Goal: Use online tool/utility: Utilize a website feature to perform a specific function

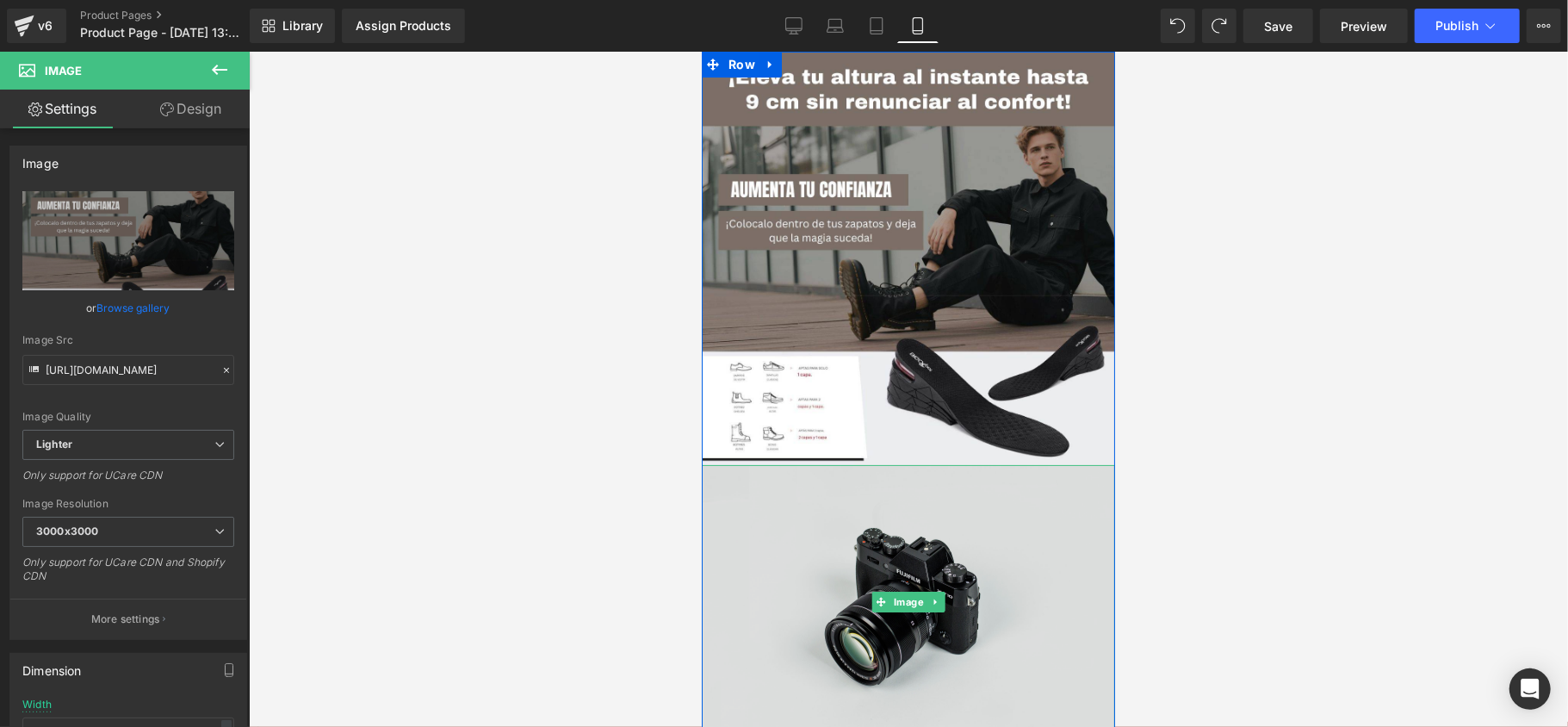
click at [830, 483] on img at bounding box center [907, 602] width 413 height 274
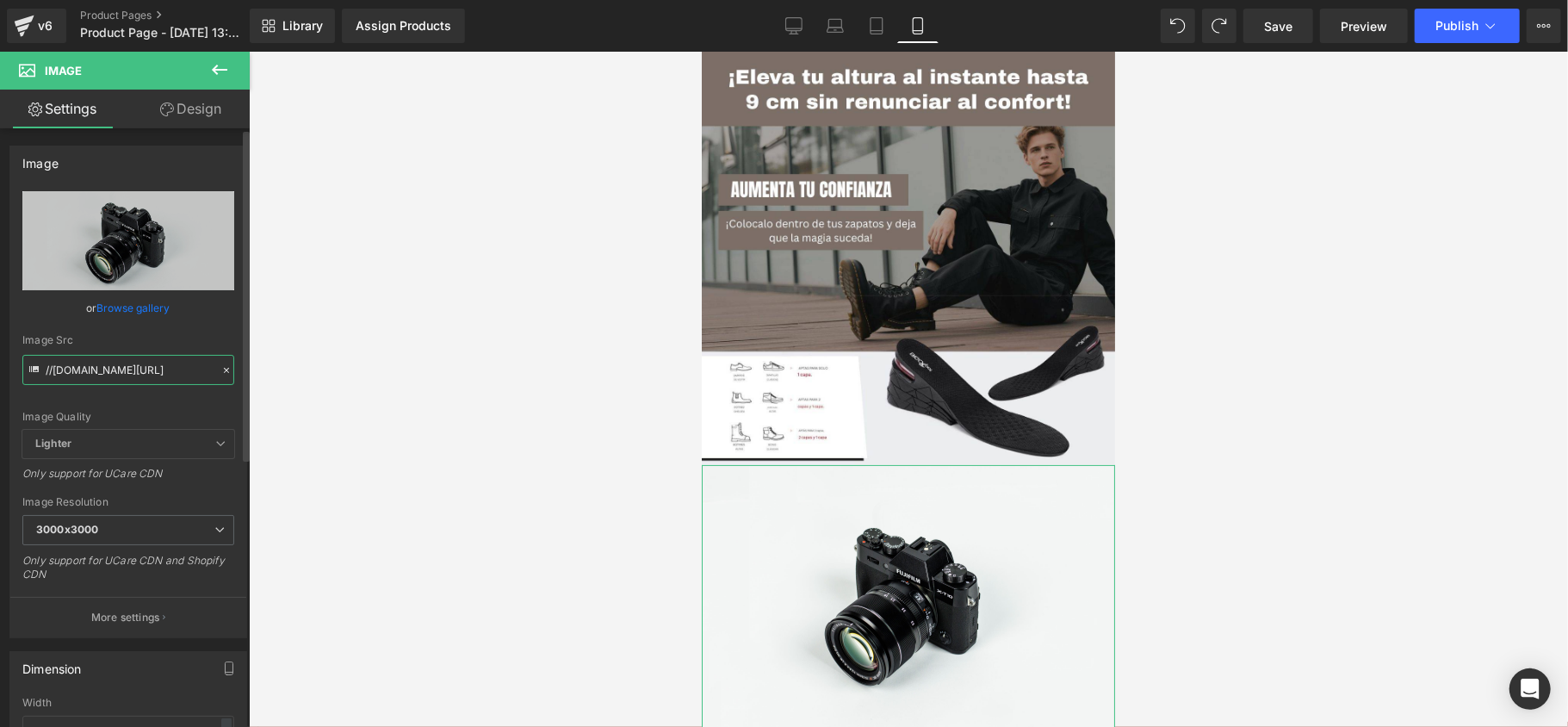
click at [132, 366] on input "//[DOMAIN_NAME][URL]" at bounding box center [128, 370] width 212 height 30
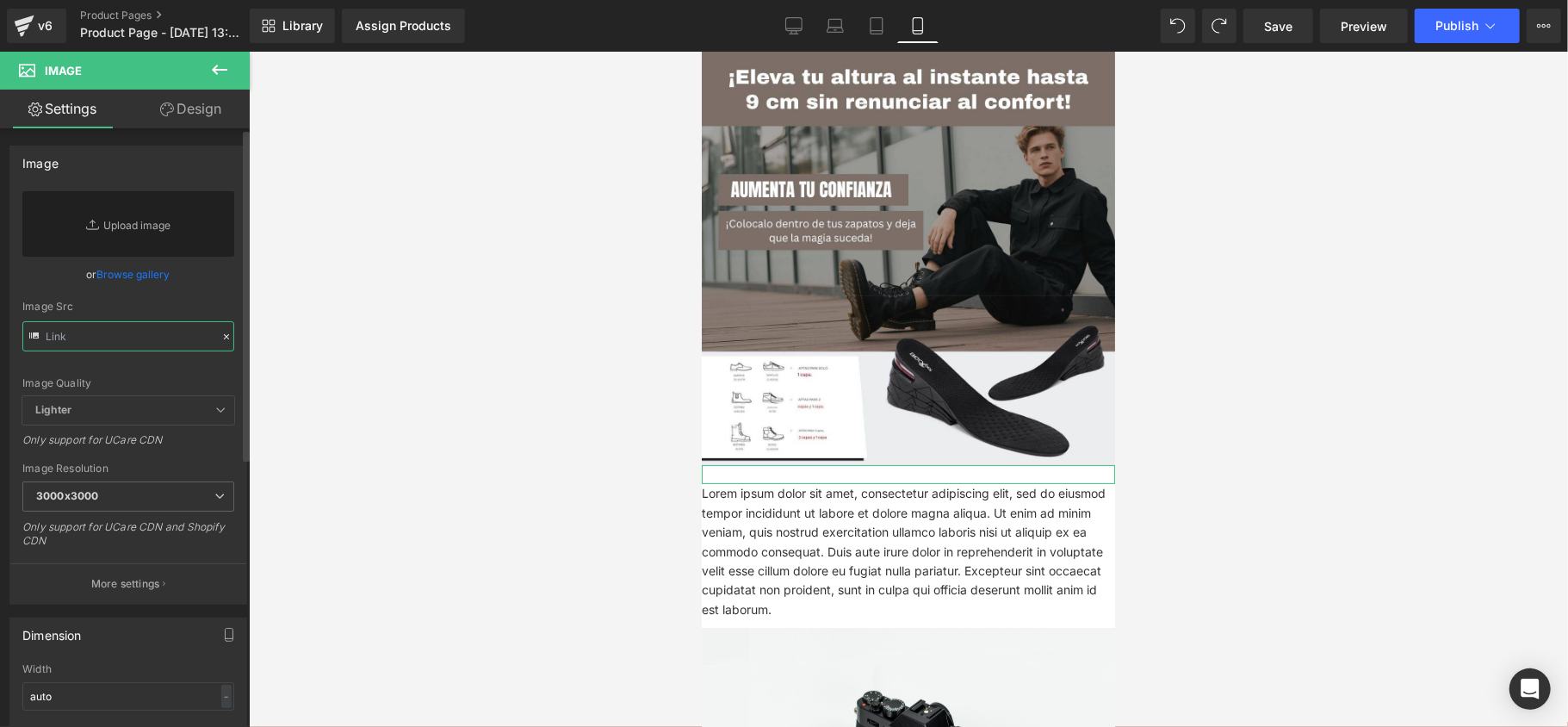
paste input "[URL][DOMAIN_NAME]"
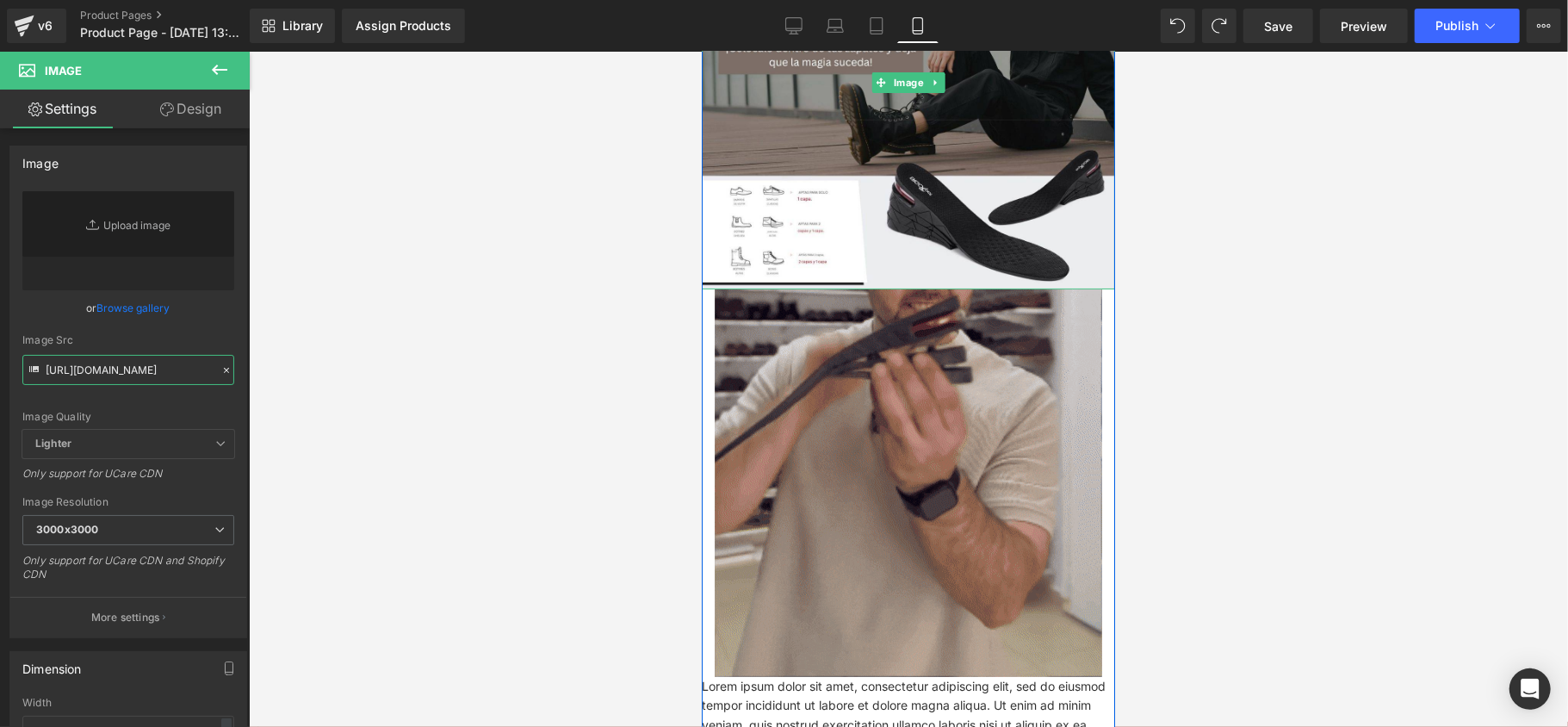
scroll to position [229, 0]
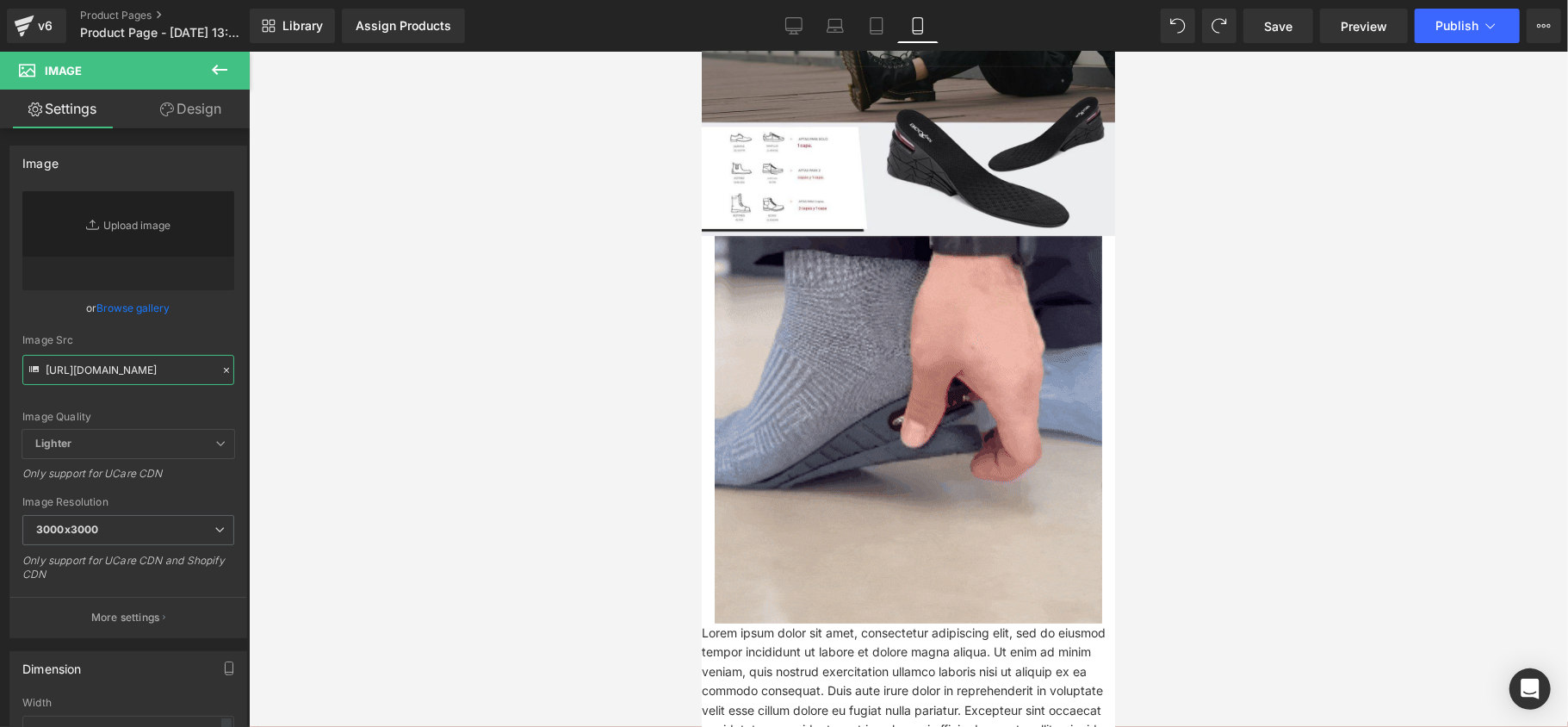
type input "[URL][DOMAIN_NAME]"
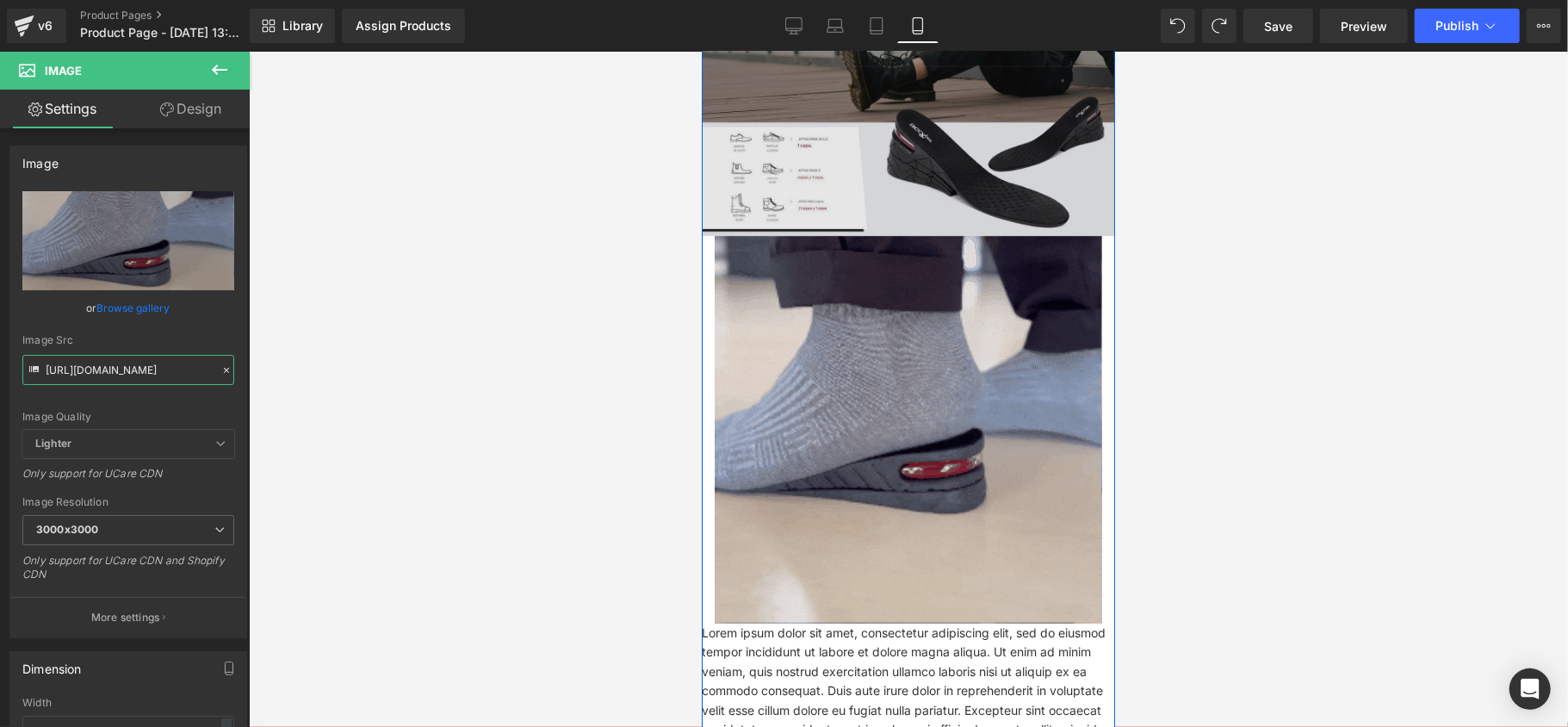
scroll to position [0, 0]
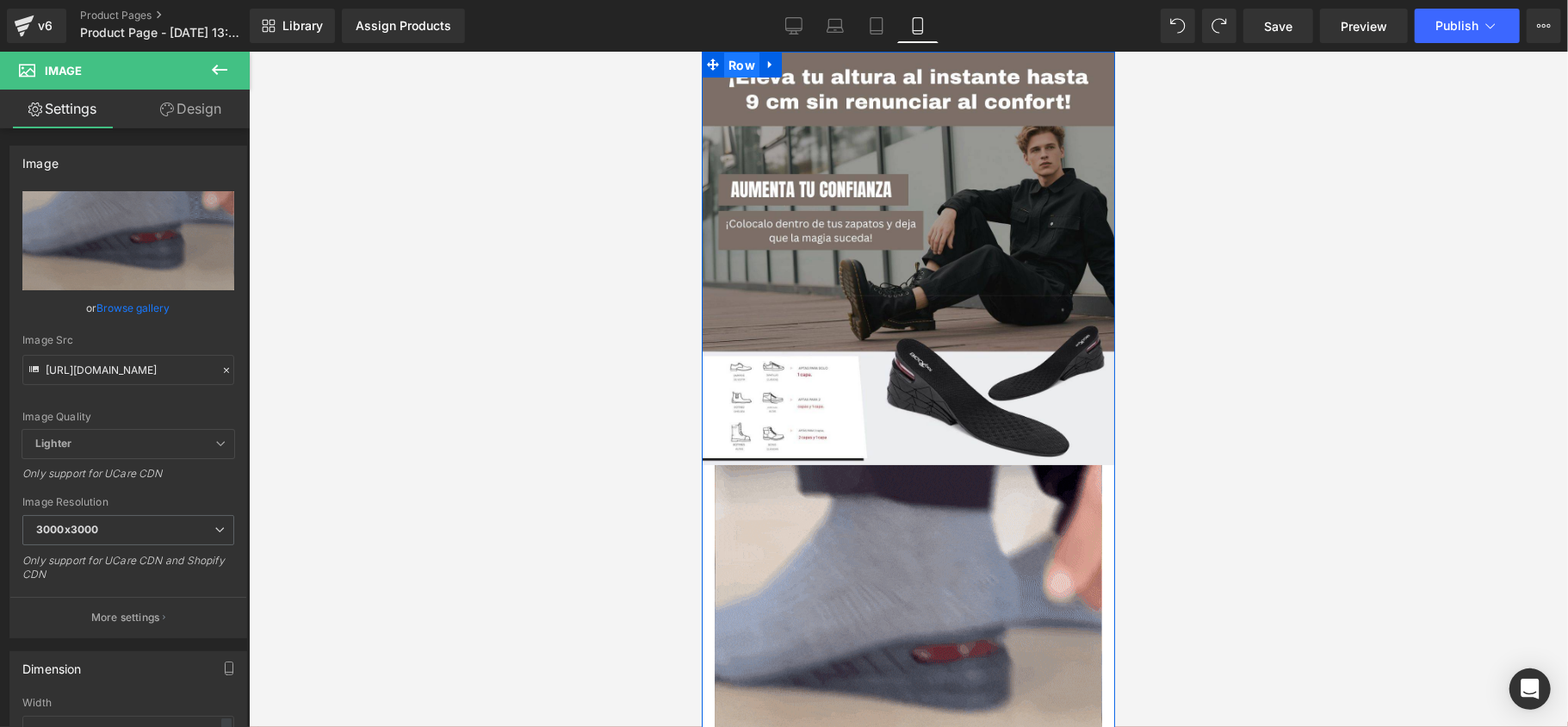
click at [735, 63] on span "Row" at bounding box center [740, 64] width 35 height 26
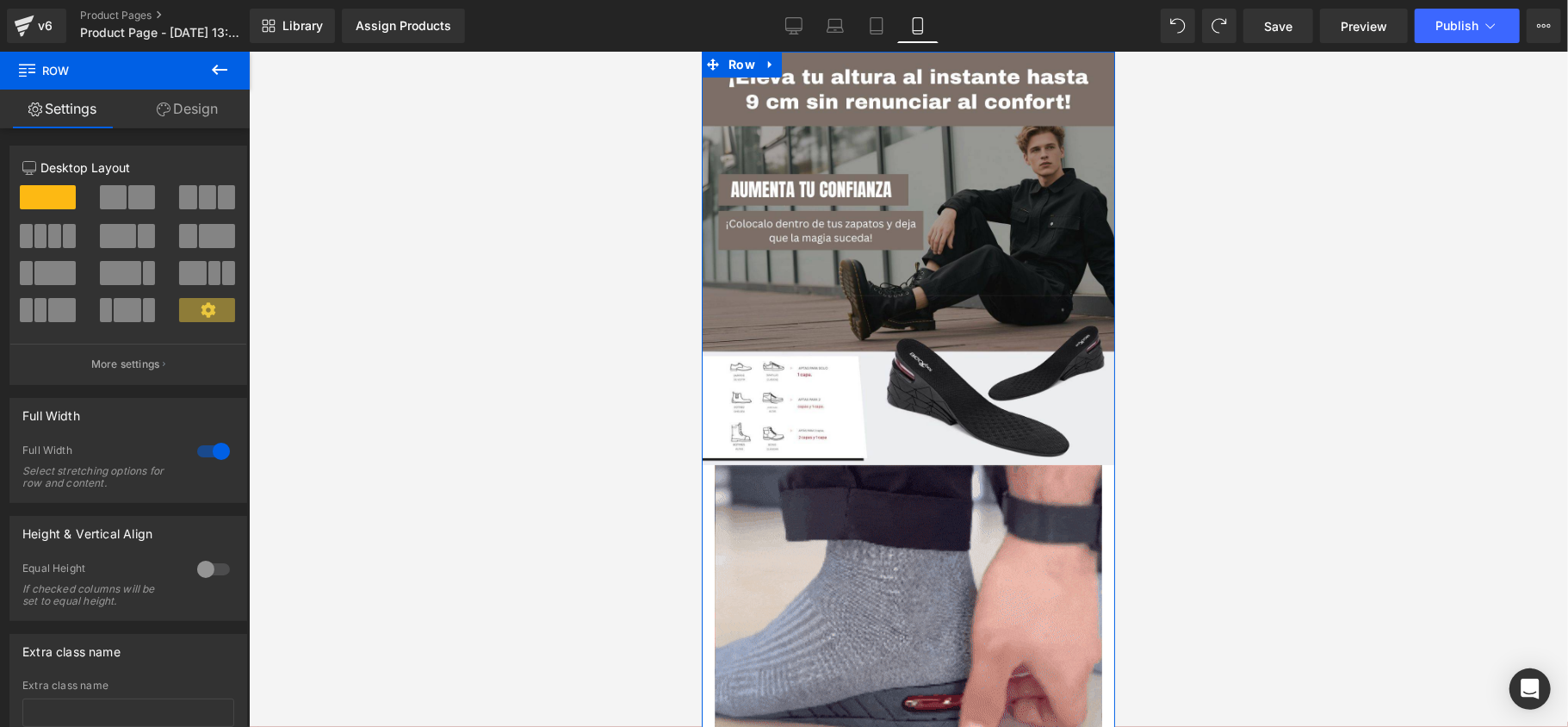
click at [187, 111] on link "Design" at bounding box center [188, 109] width 125 height 39
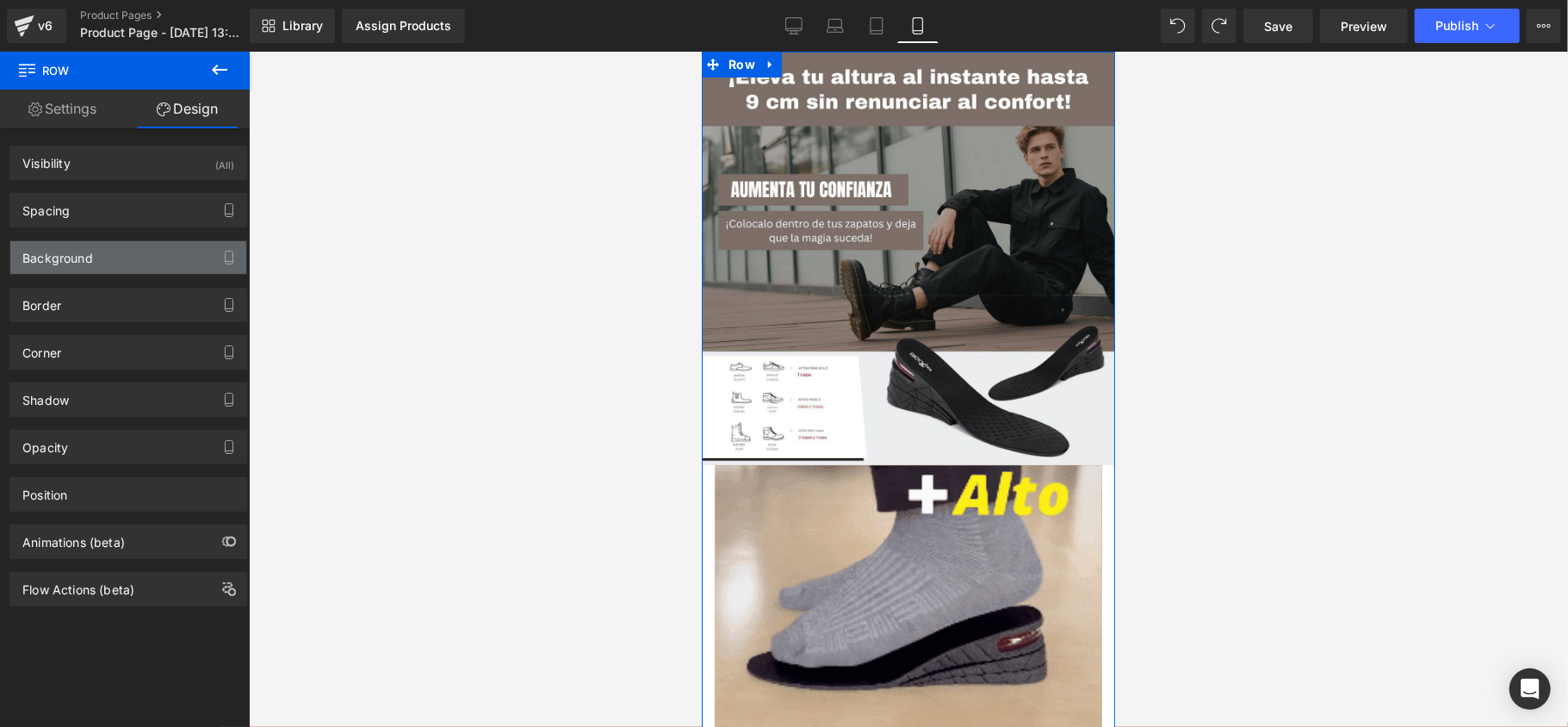
click at [126, 260] on div "Background" at bounding box center [128, 258] width 235 height 33
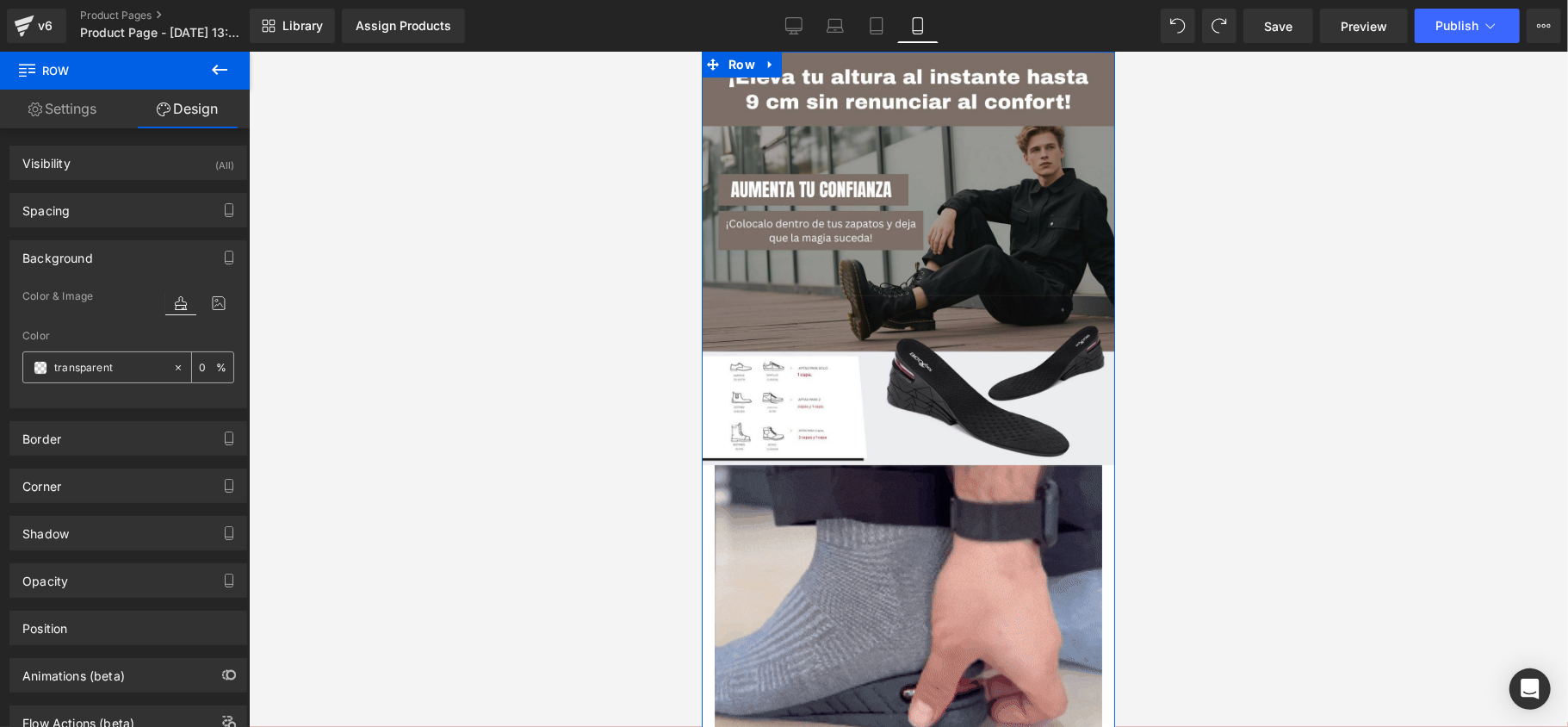
click at [103, 375] on input "transparent" at bounding box center [109, 367] width 110 height 19
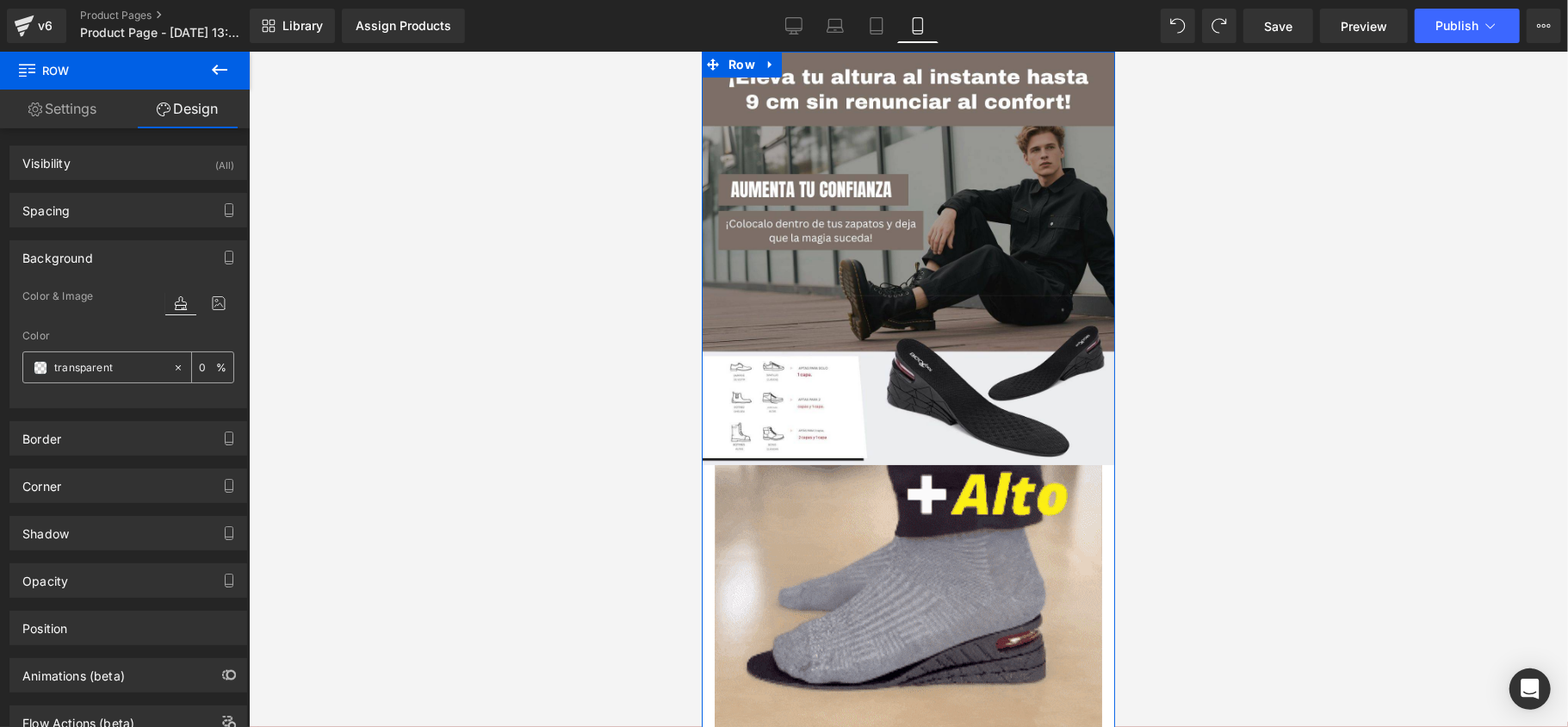
click at [43, 370] on span at bounding box center [40, 367] width 14 height 14
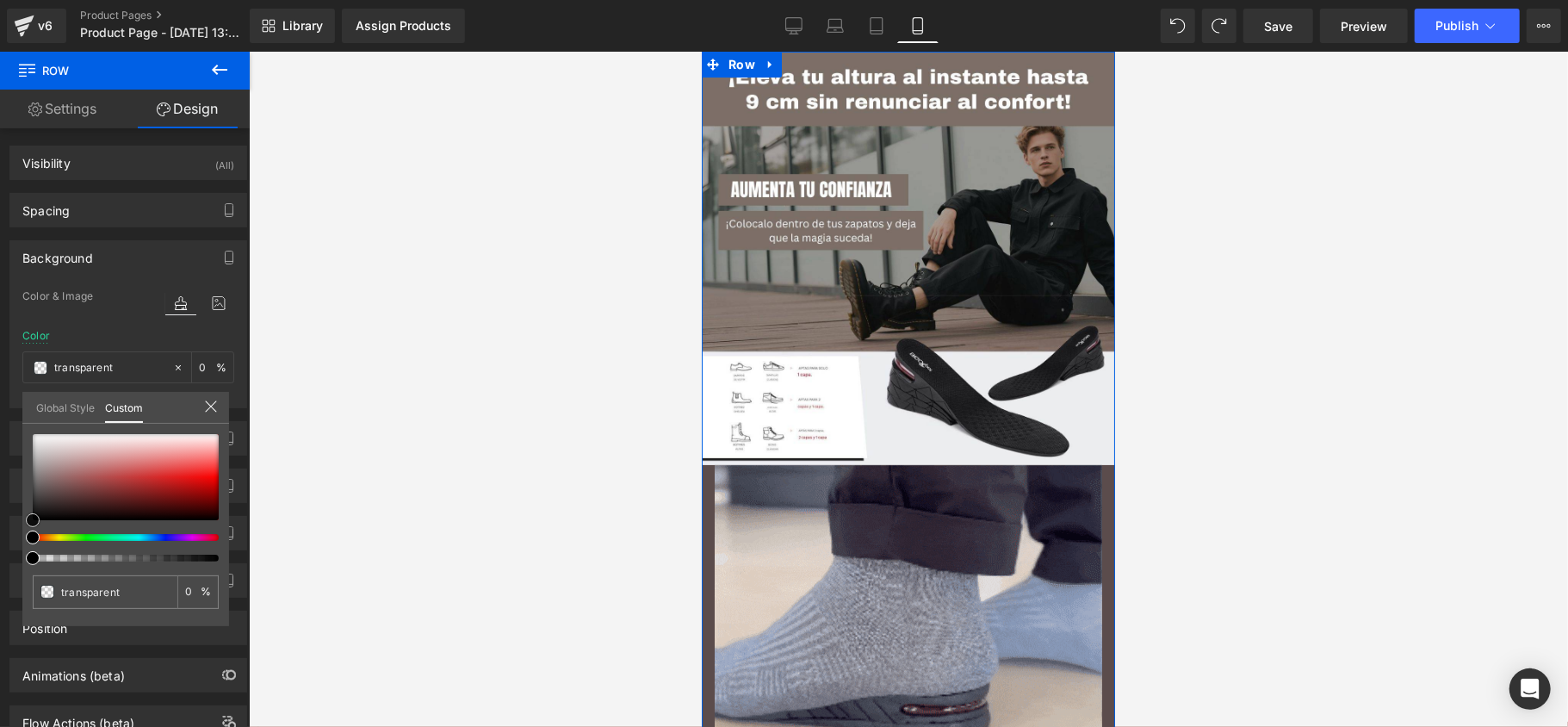
type input "#5b4c4c"
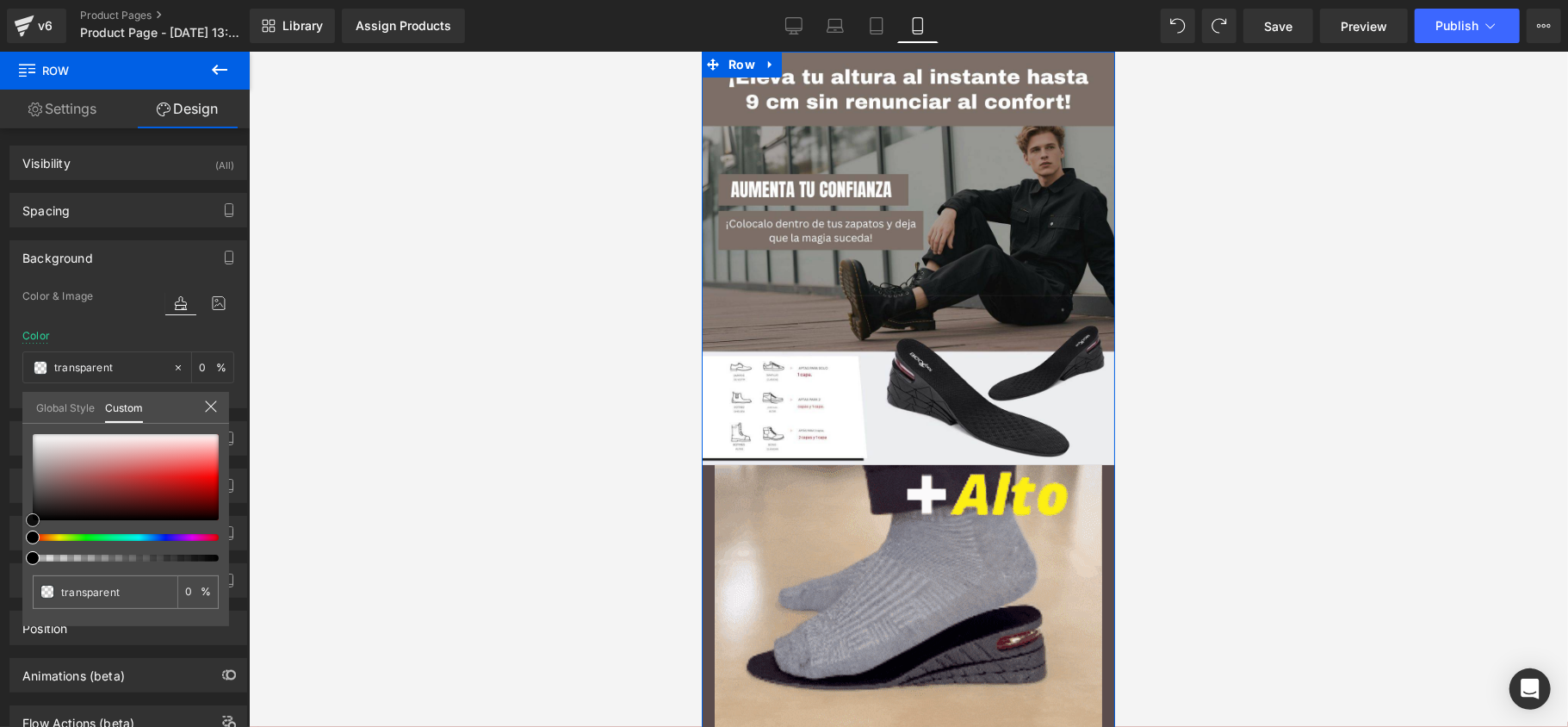
type input "100"
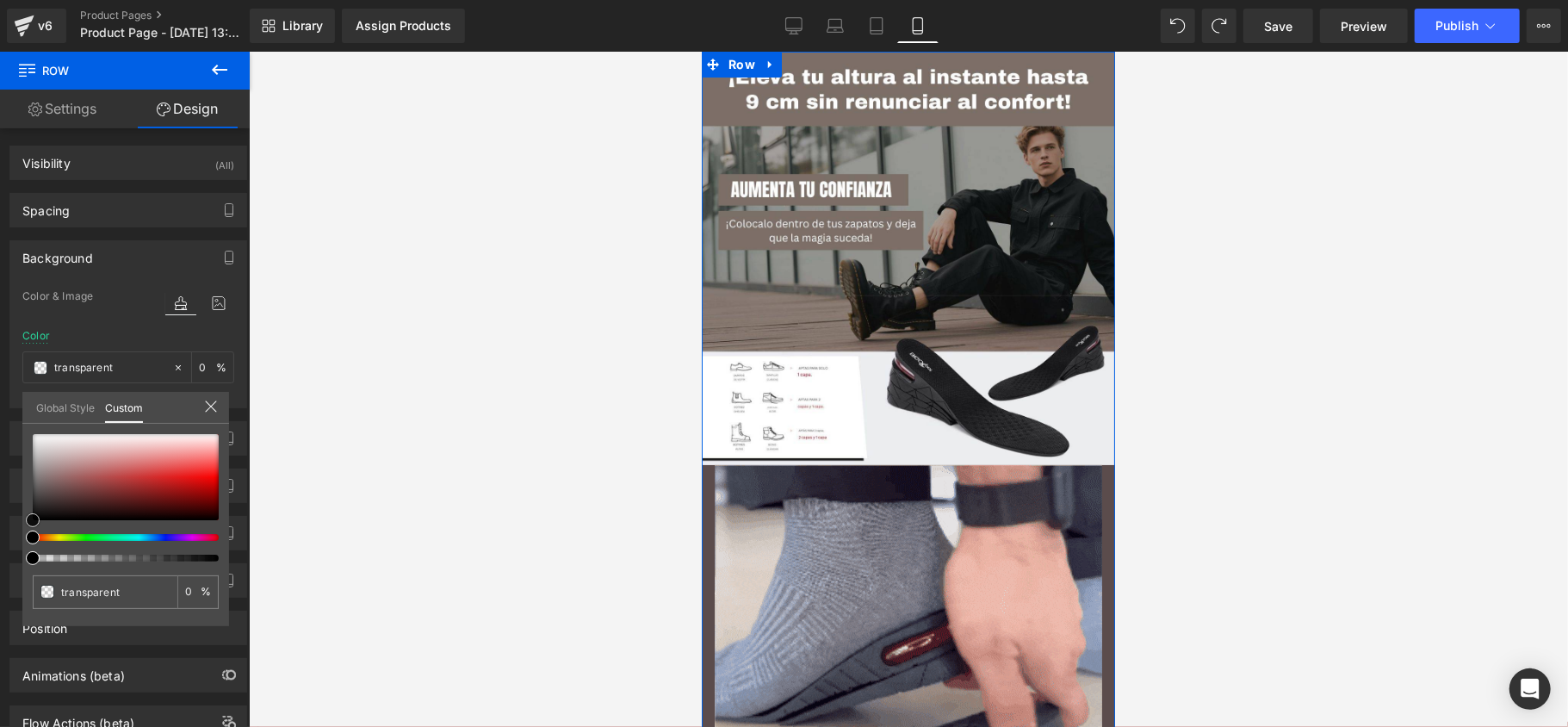
type input "#5b4c4c"
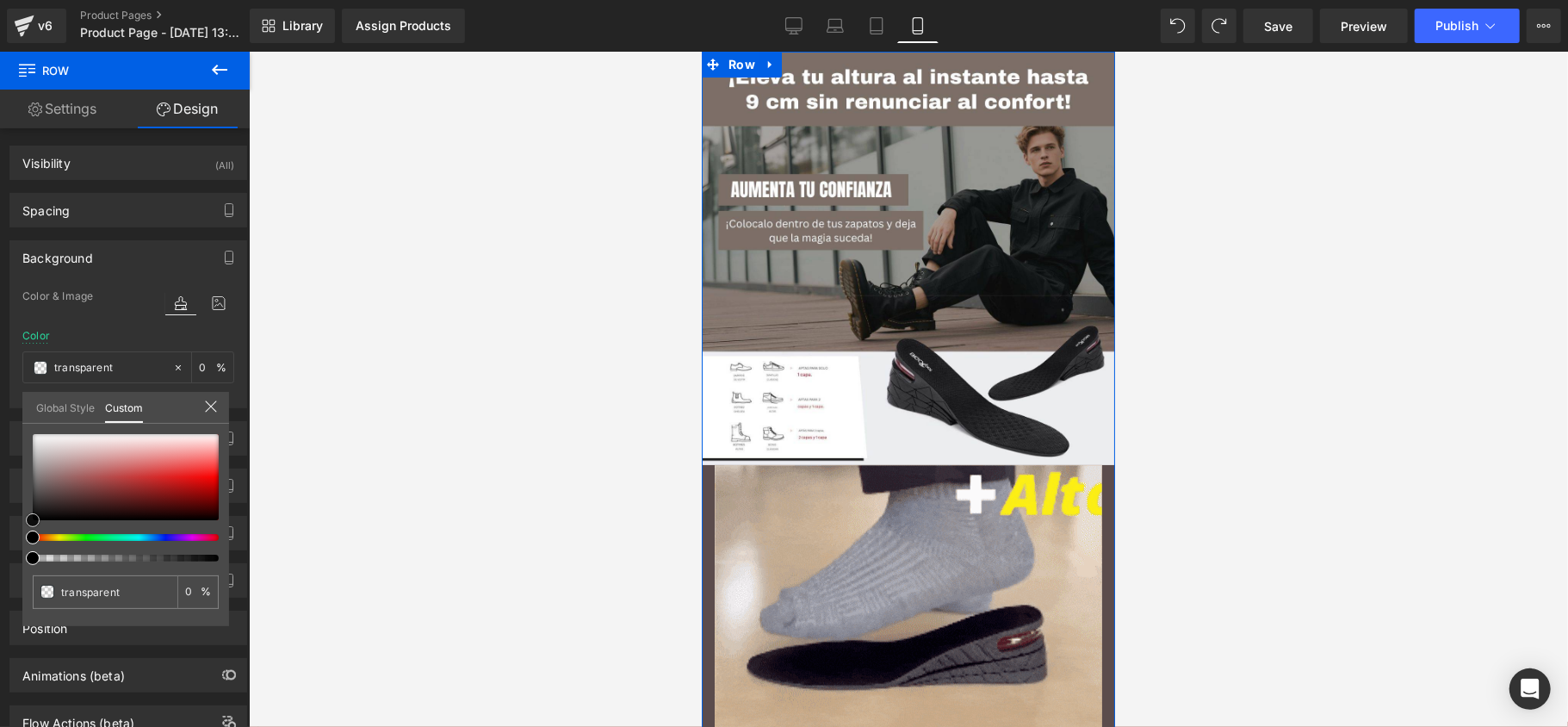
type input "100"
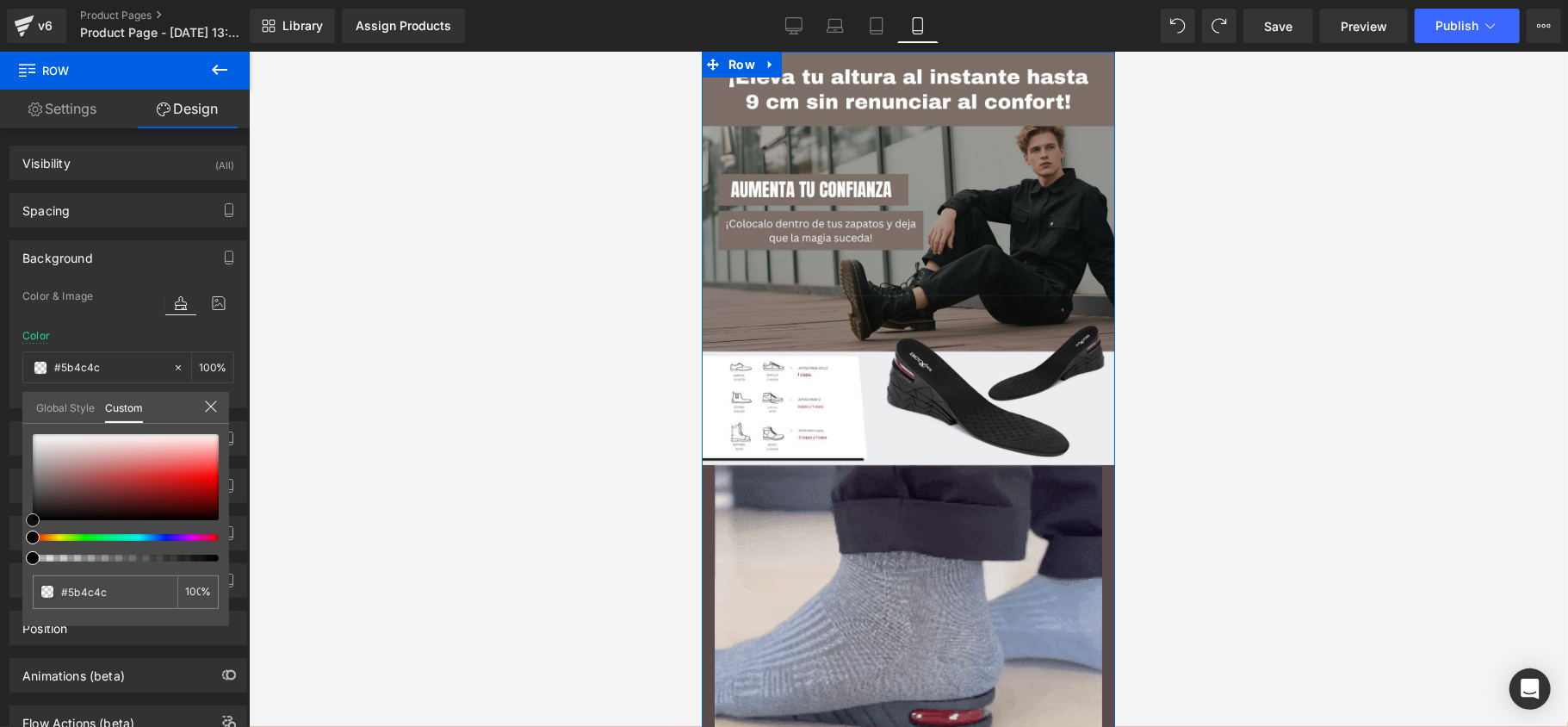
click at [49, 491] on div at bounding box center [126, 478] width 186 height 87
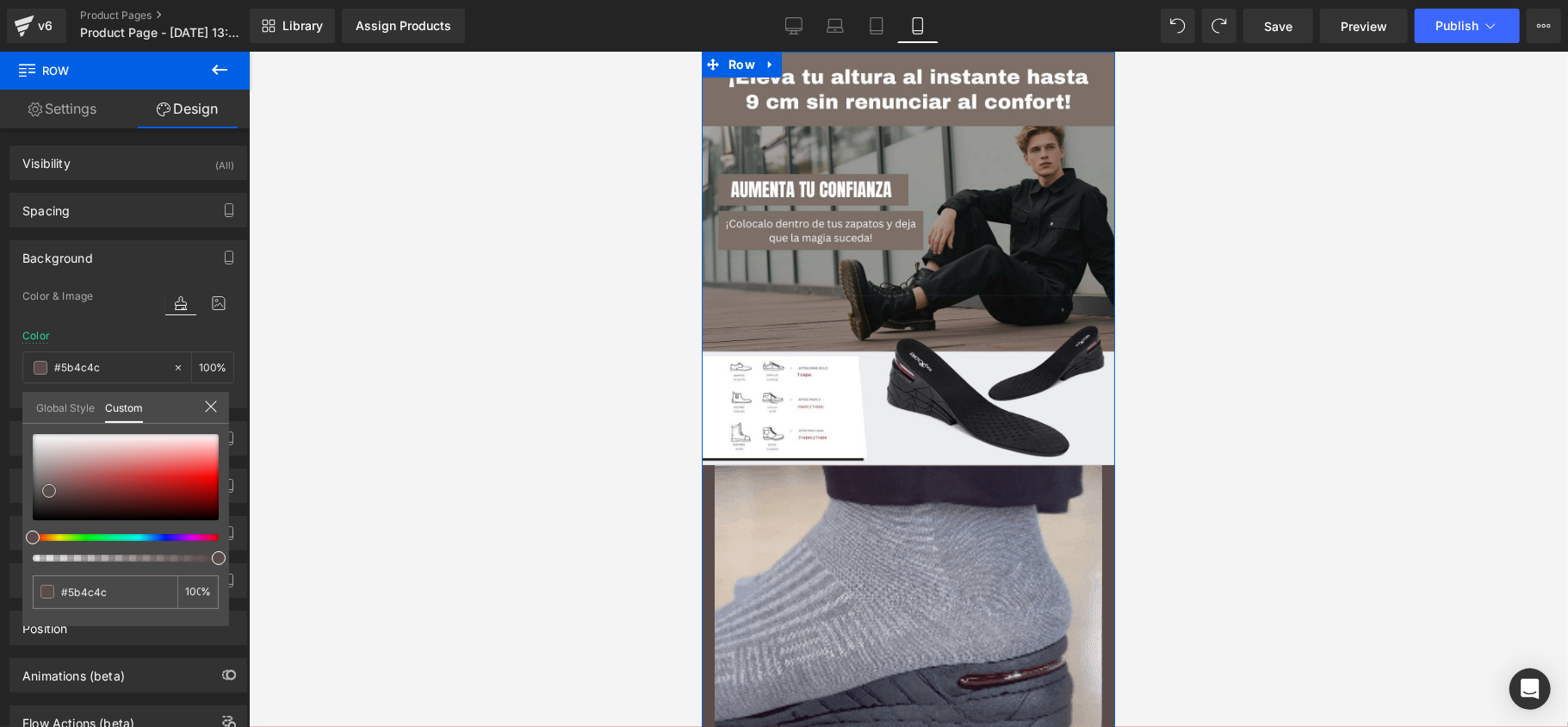
type input "#735353"
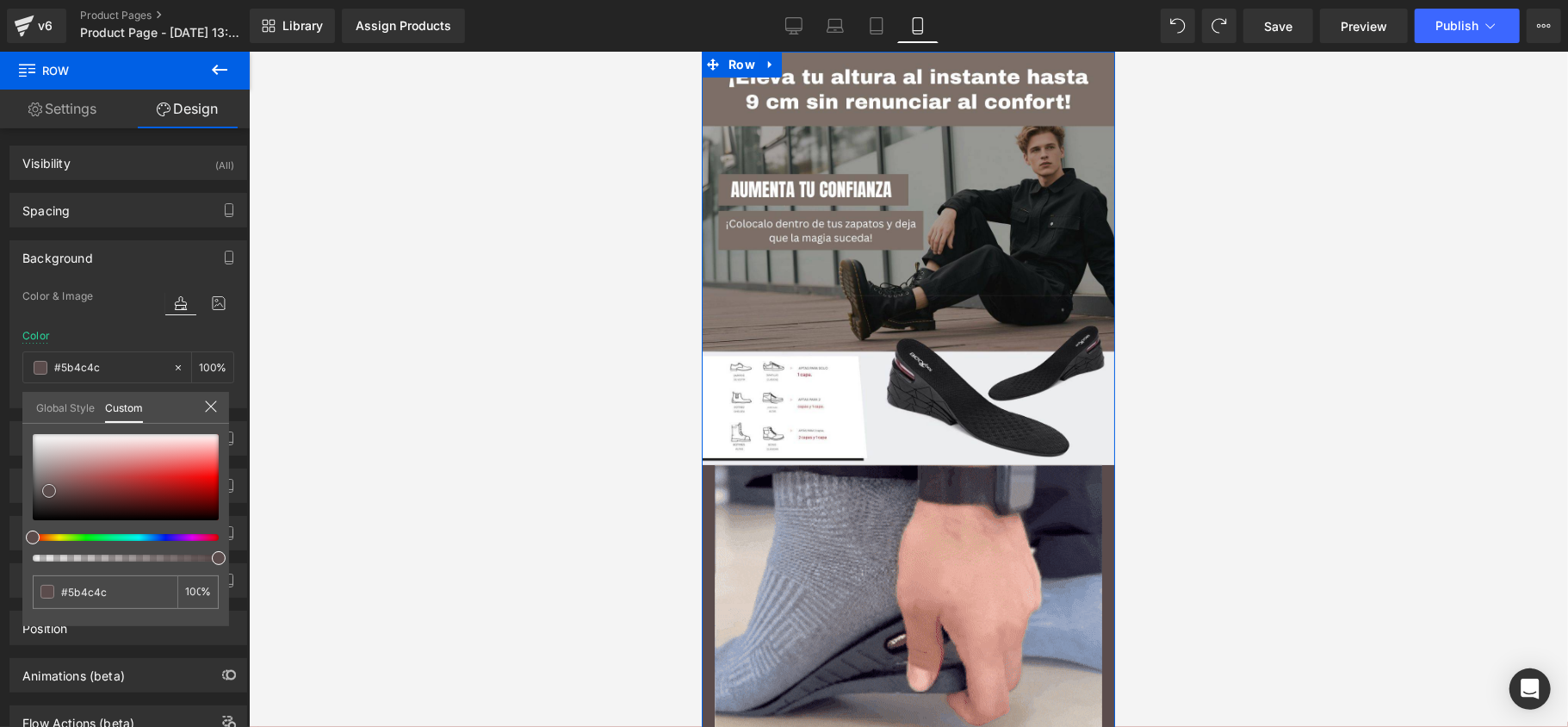
type input "#735353"
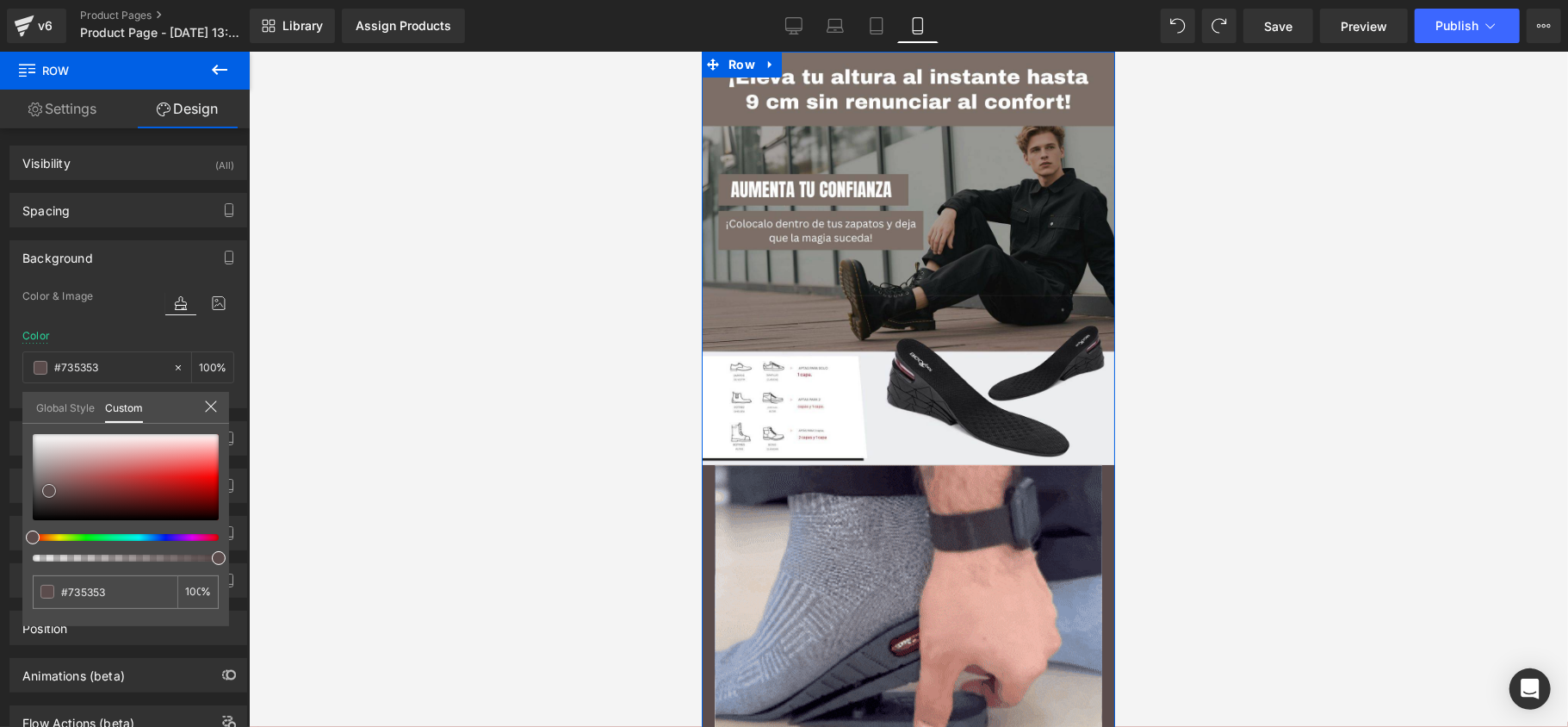
click at [62, 486] on div at bounding box center [126, 478] width 186 height 87
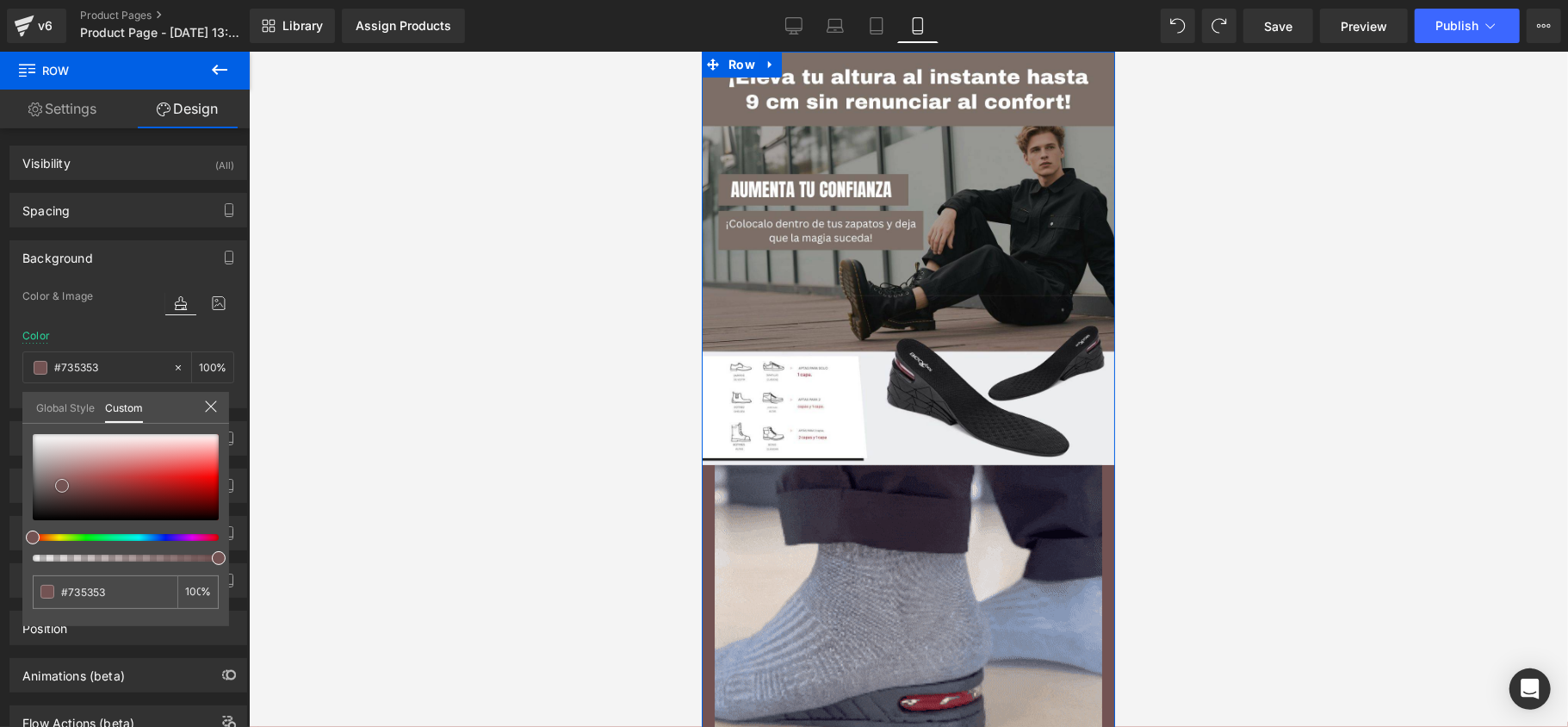
click at [62, 486] on span at bounding box center [62, 485] width 14 height 14
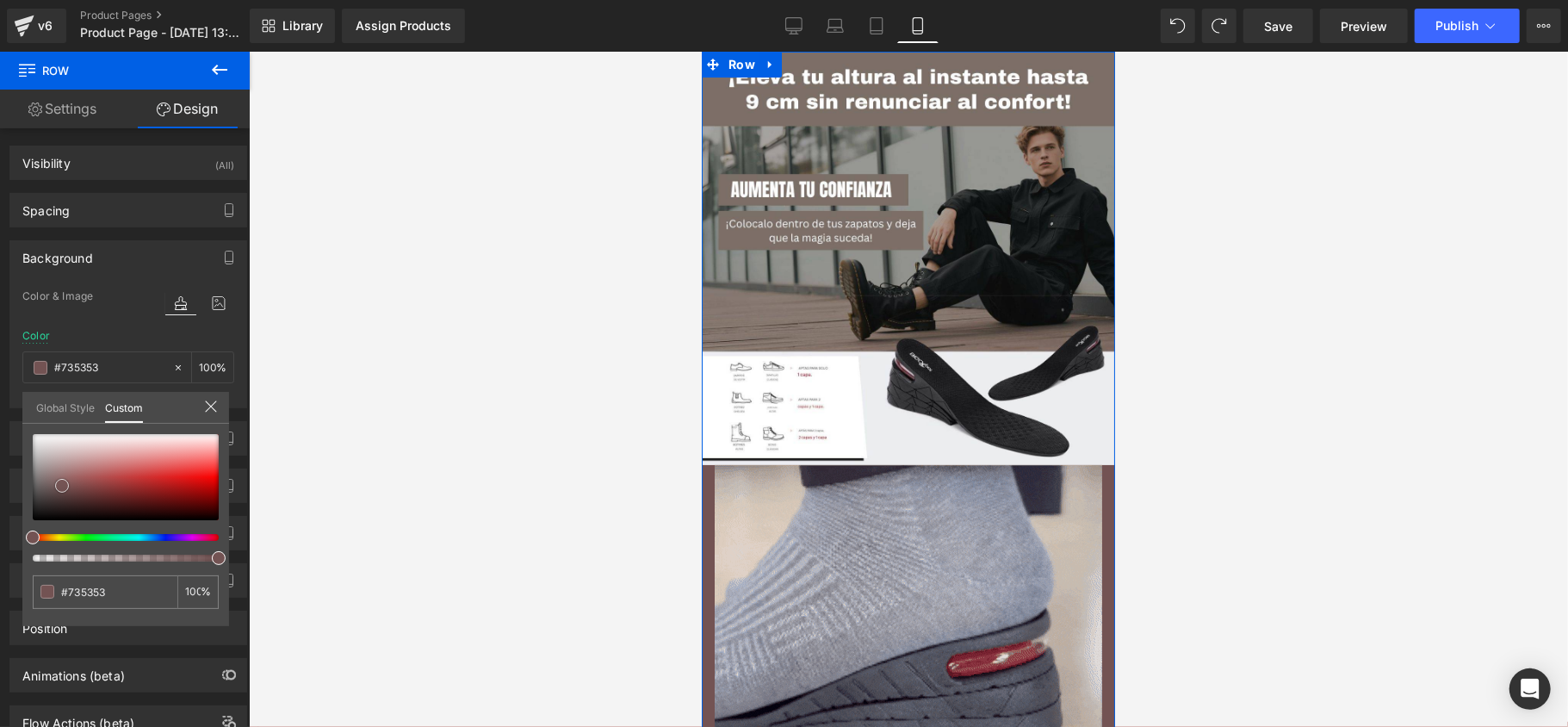
type input "#856a6a"
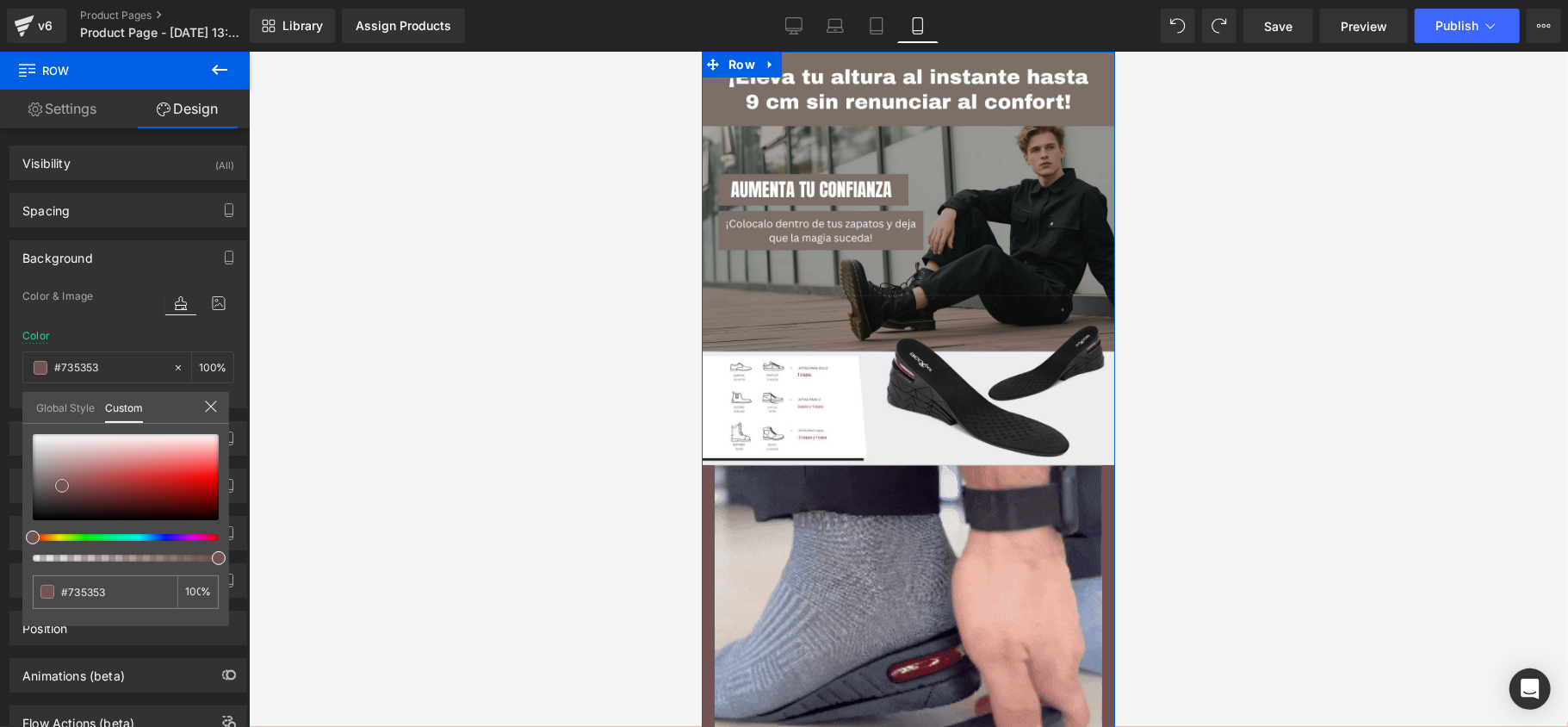
type input "#856a6a"
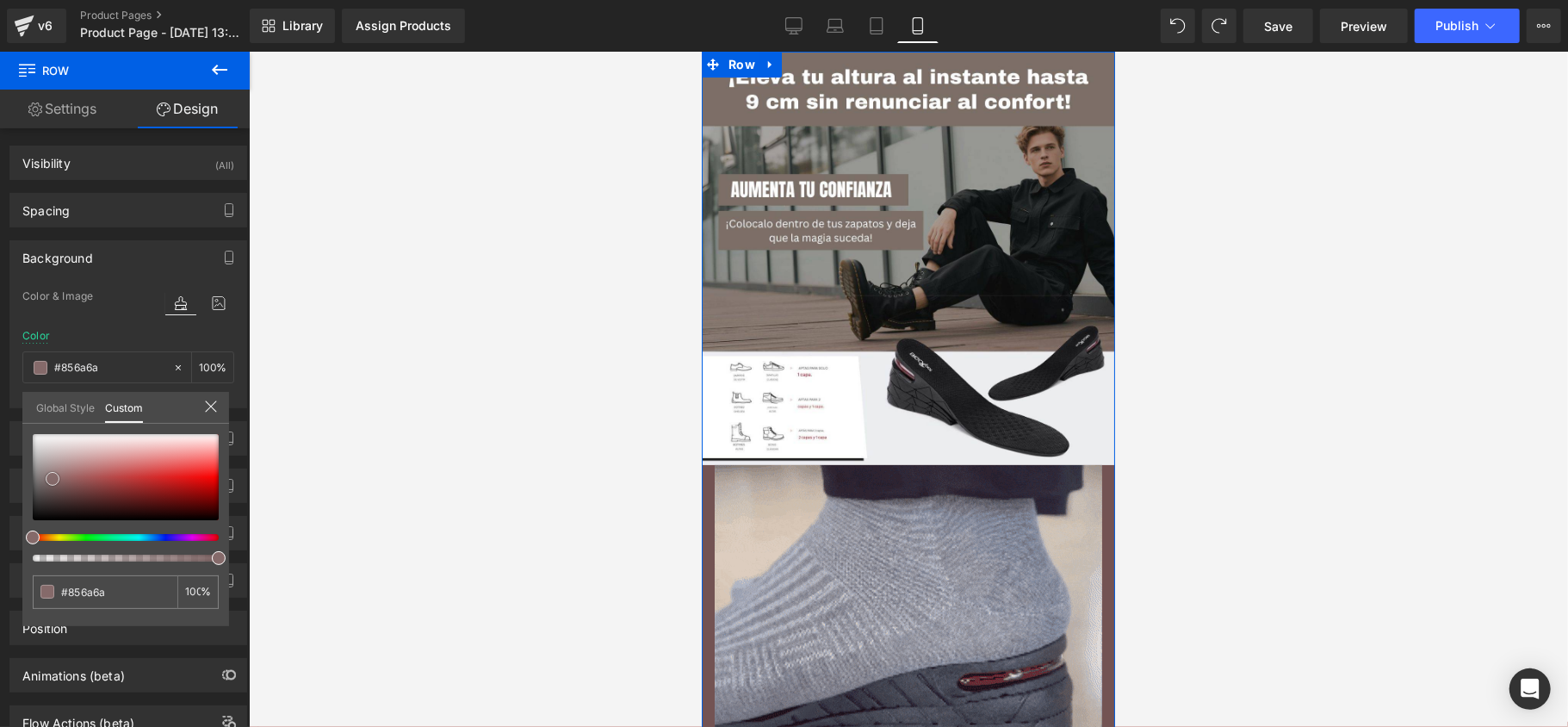
click at [52, 479] on div at bounding box center [126, 478] width 186 height 87
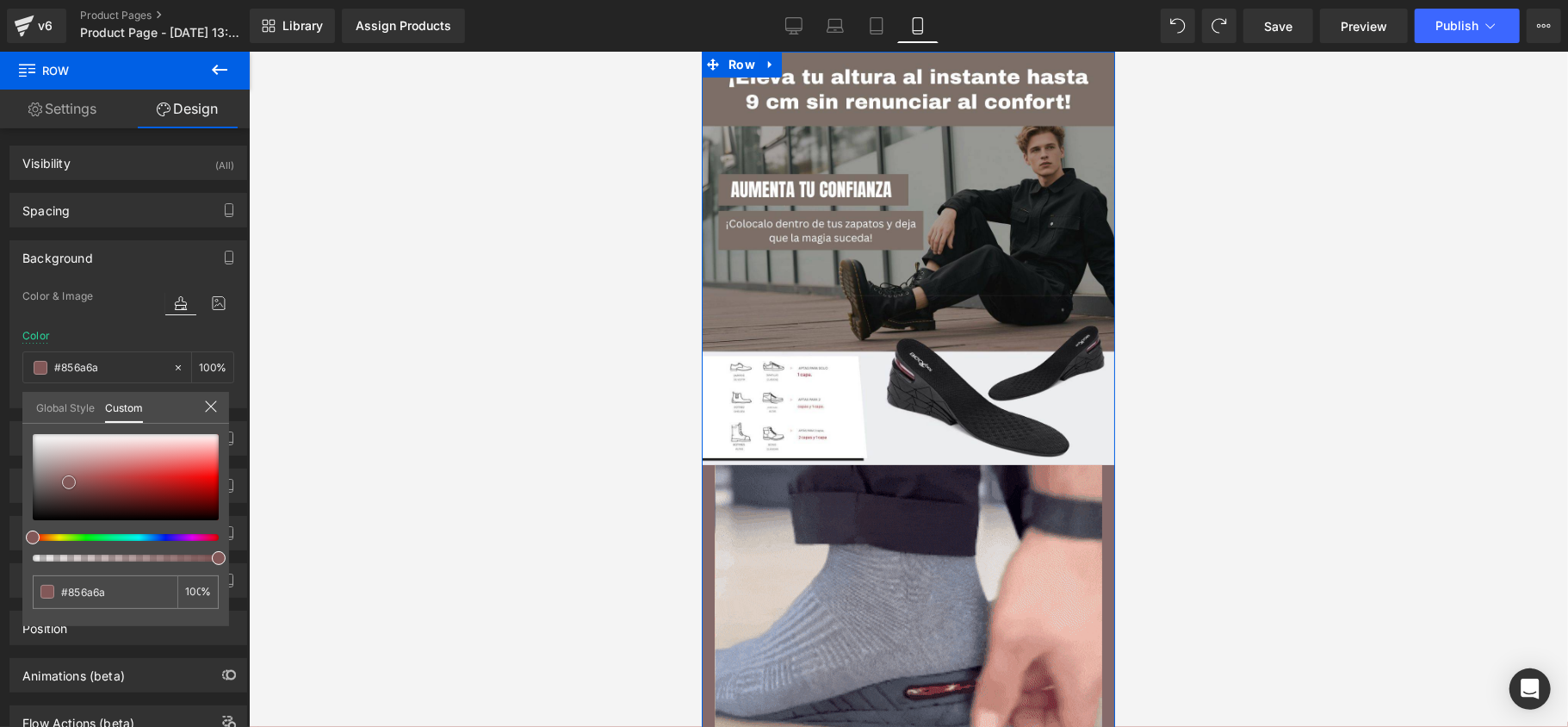
type input "#825858"
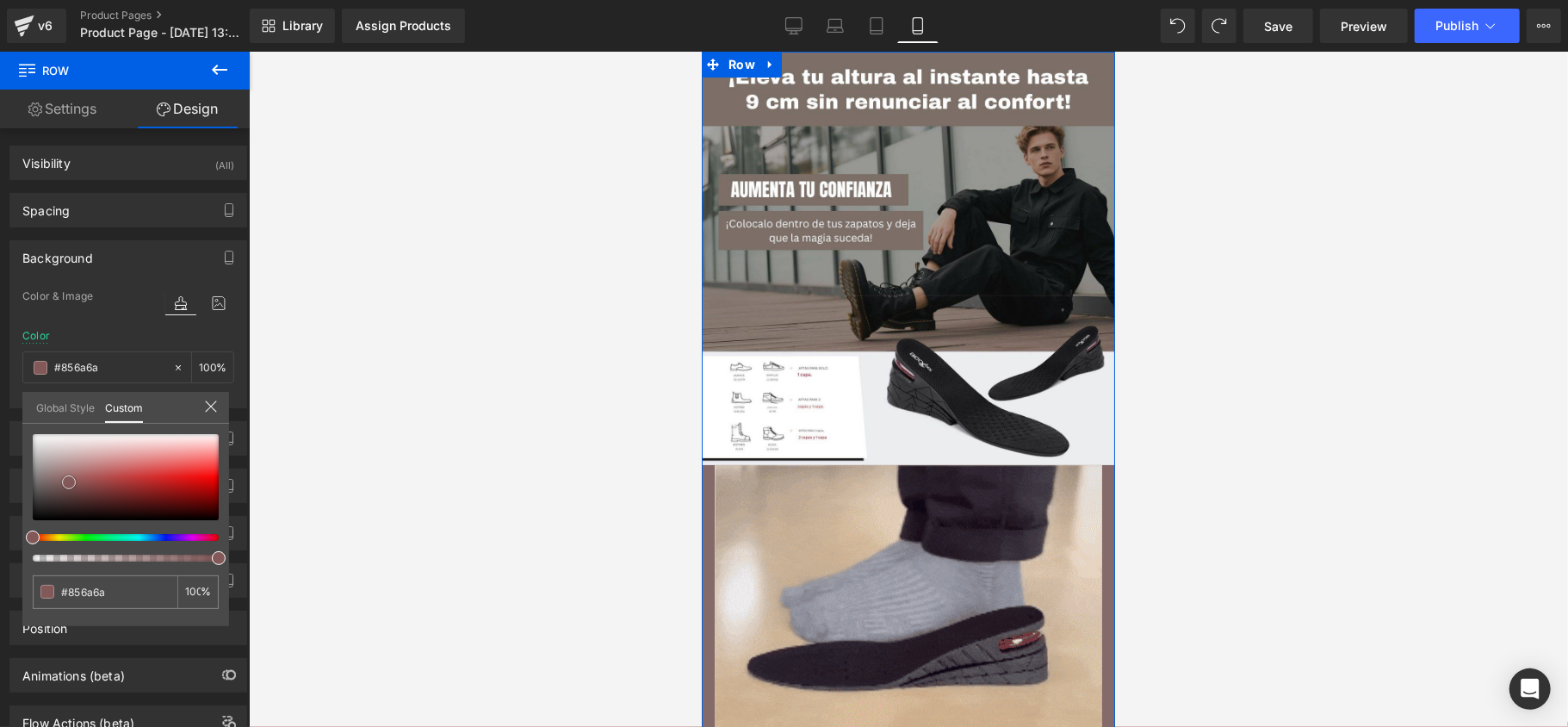
type input "#825858"
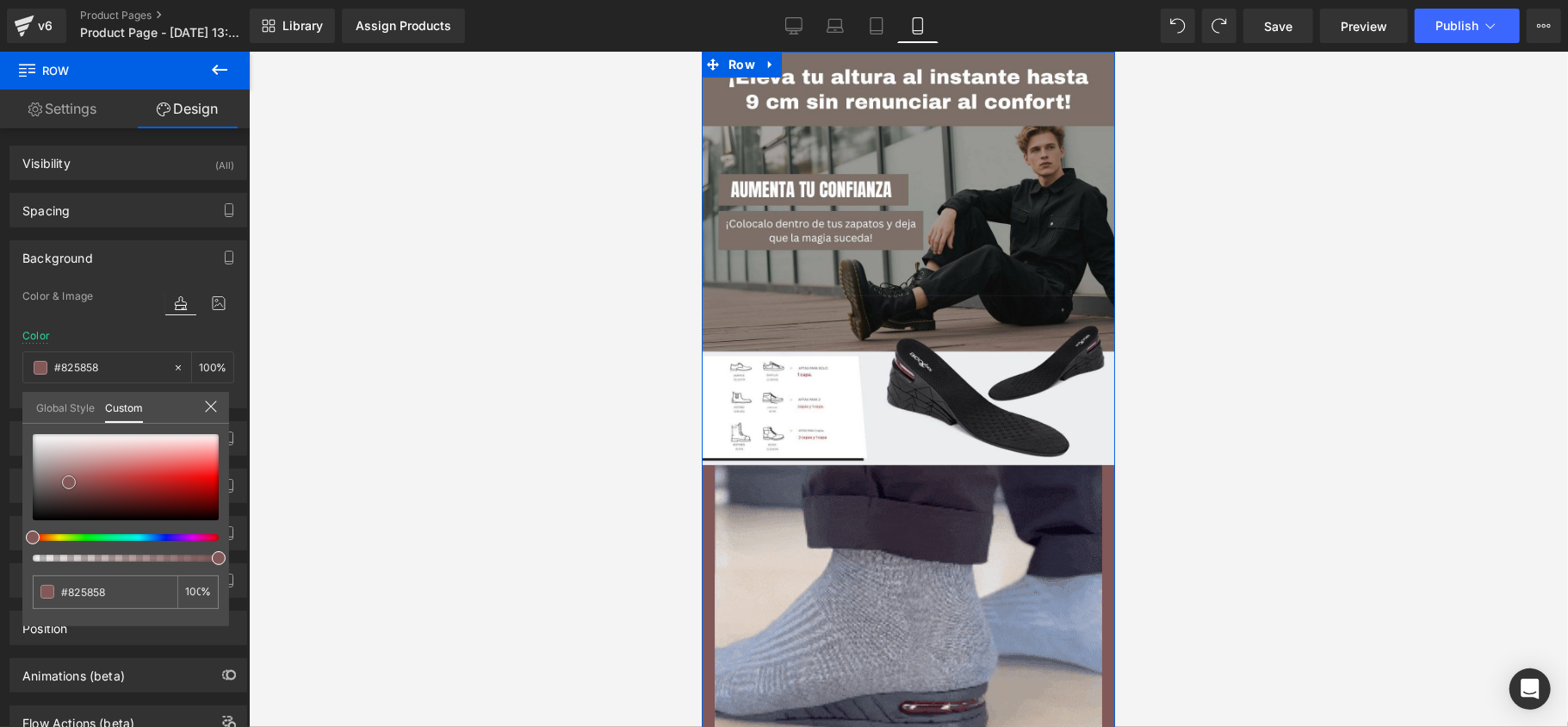
click at [69, 482] on div at bounding box center [126, 478] width 186 height 87
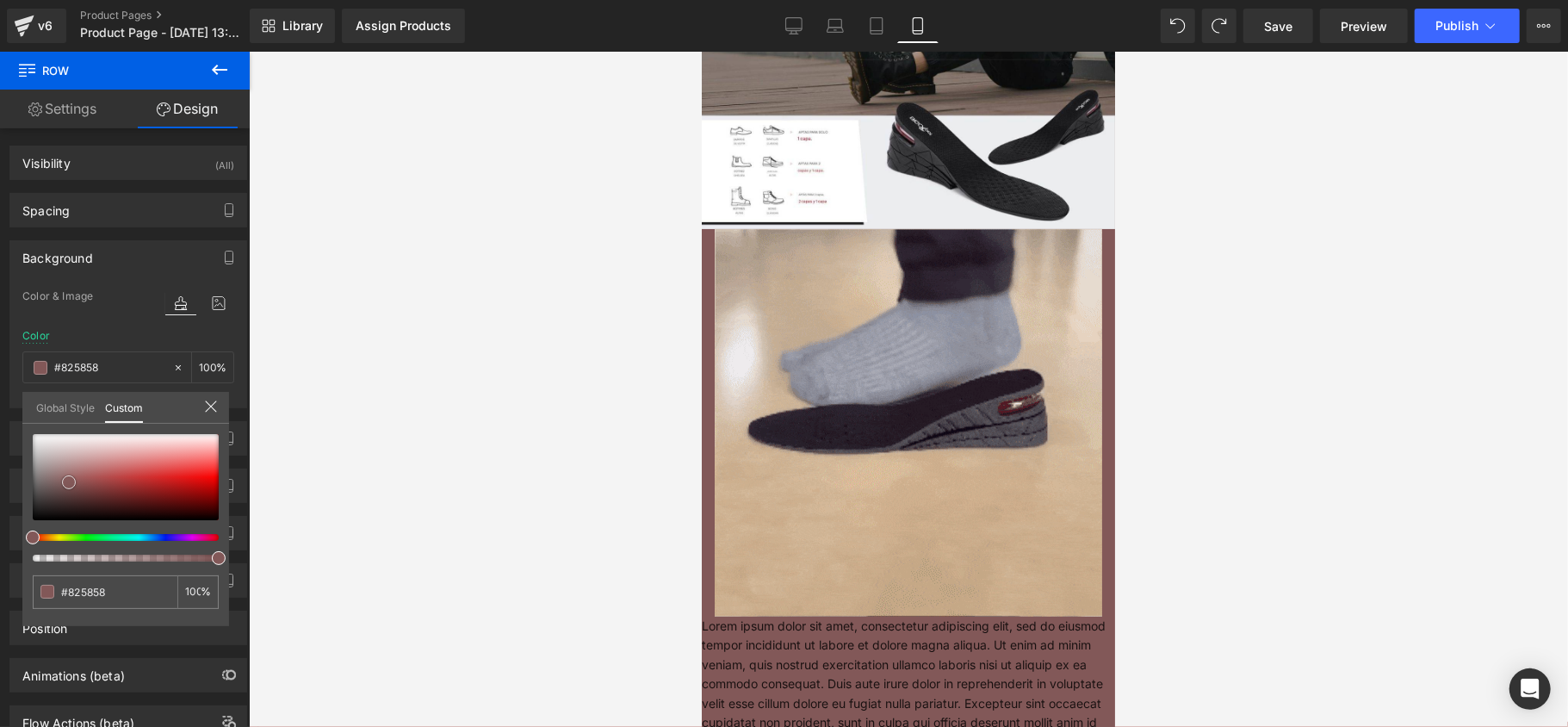
scroll to position [344, 0]
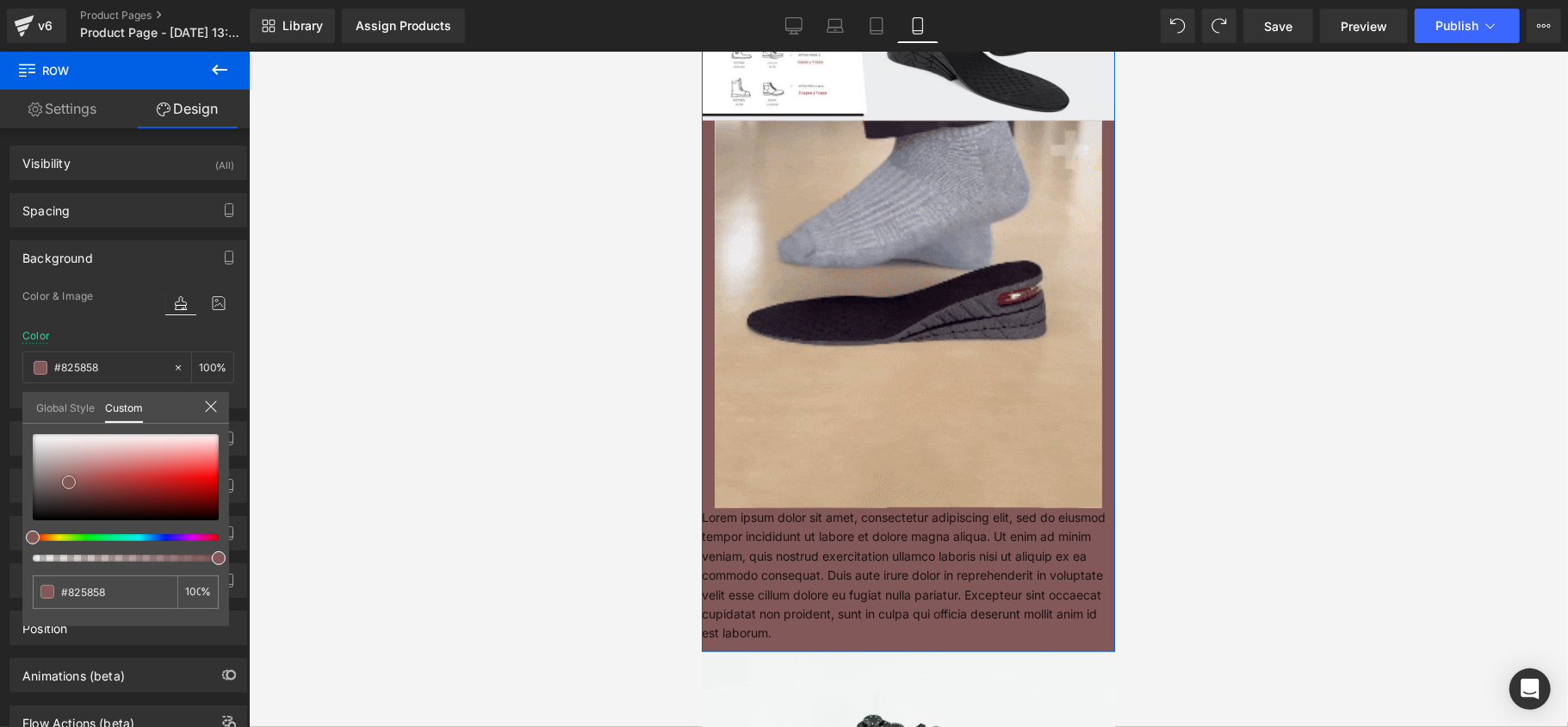
type input "#4d3131"
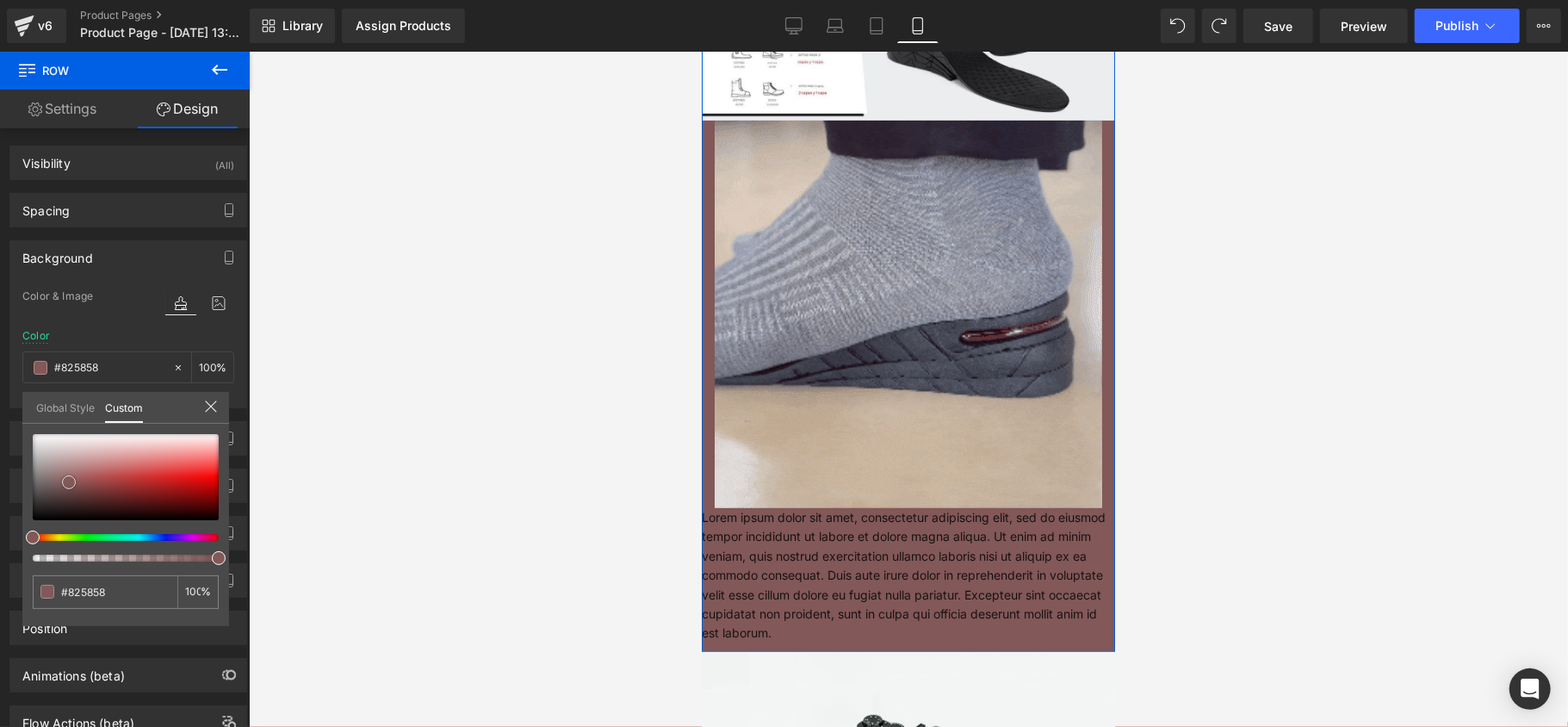
type input "#4d3131"
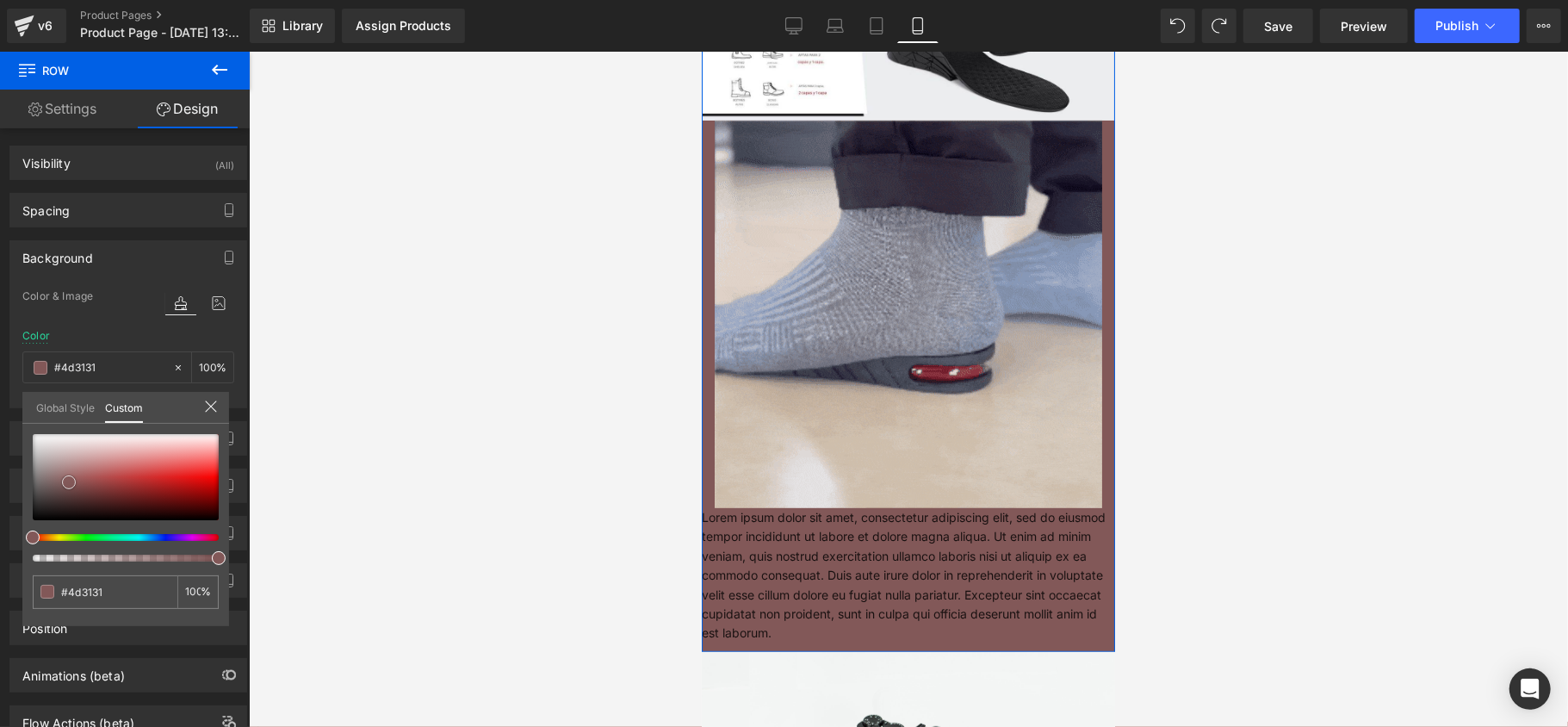
click at [74, 498] on div at bounding box center [126, 478] width 186 height 87
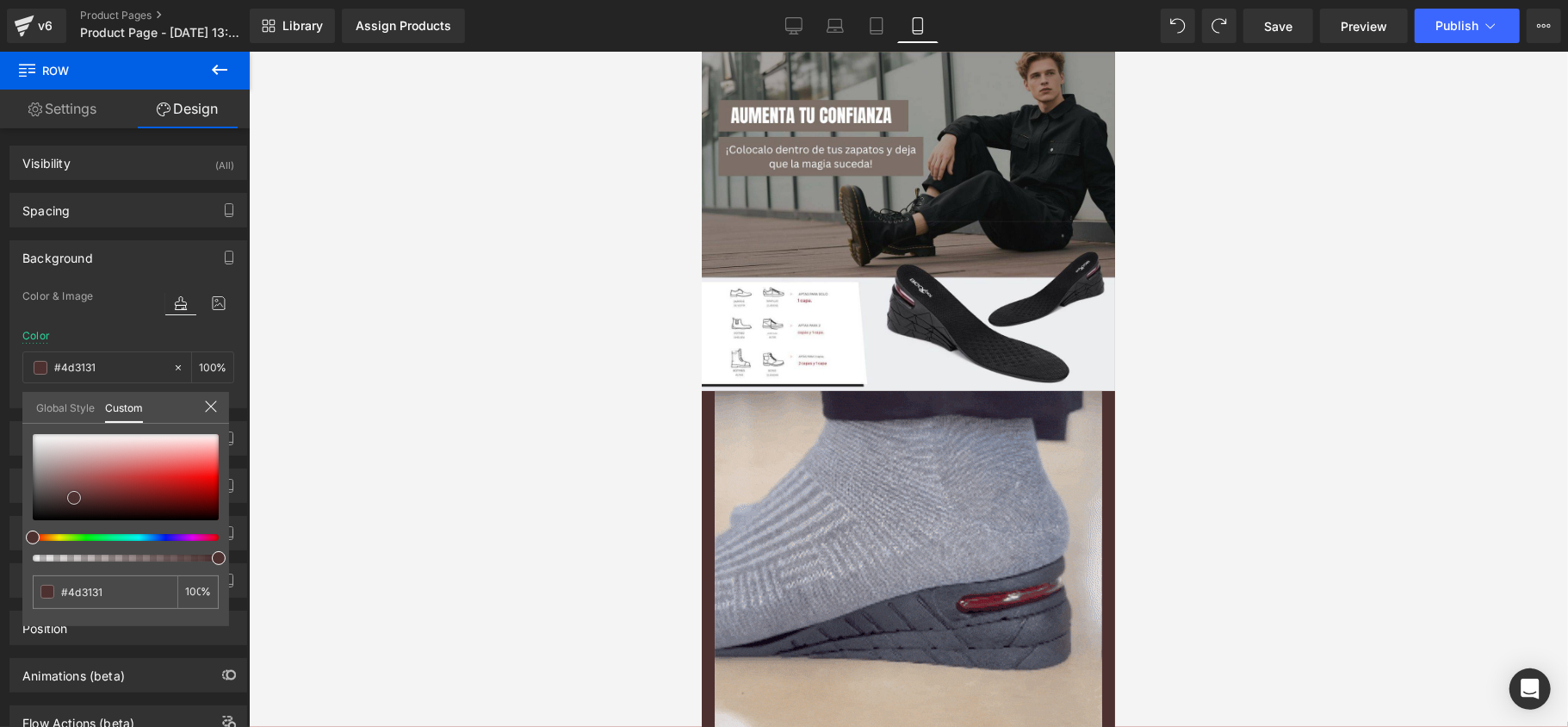
scroll to position [115, 0]
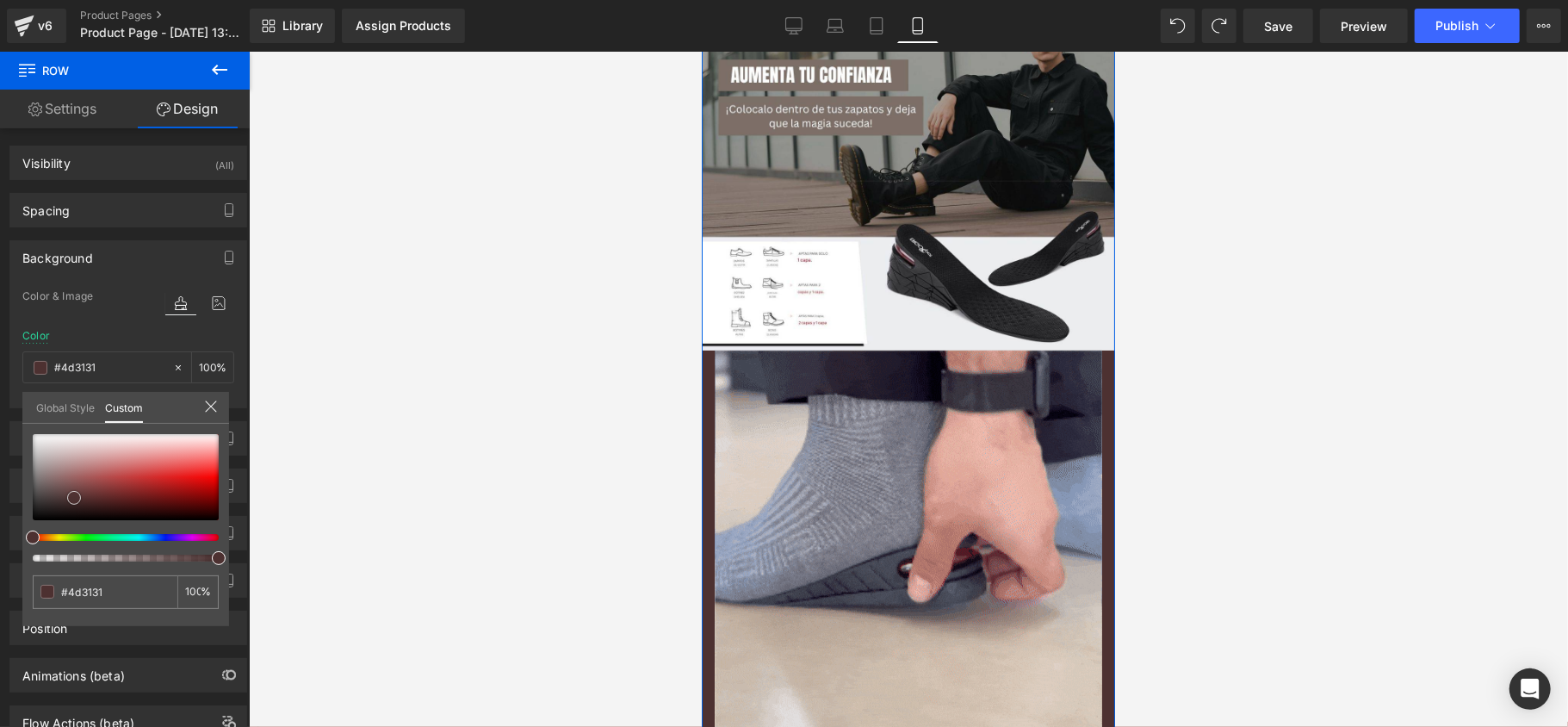
type input "#604747"
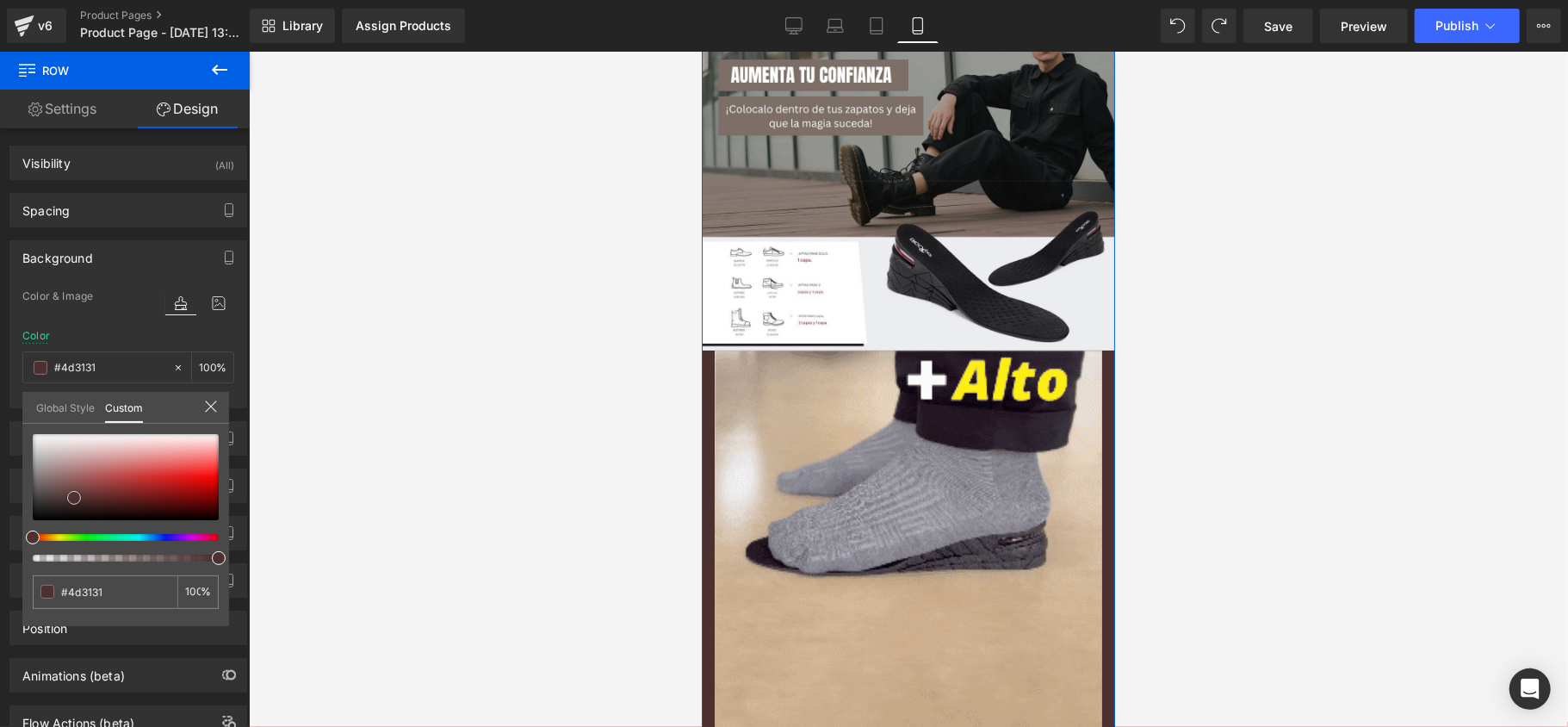
type input "#604747"
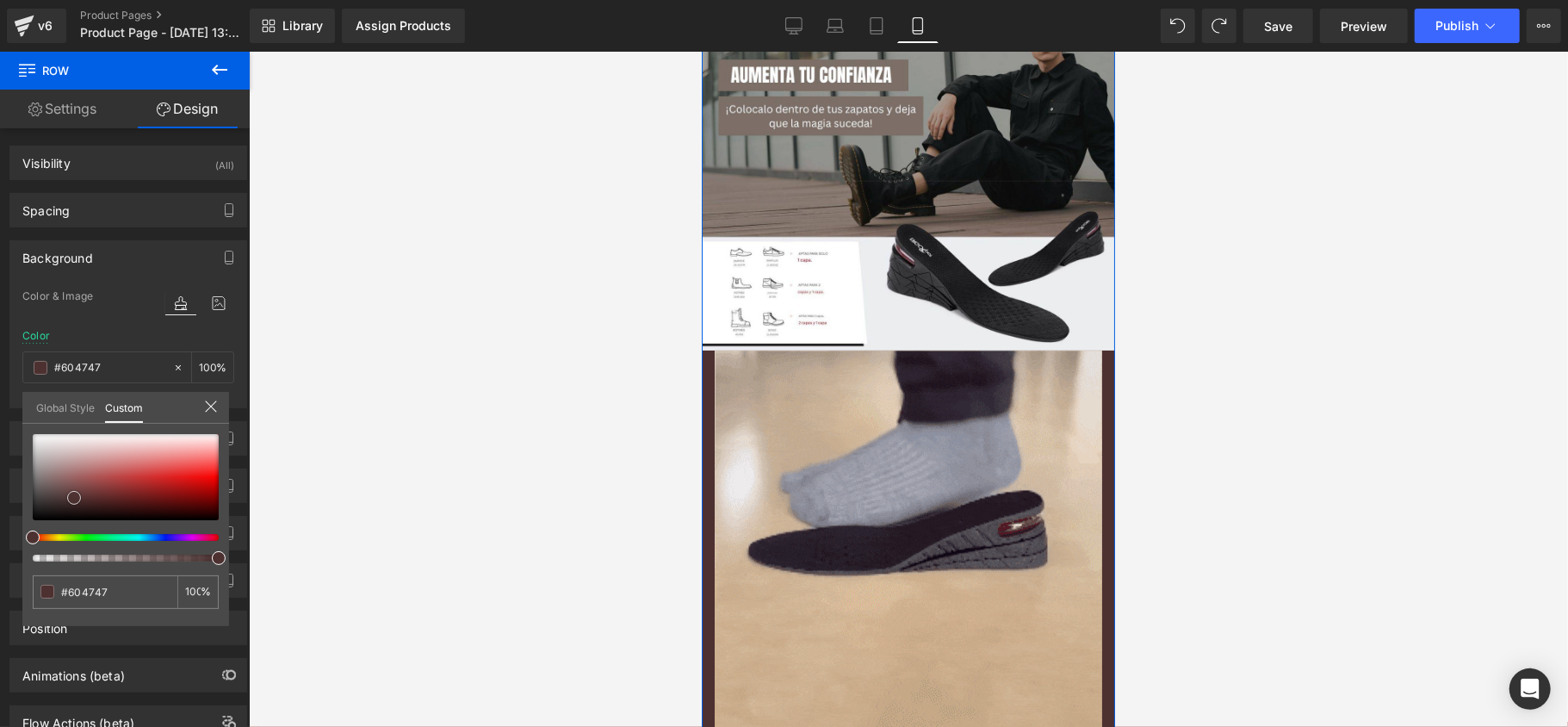
click at [61, 491] on div at bounding box center [126, 478] width 186 height 87
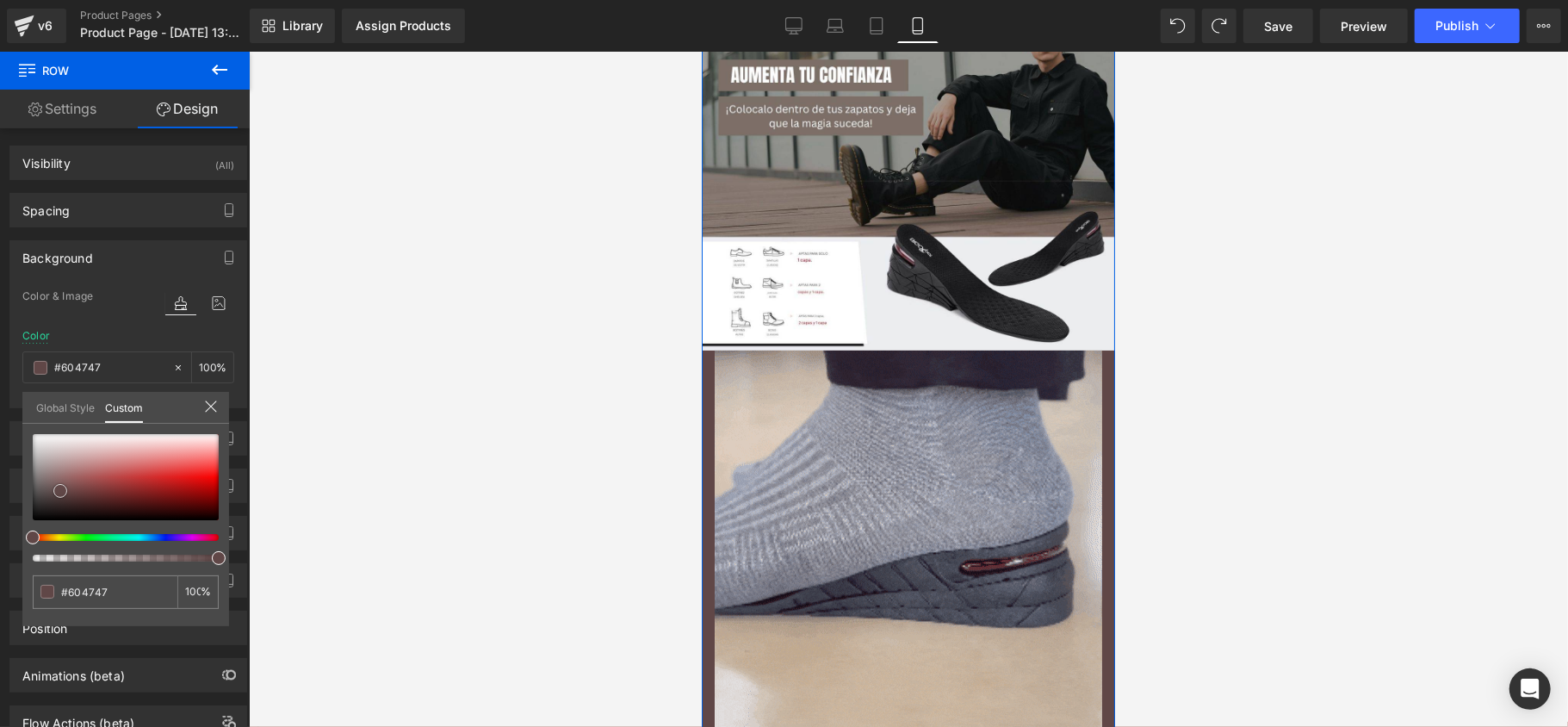
type input "#dcd4d4"
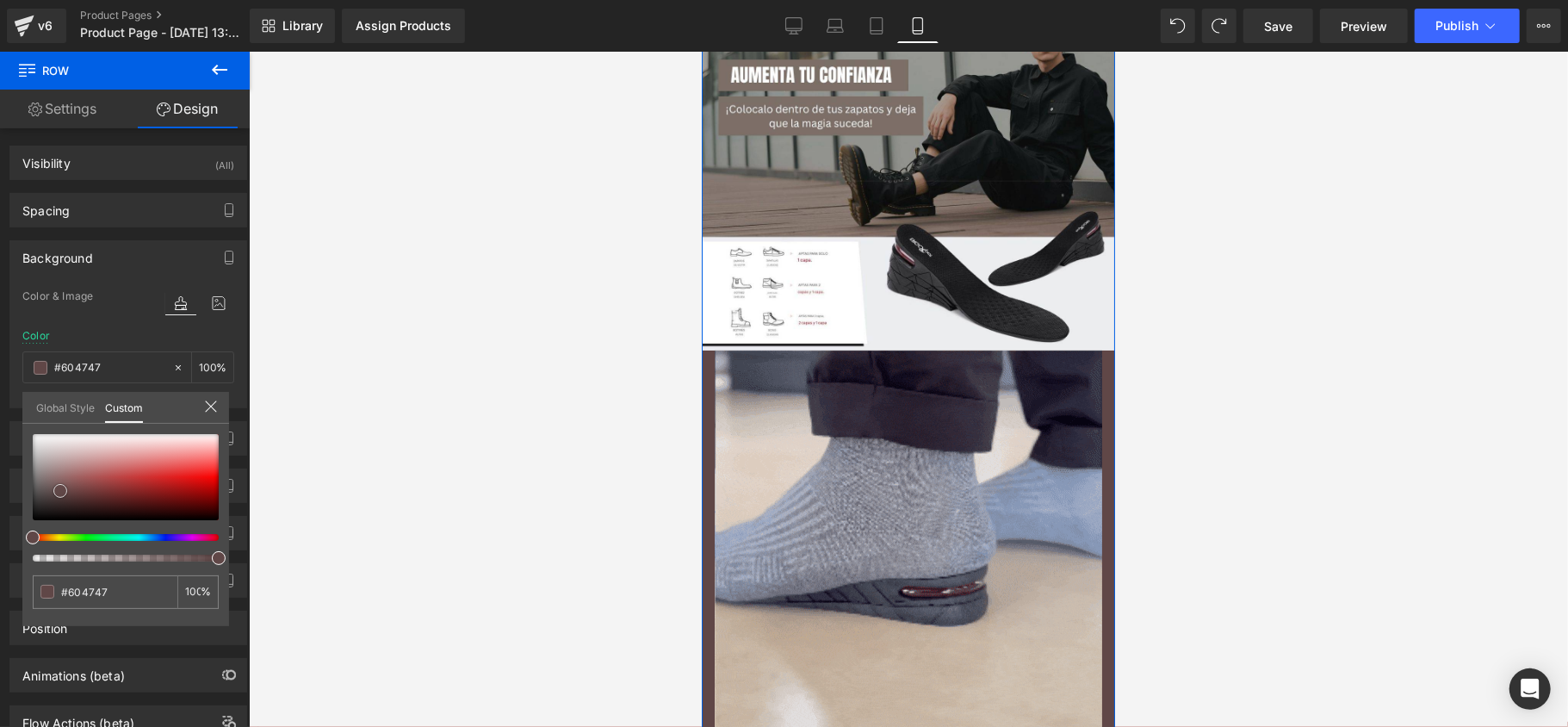
type input "#dcd4d4"
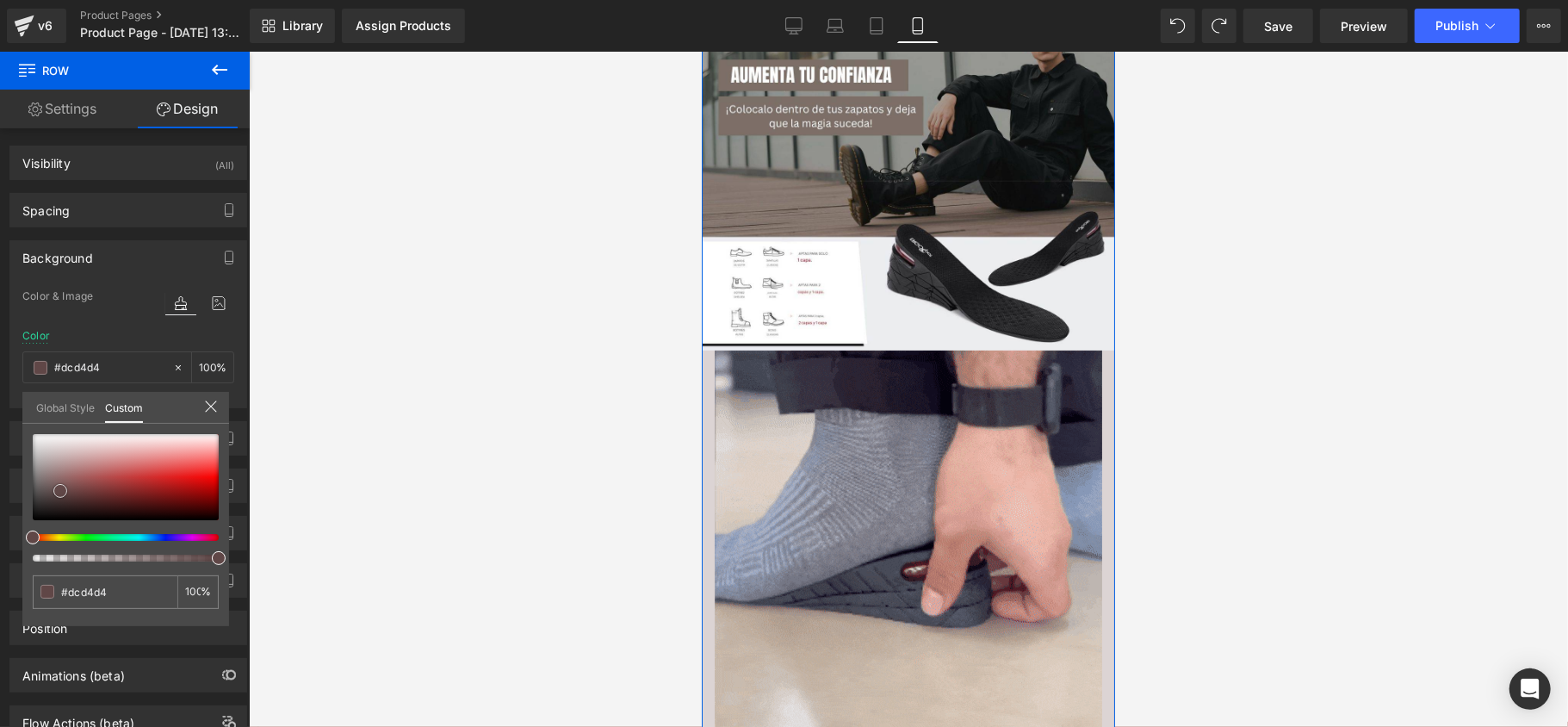
click at [52, 446] on div at bounding box center [126, 478] width 186 height 87
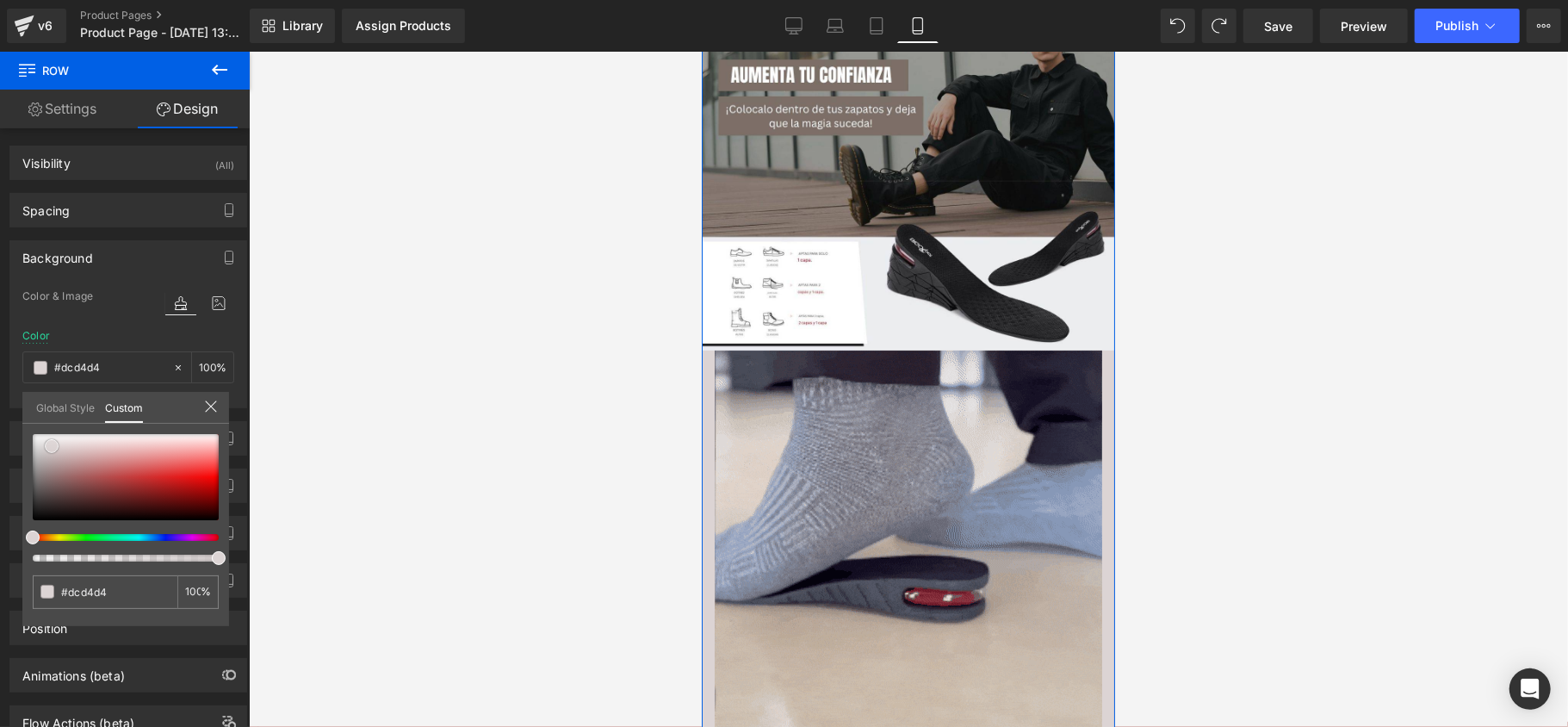
type input "#8a7474"
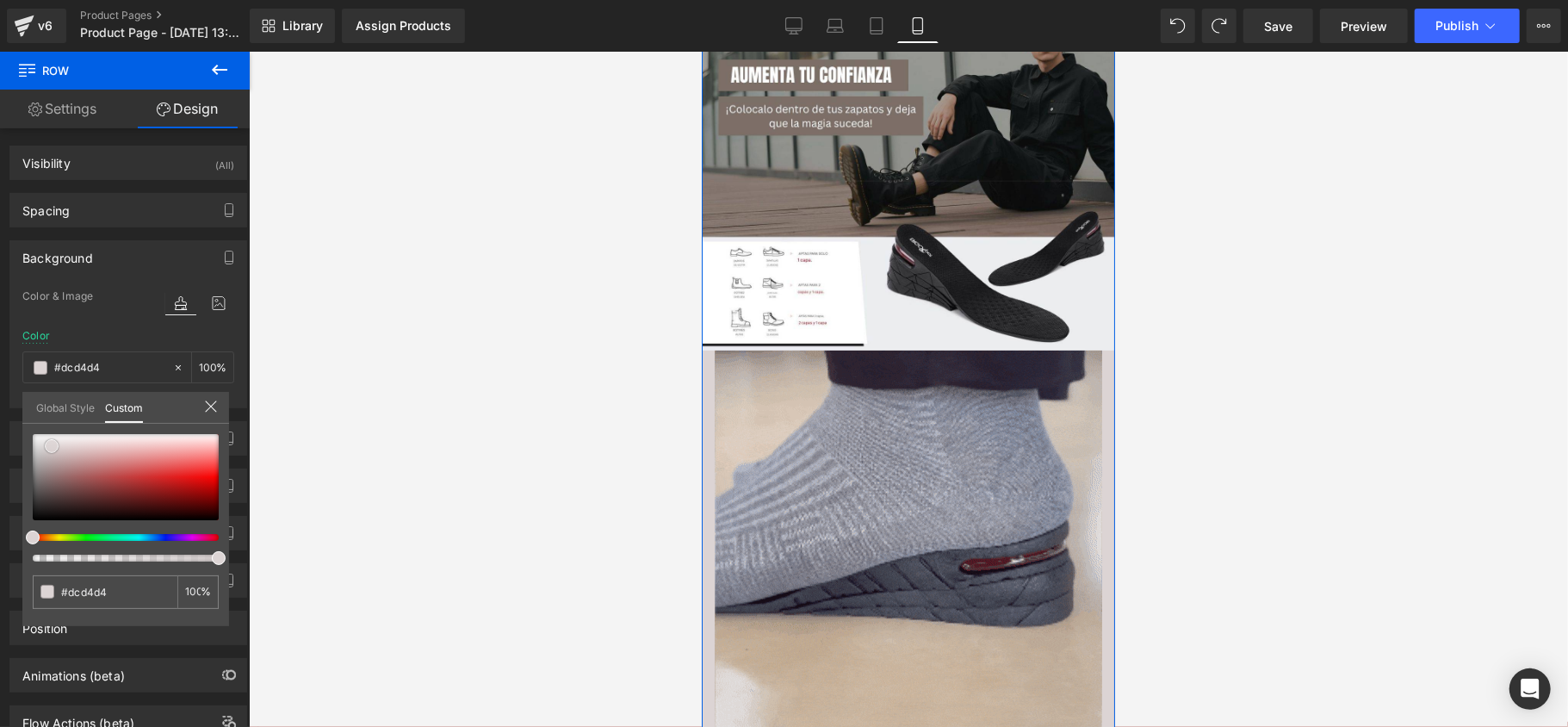
type input "#8a7474"
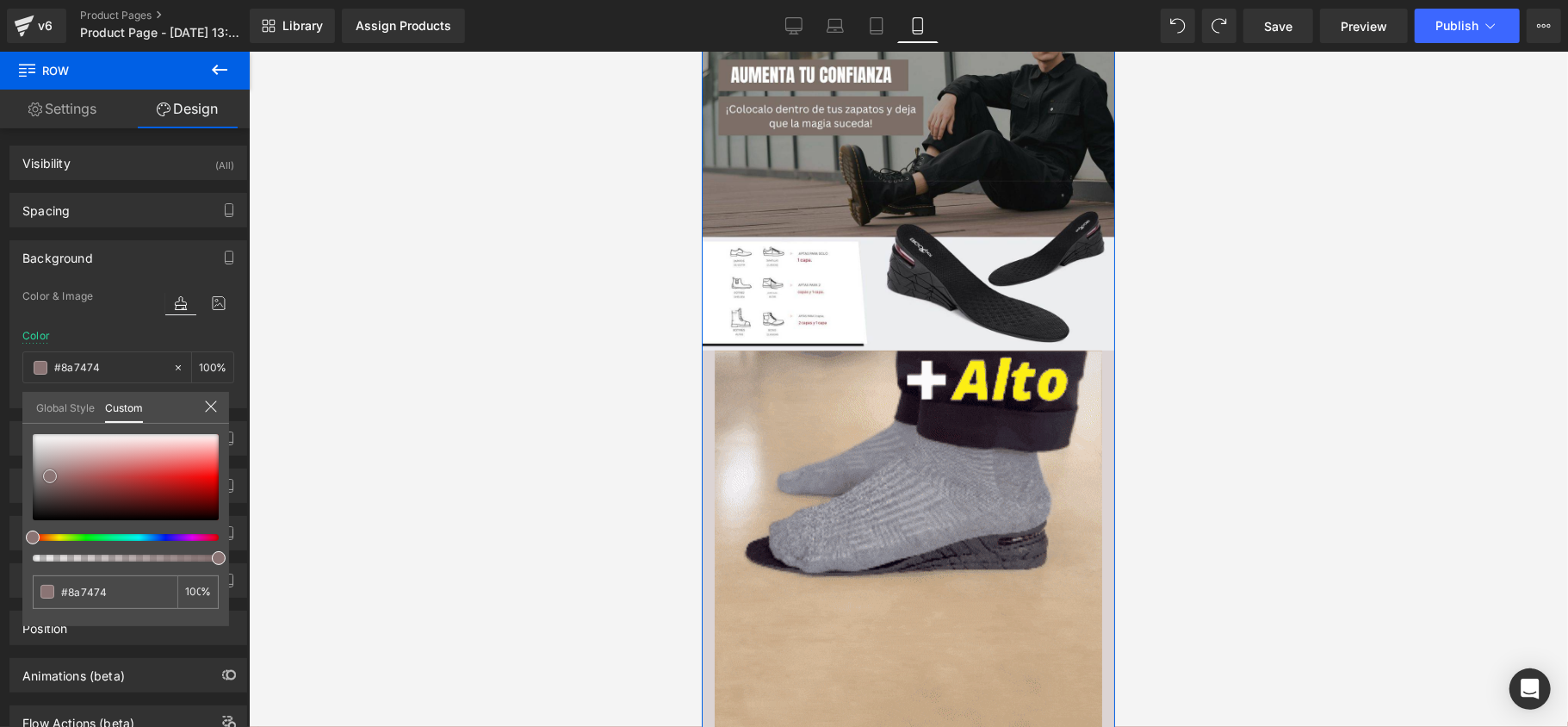
click at [50, 477] on div at bounding box center [126, 478] width 186 height 87
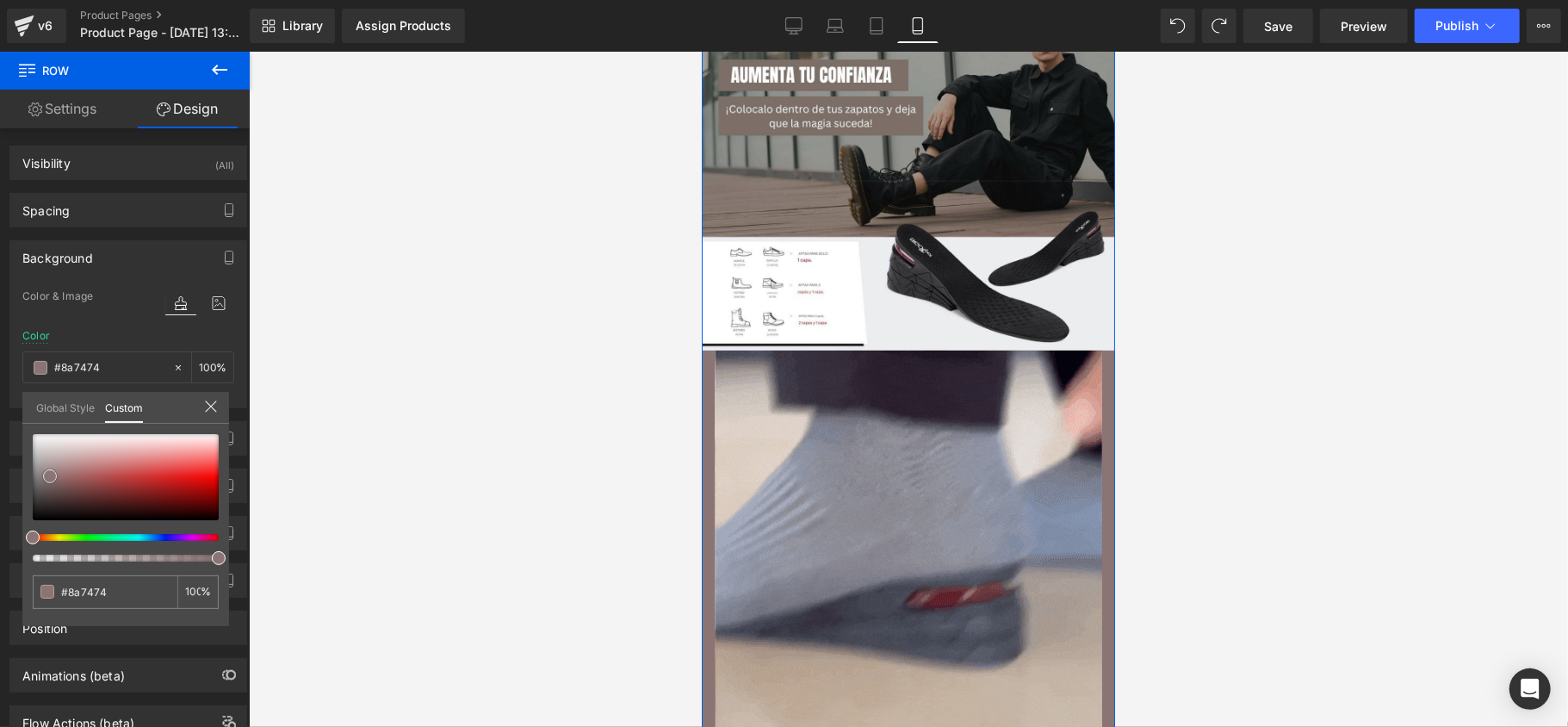
type input "#675454"
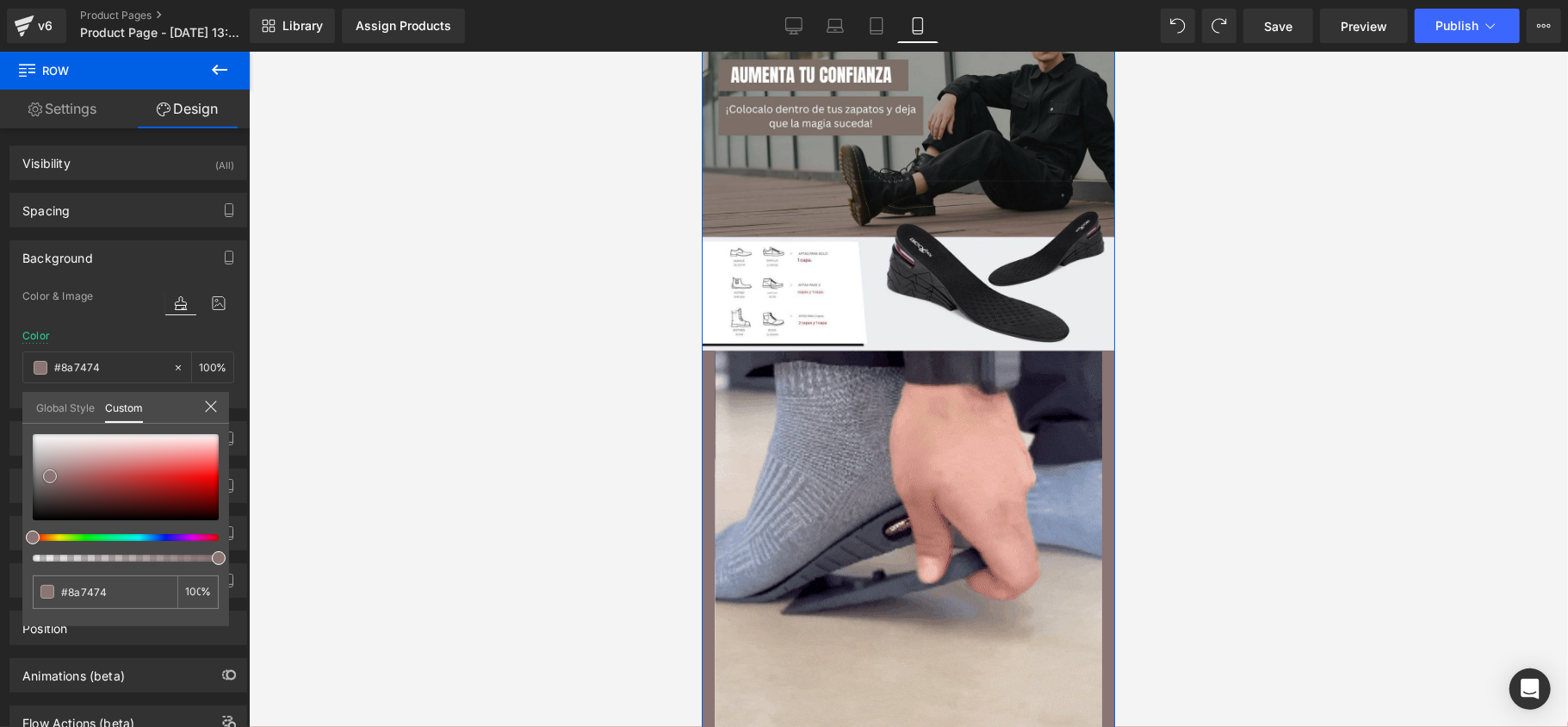
type input "#675454"
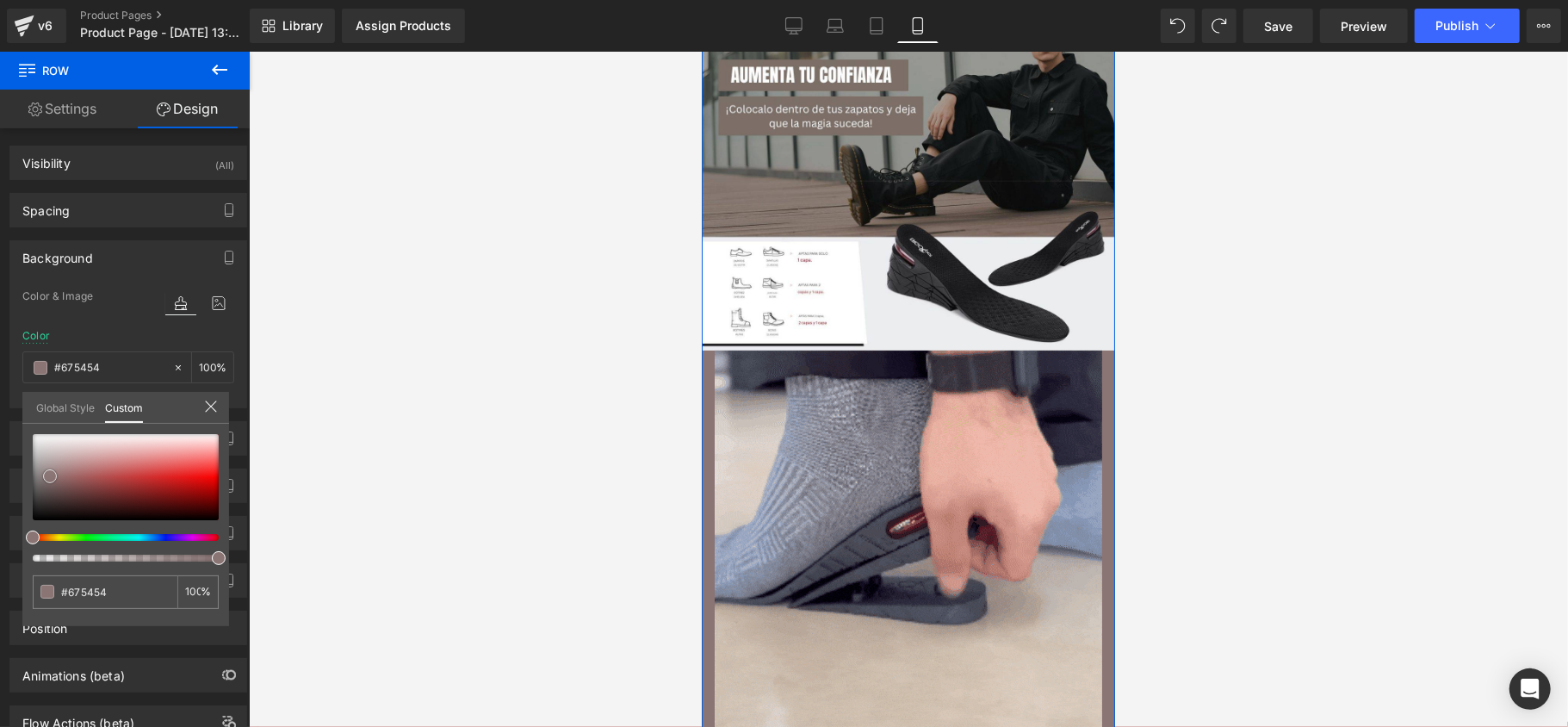
click at [52, 488] on div at bounding box center [126, 478] width 186 height 87
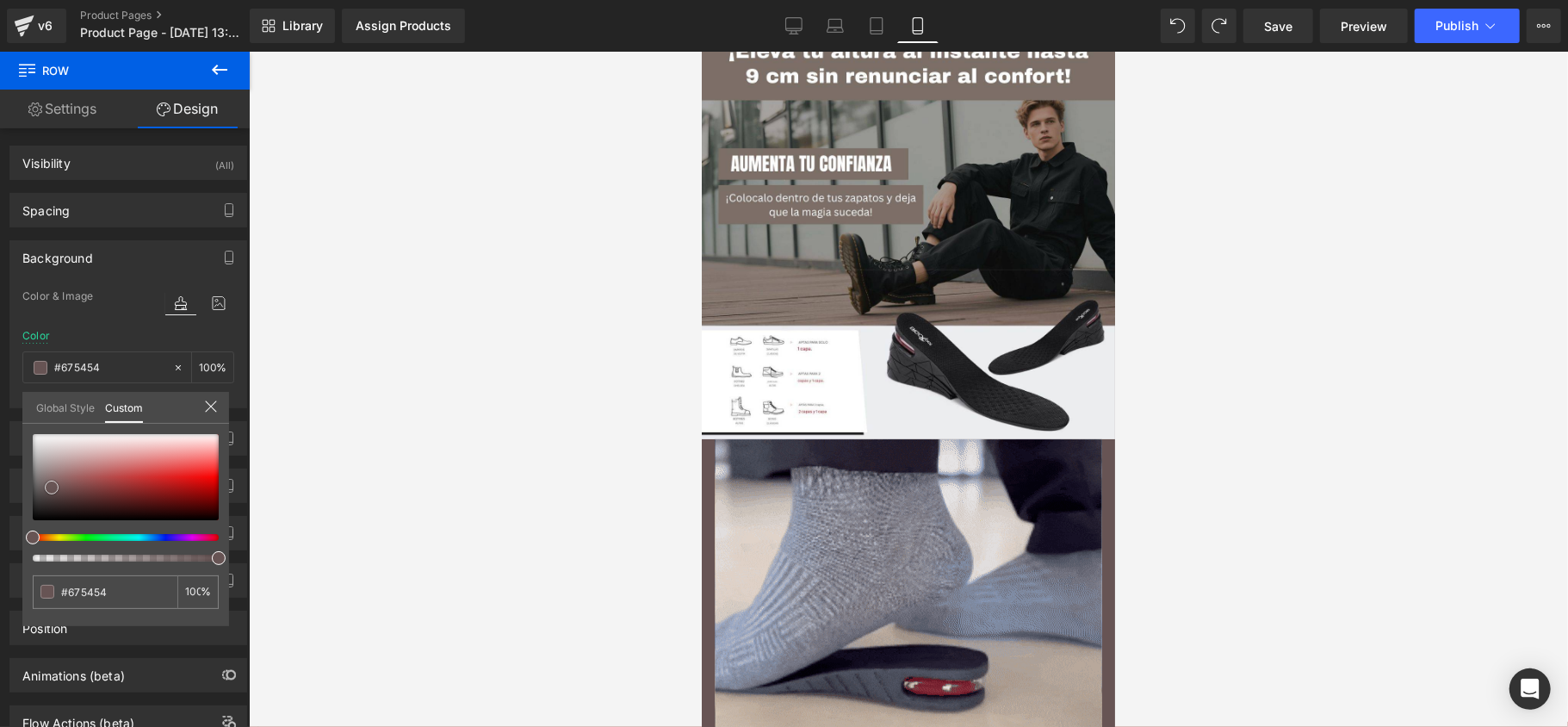
scroll to position [0, 0]
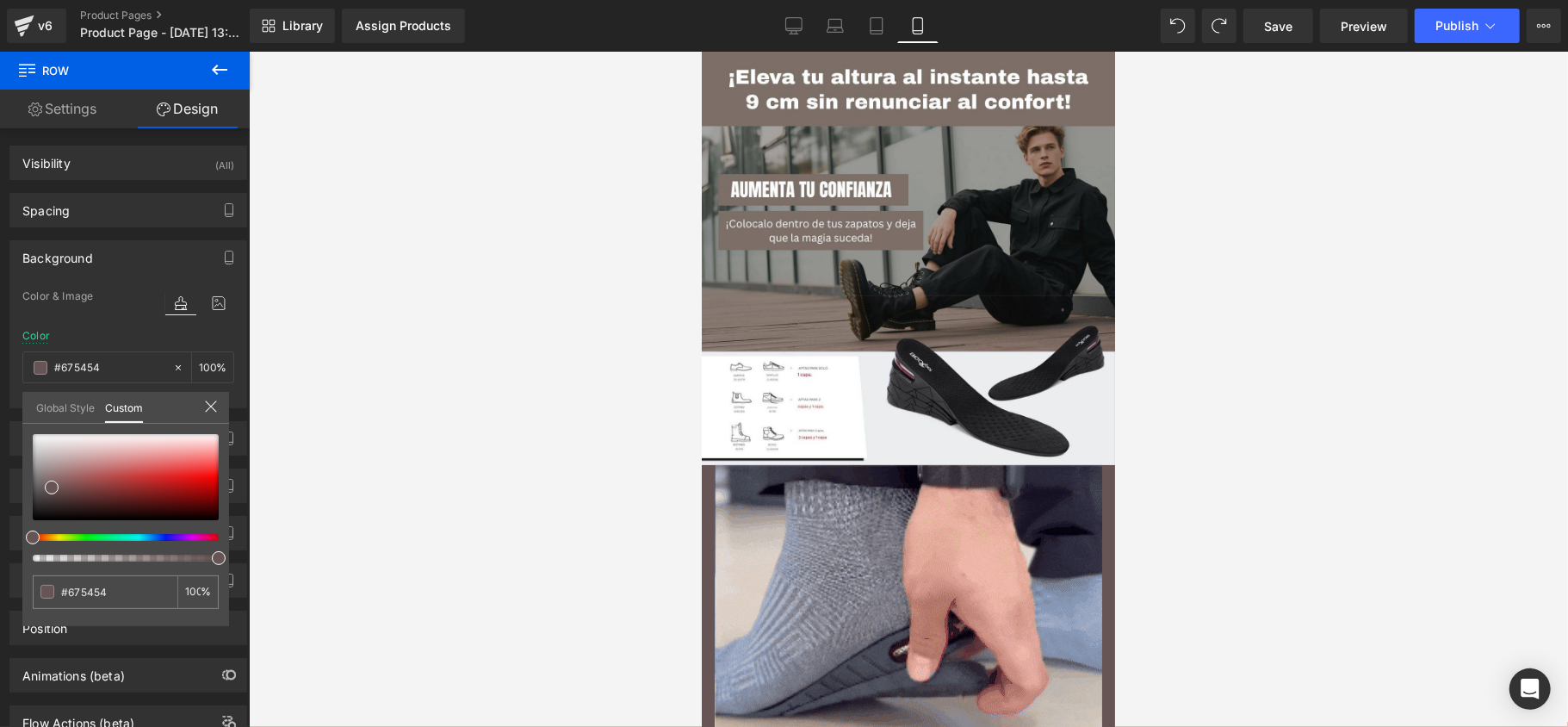
click at [213, 70] on icon at bounding box center [219, 69] width 16 height 10
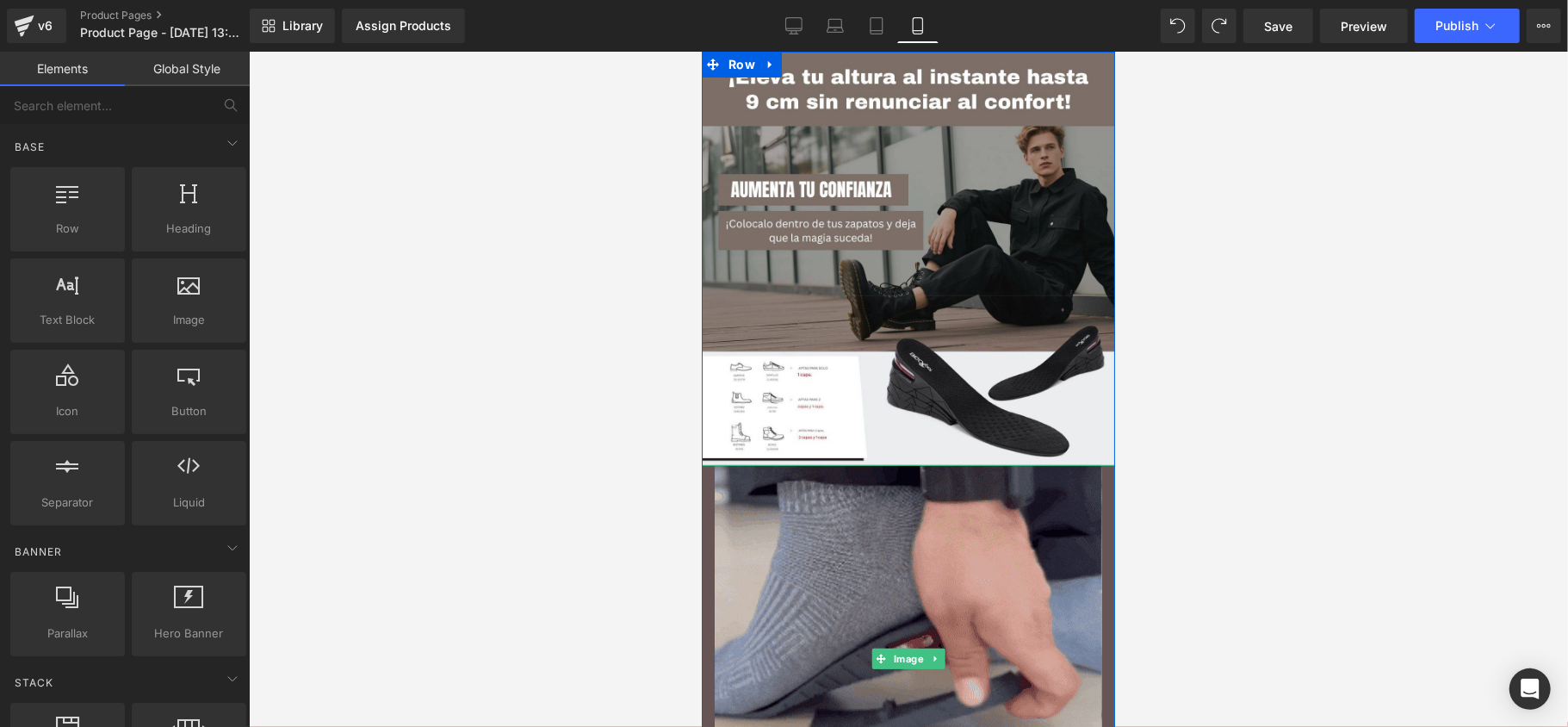
click at [989, 565] on img at bounding box center [907, 658] width 387 height 387
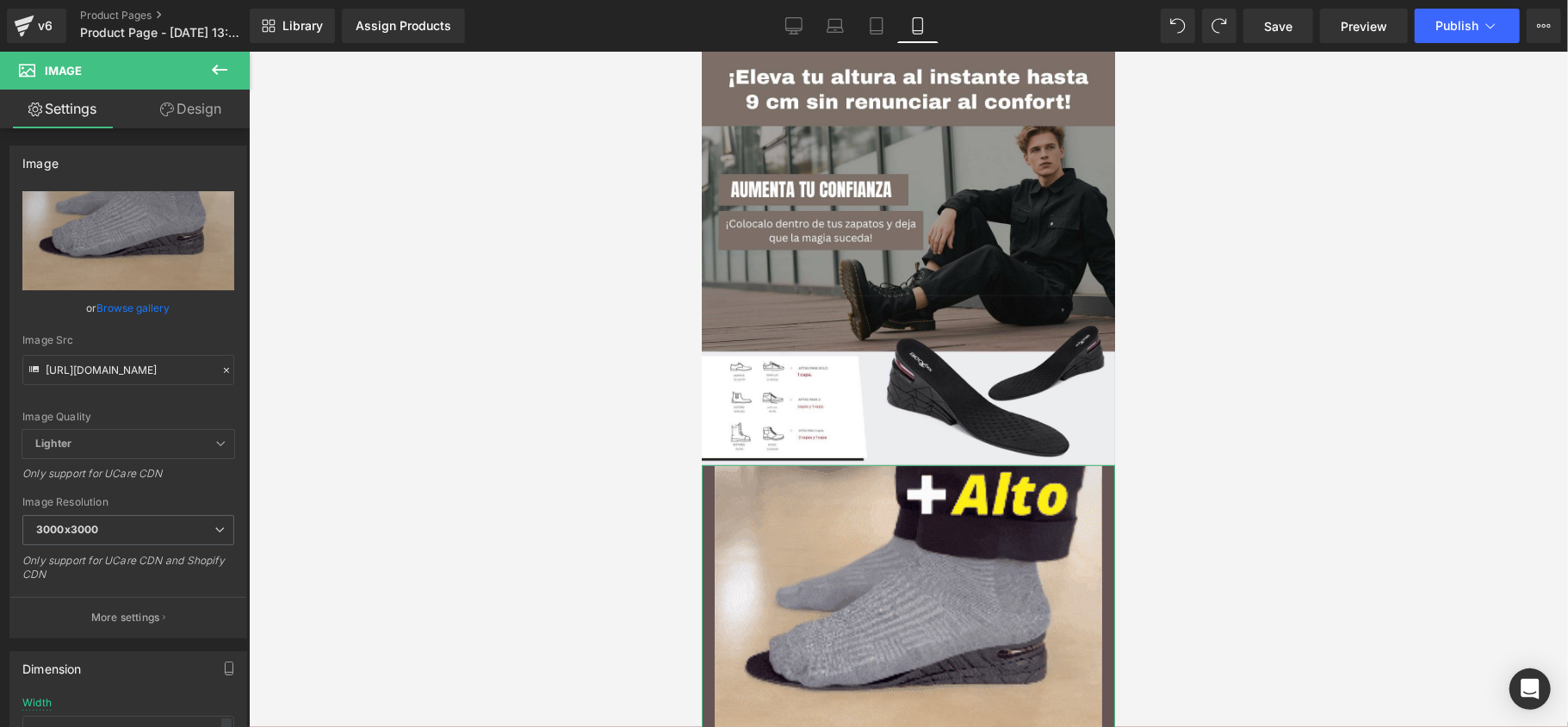
click at [177, 101] on link "Design" at bounding box center [190, 109] width 125 height 39
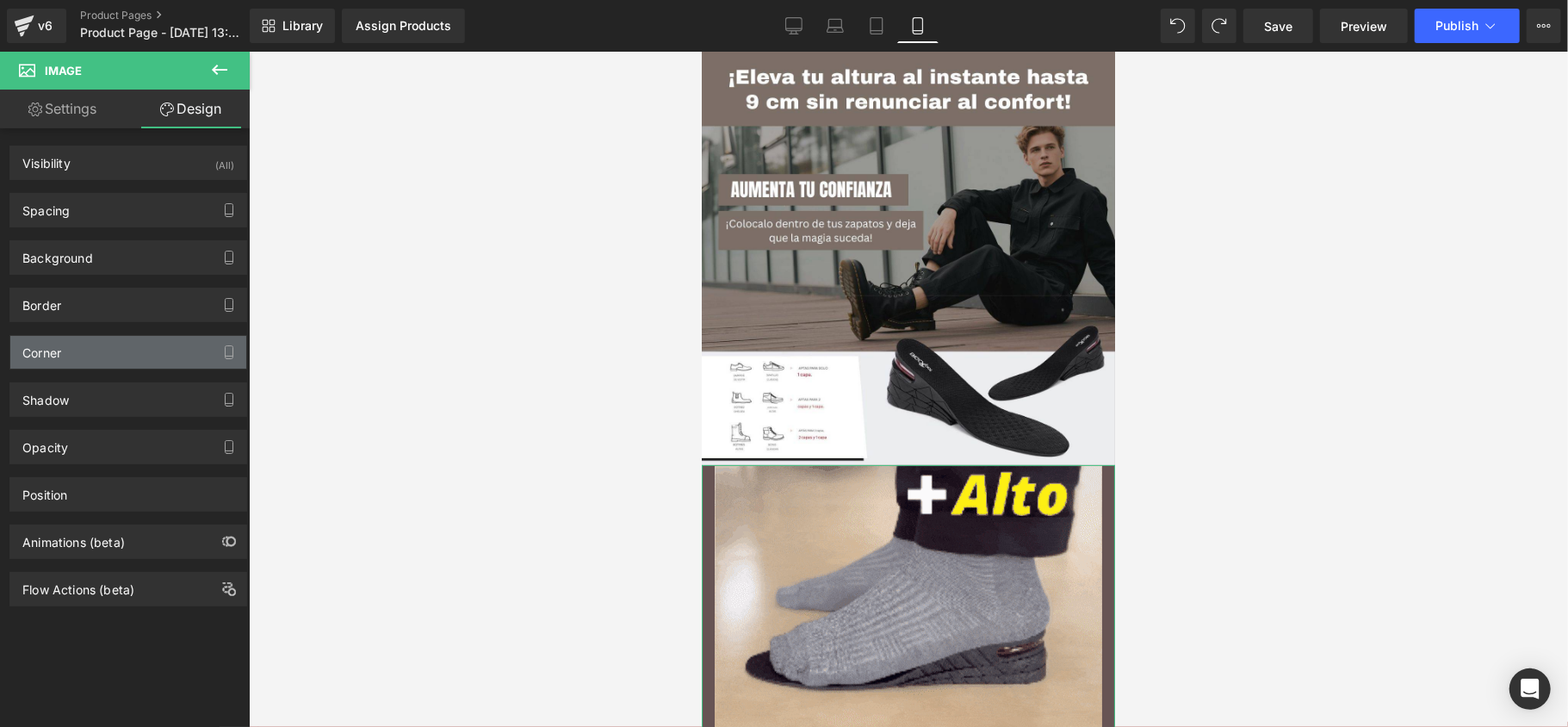
click at [139, 363] on div "Corner" at bounding box center [128, 352] width 235 height 33
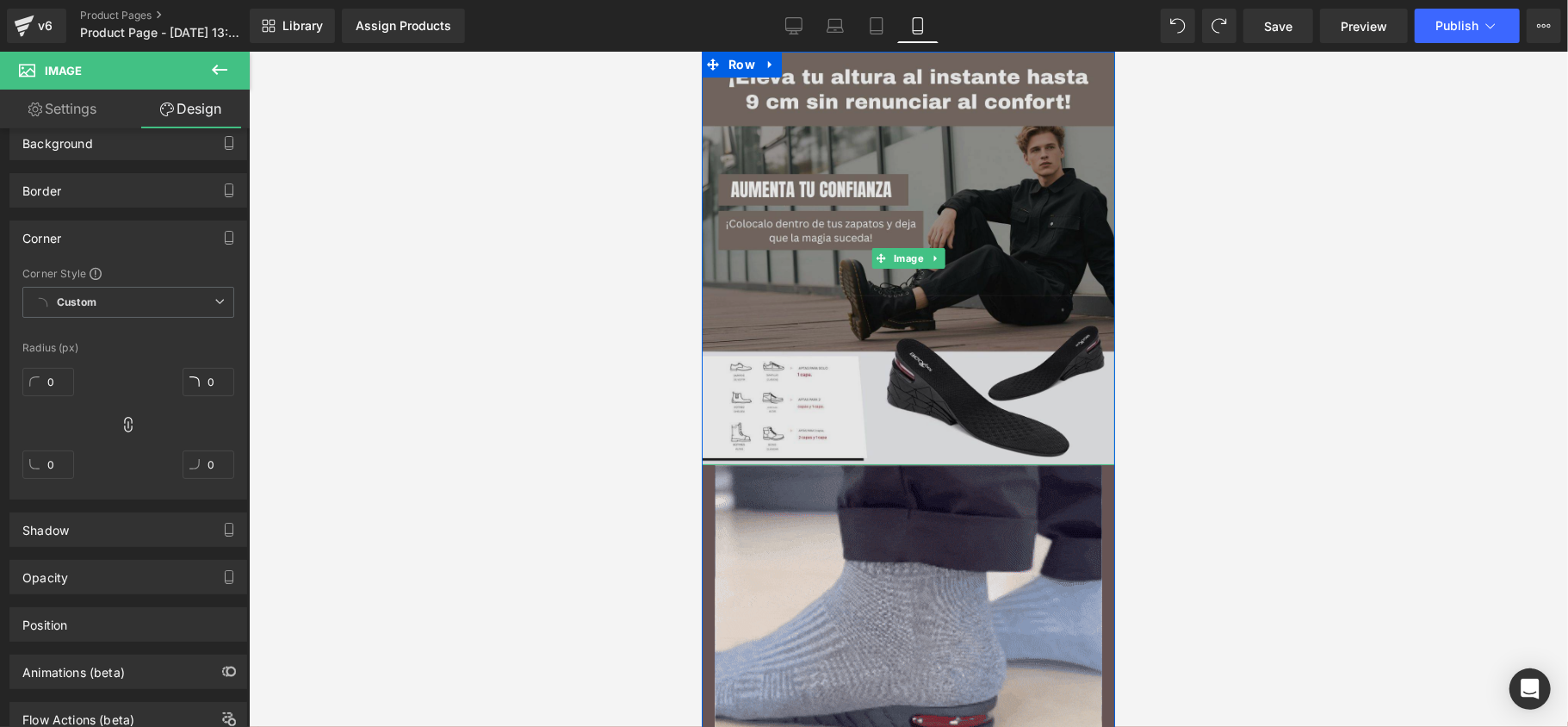
scroll to position [229, 0]
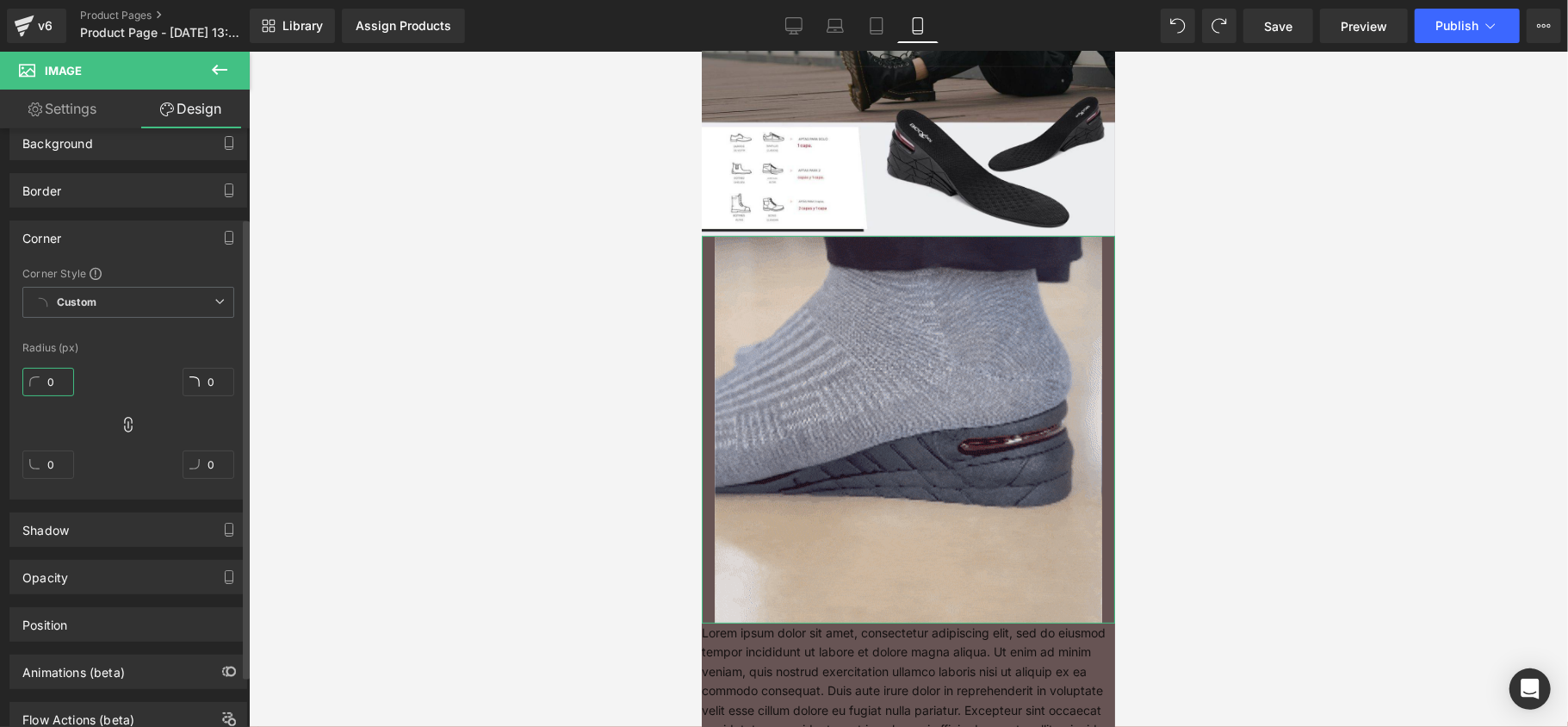
click at [49, 373] on input "0" at bounding box center [48, 382] width 52 height 29
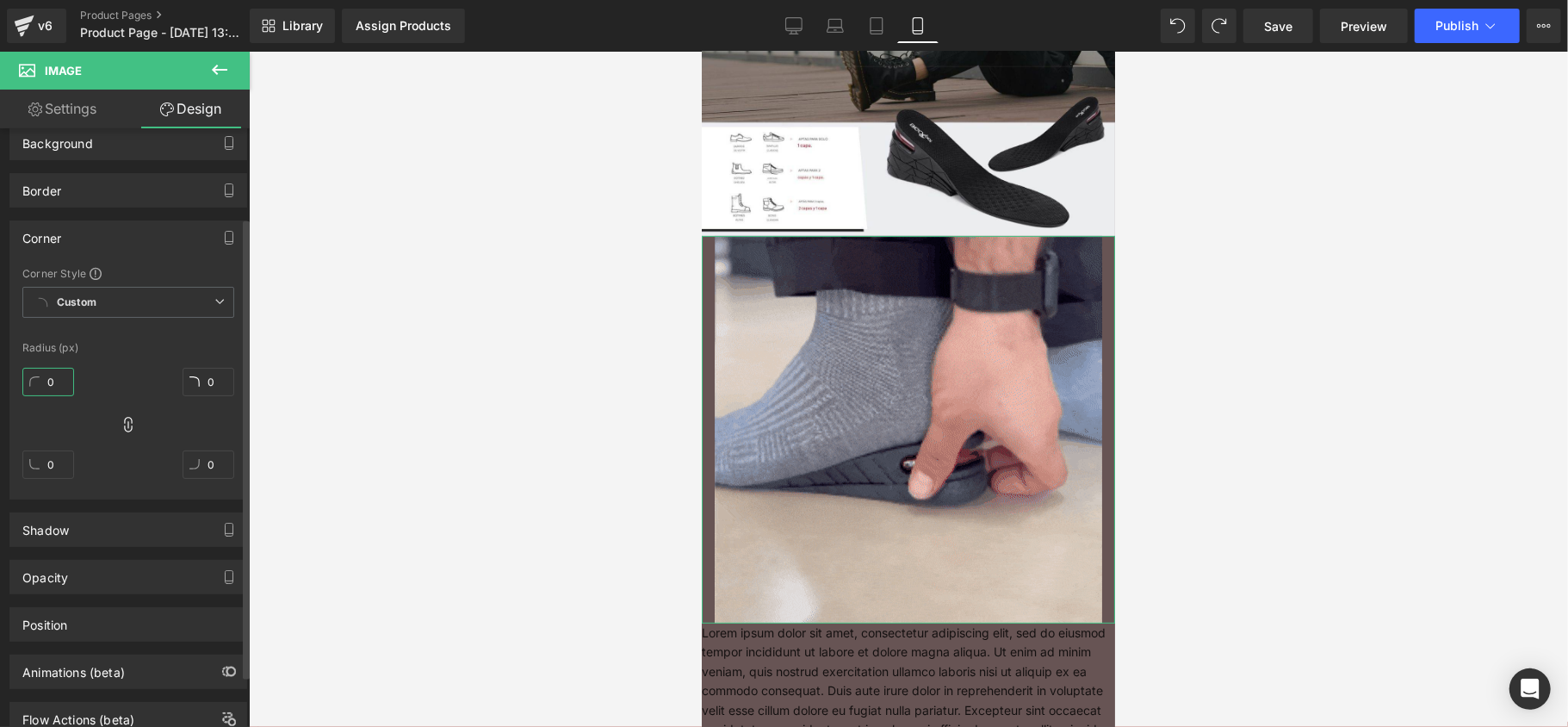
type input "2"
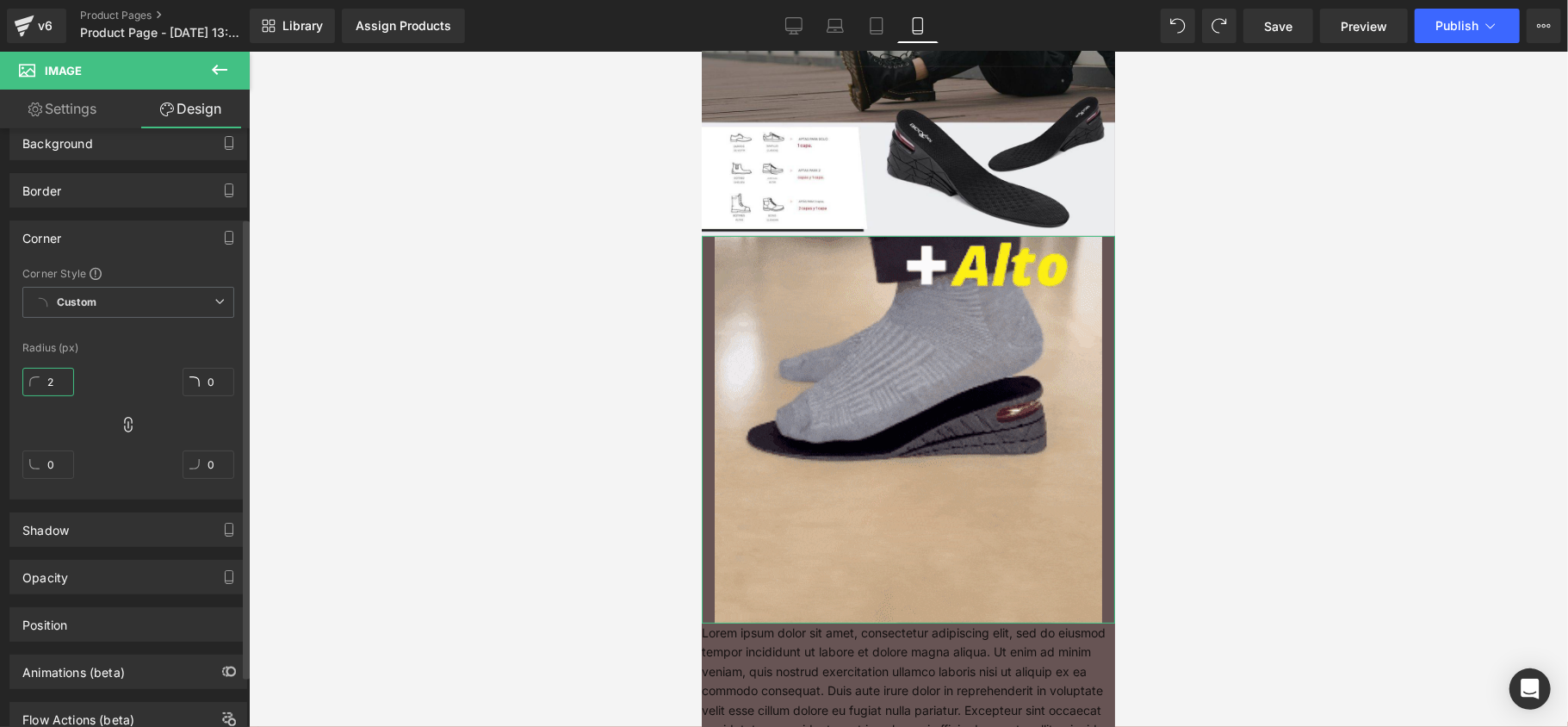
type input "2"
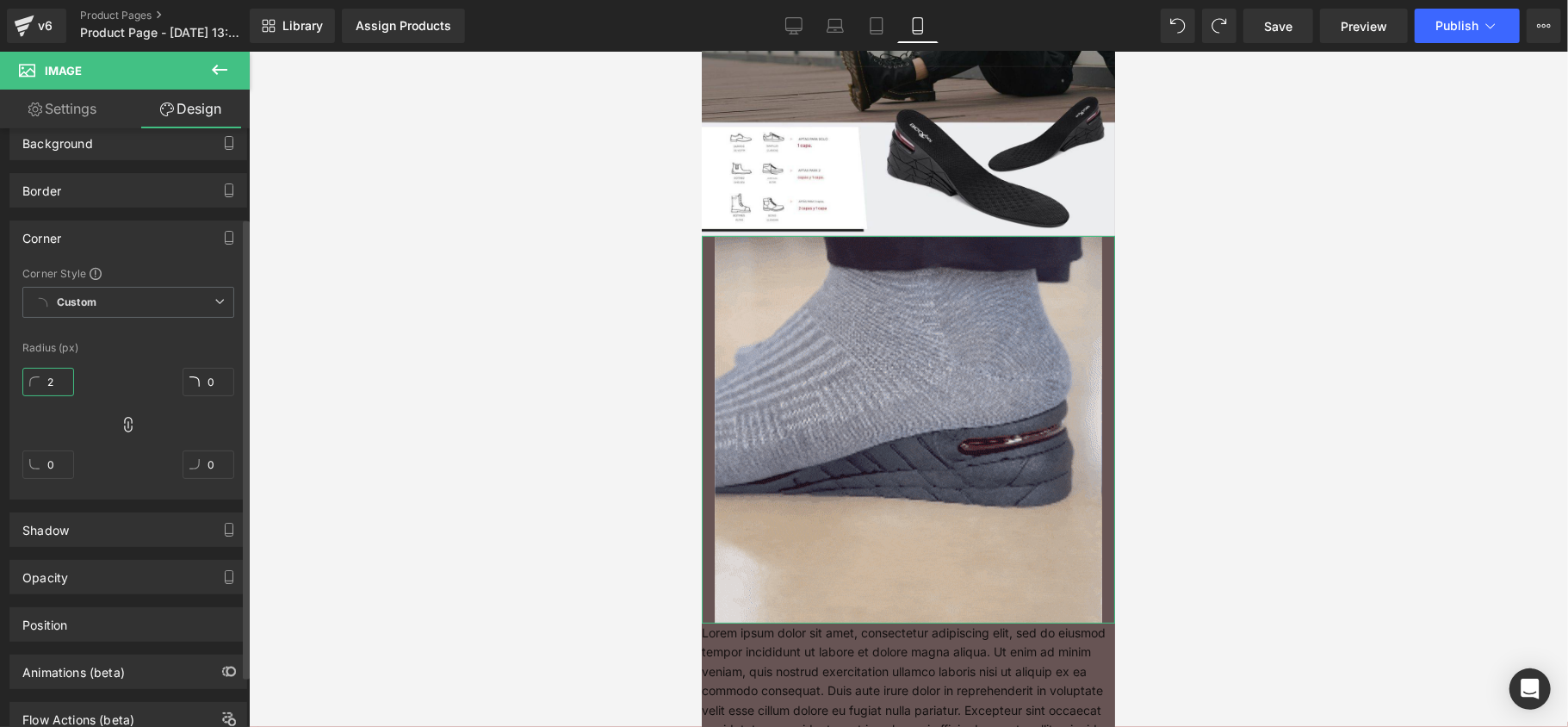
type input "2"
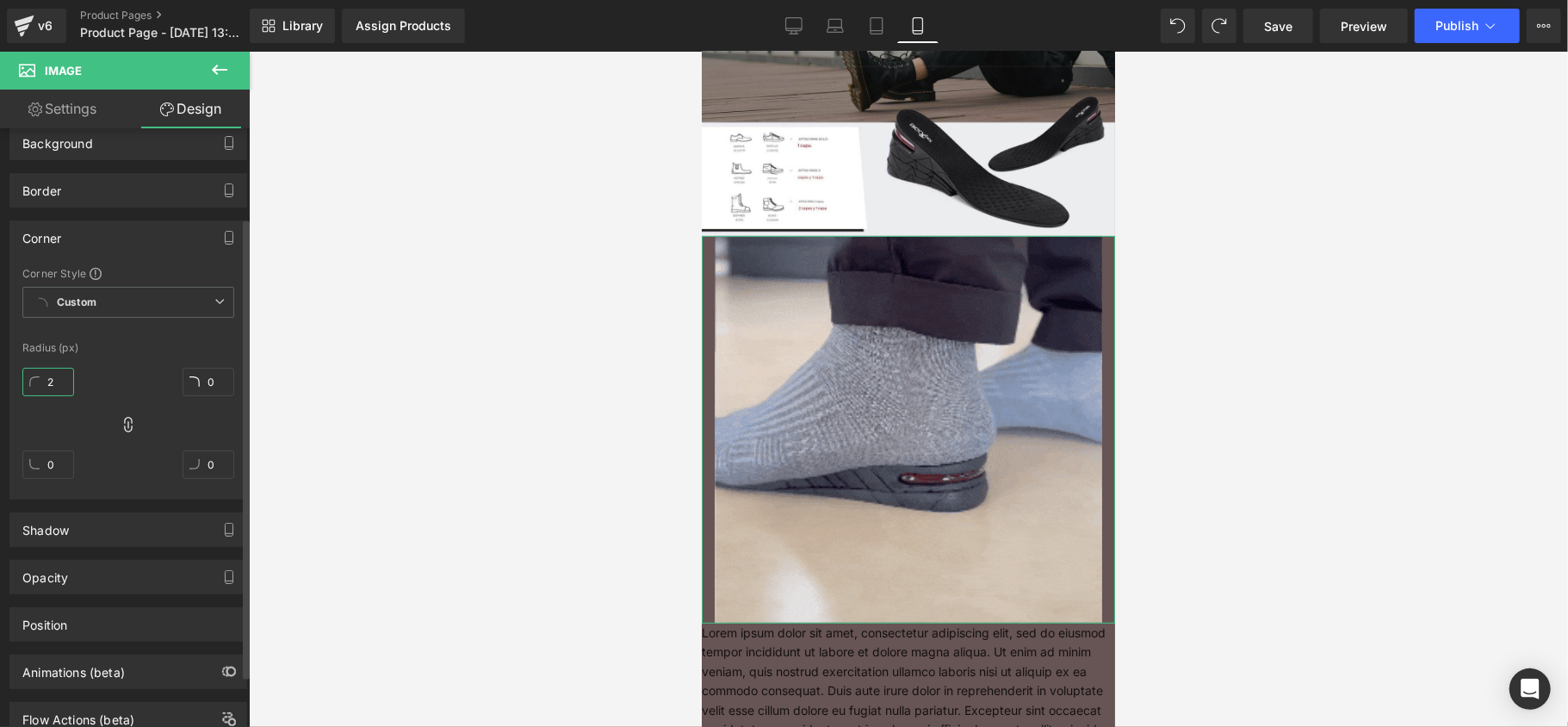
type input "2"
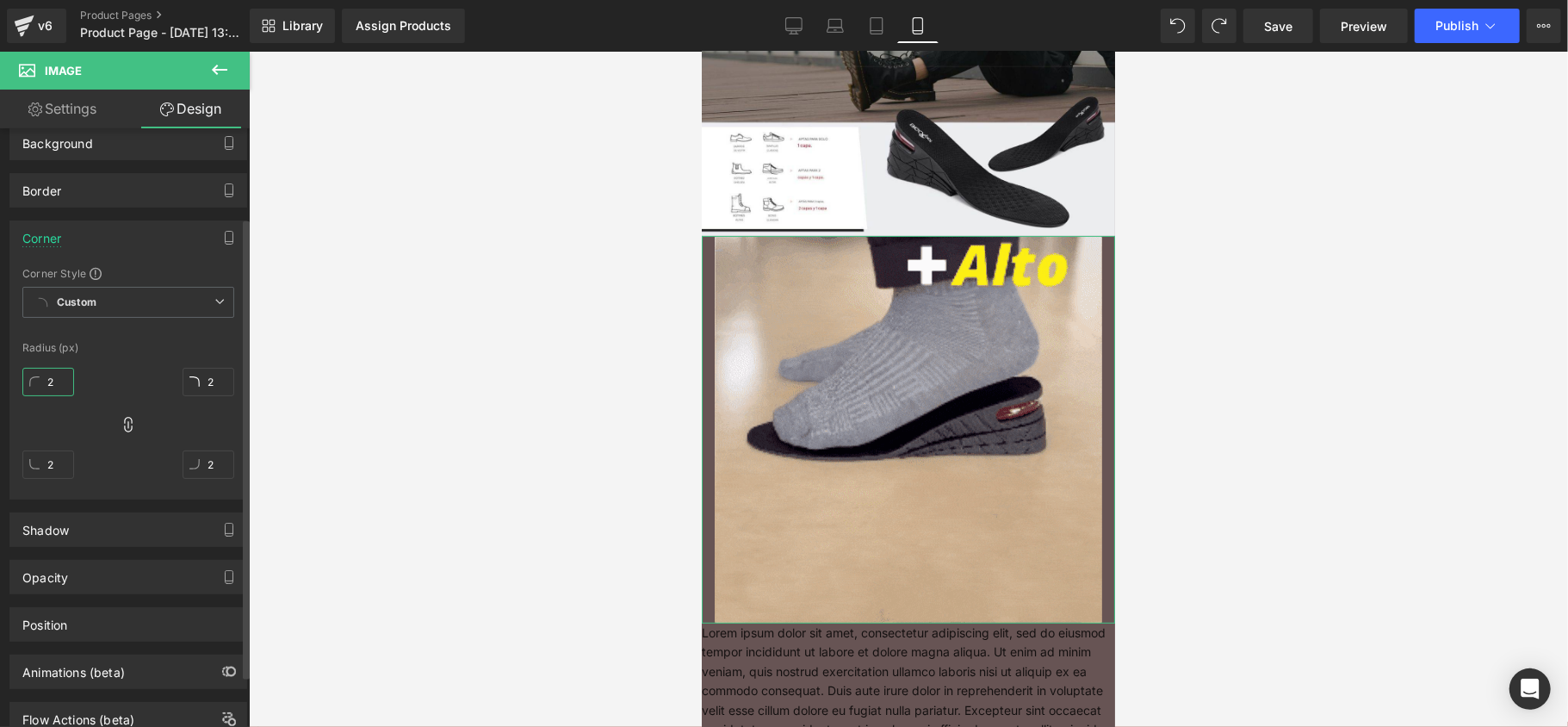
type input "20"
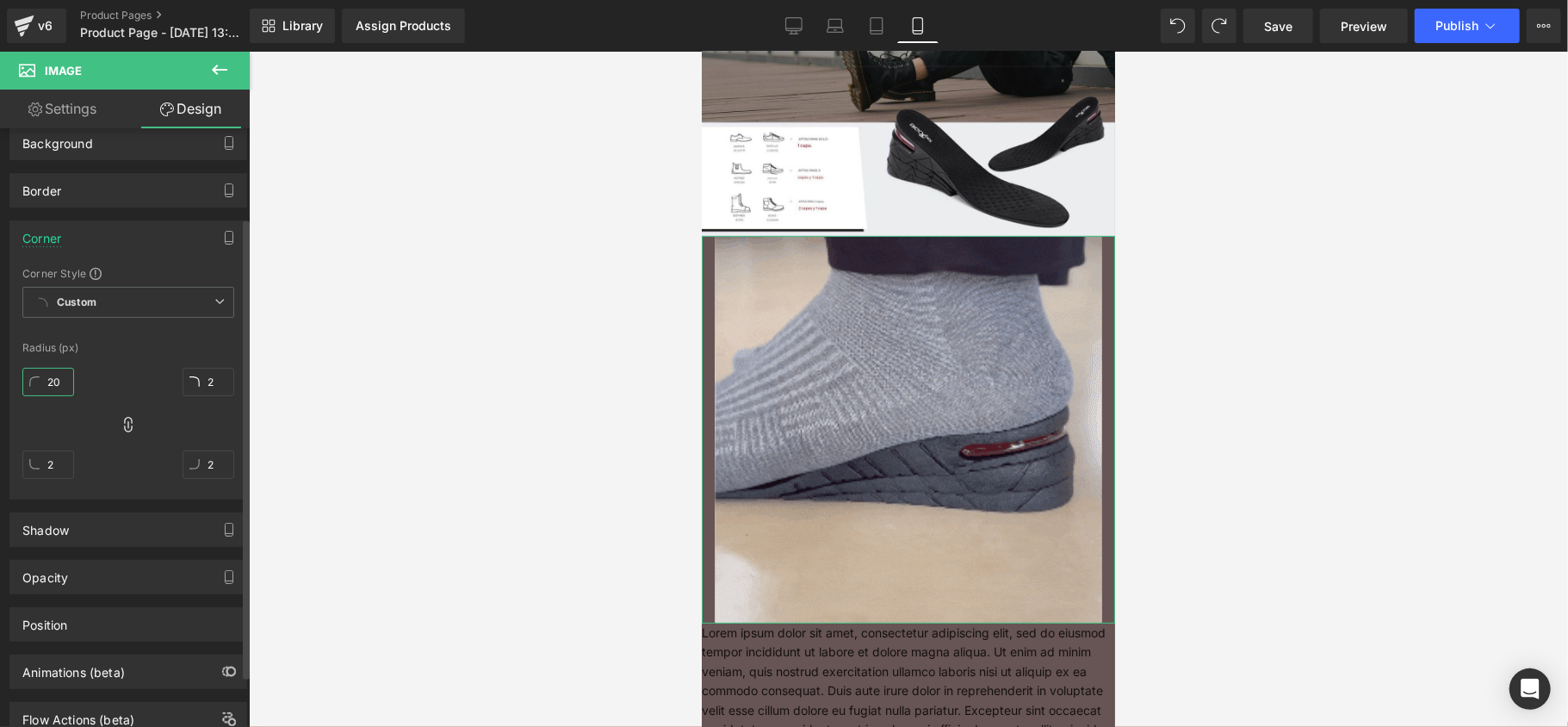
type input "20"
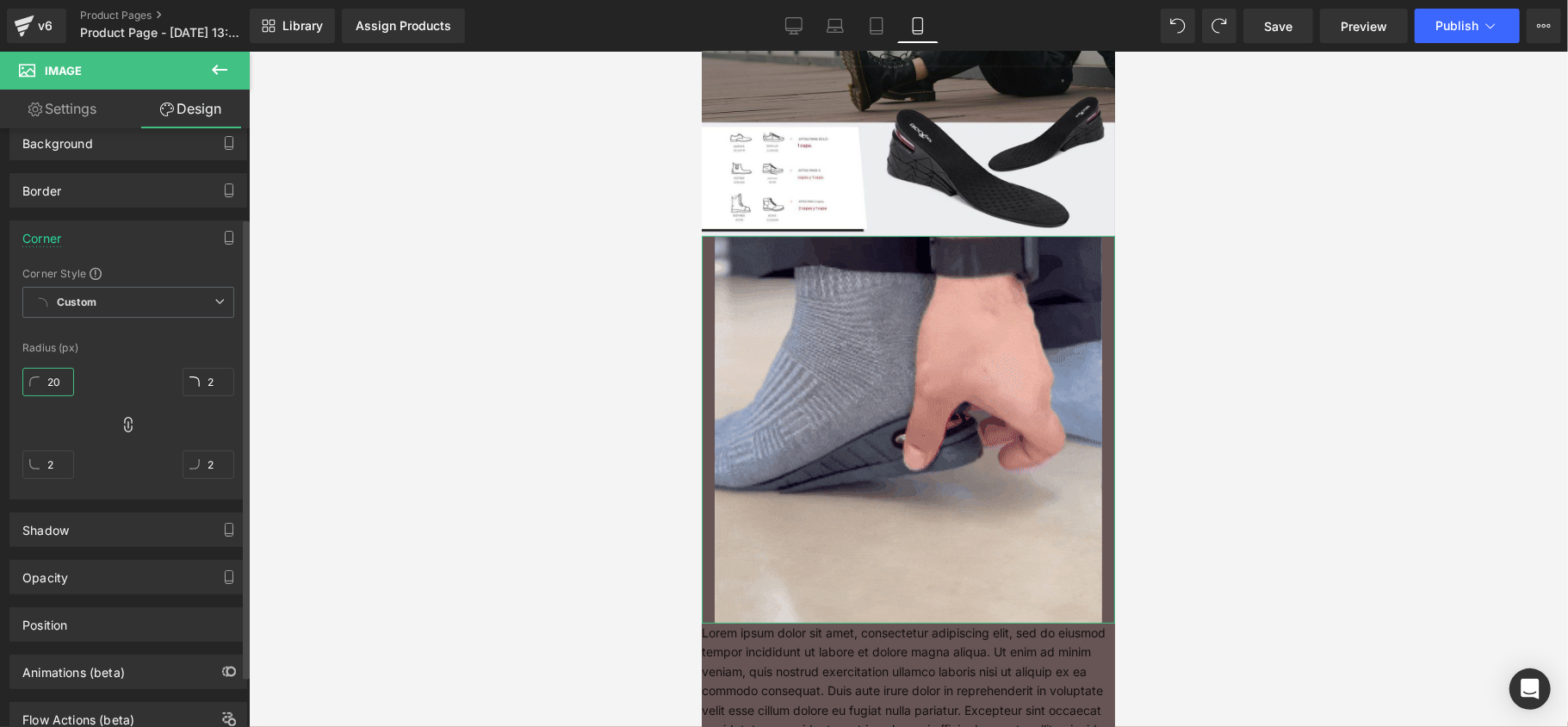
type input "20"
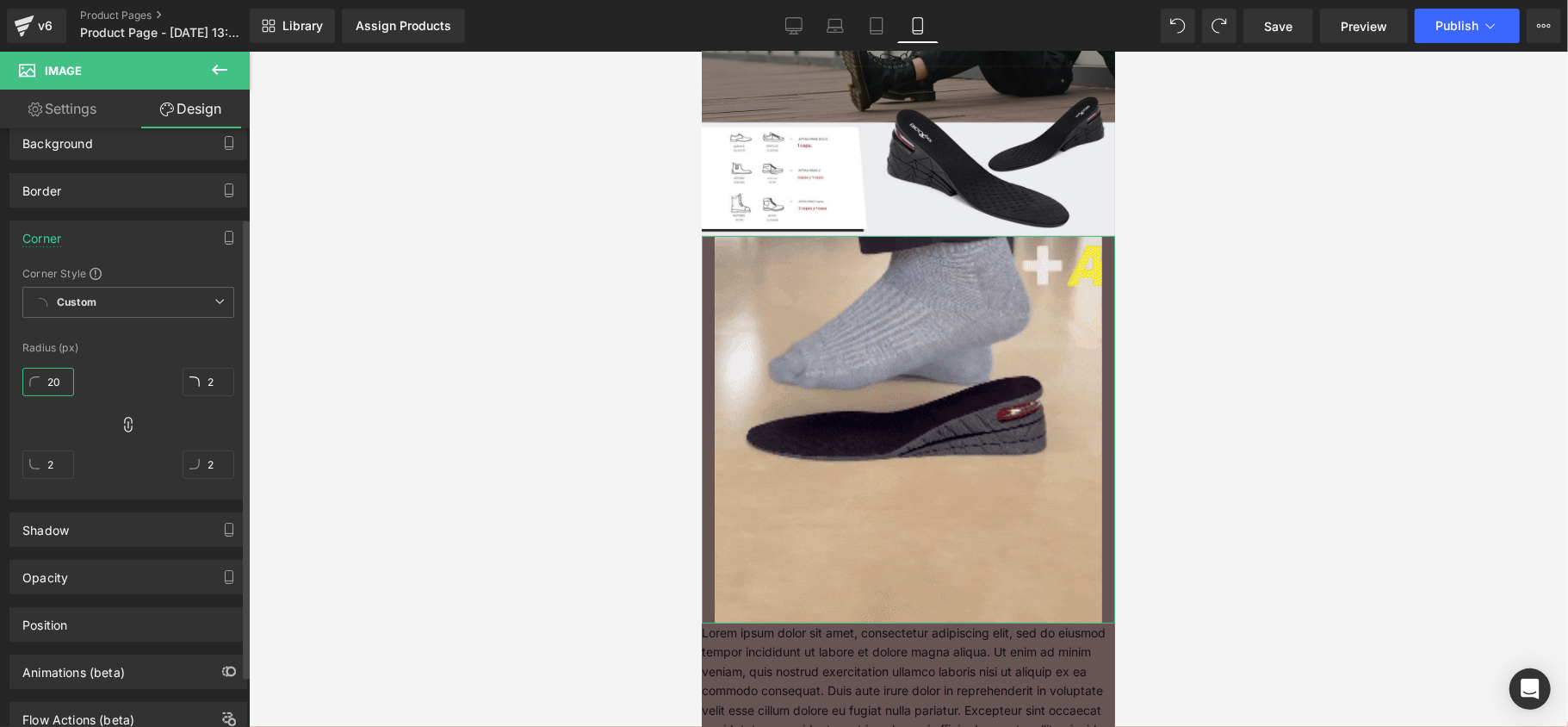
type input "20"
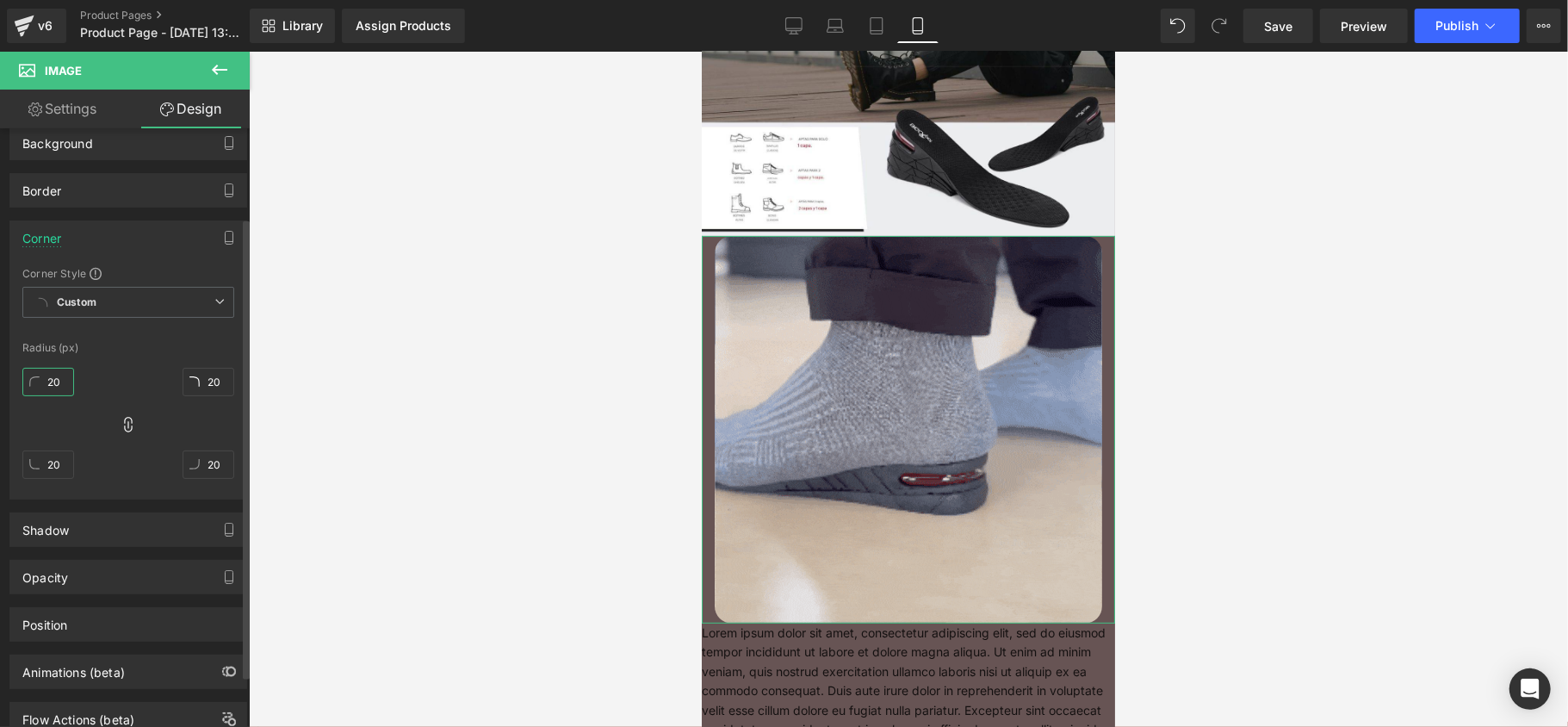
type input "5"
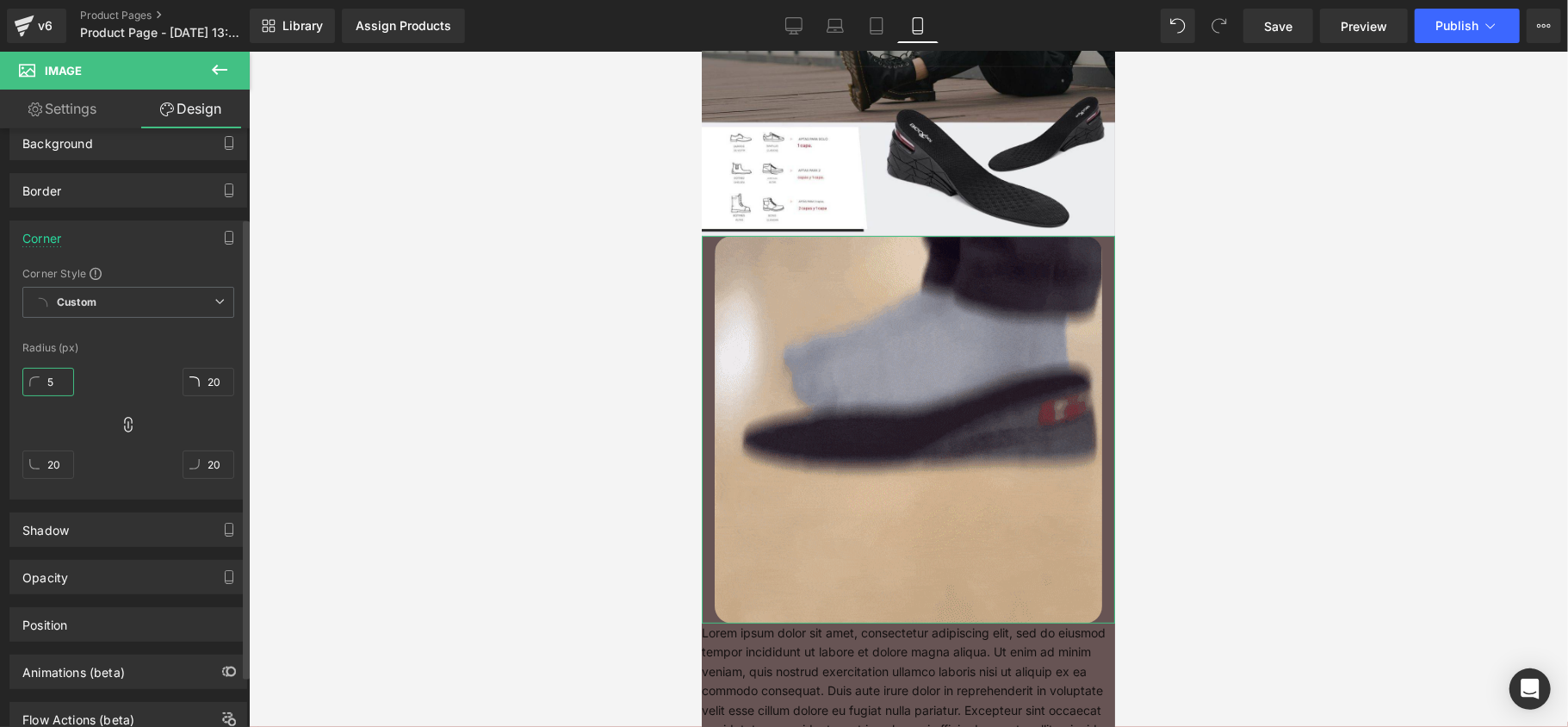
type input "5"
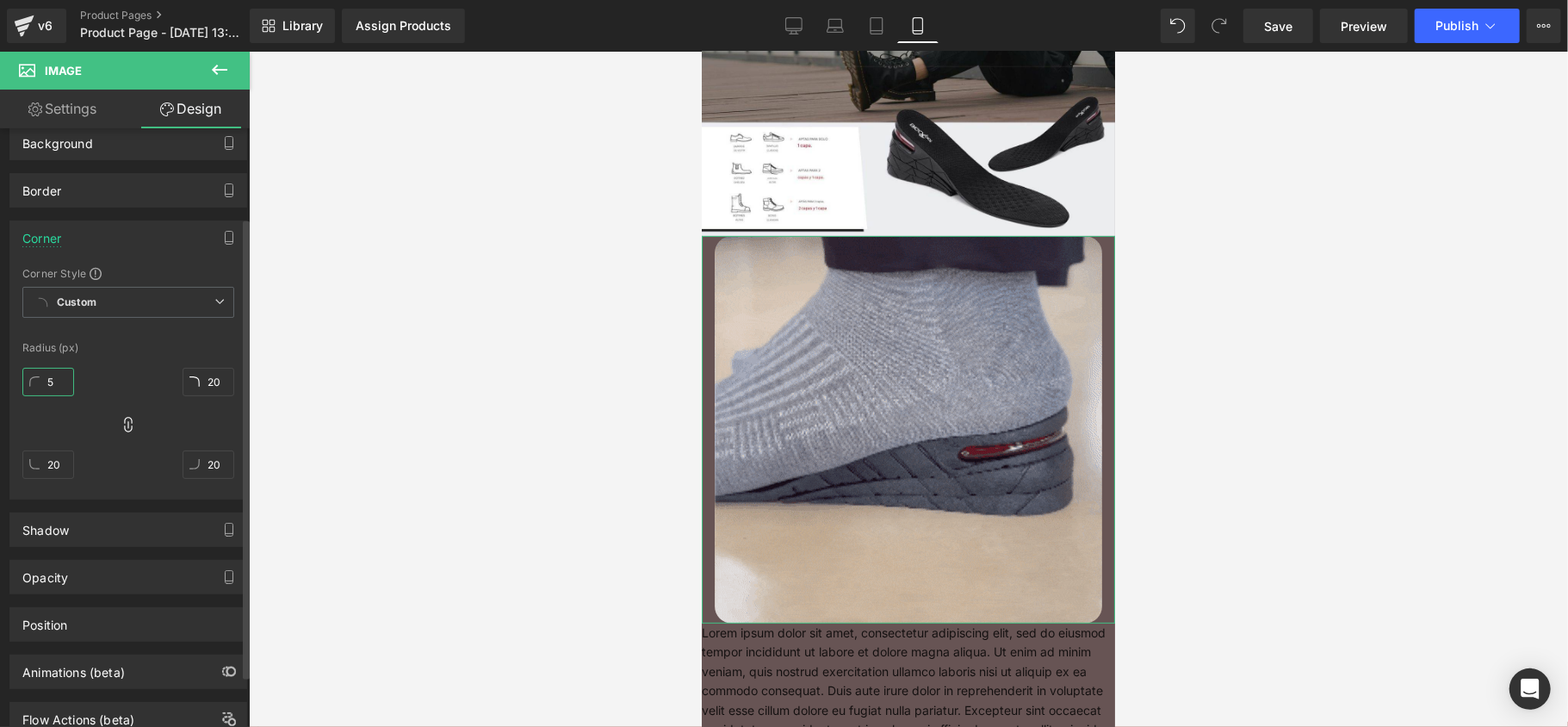
type input "5"
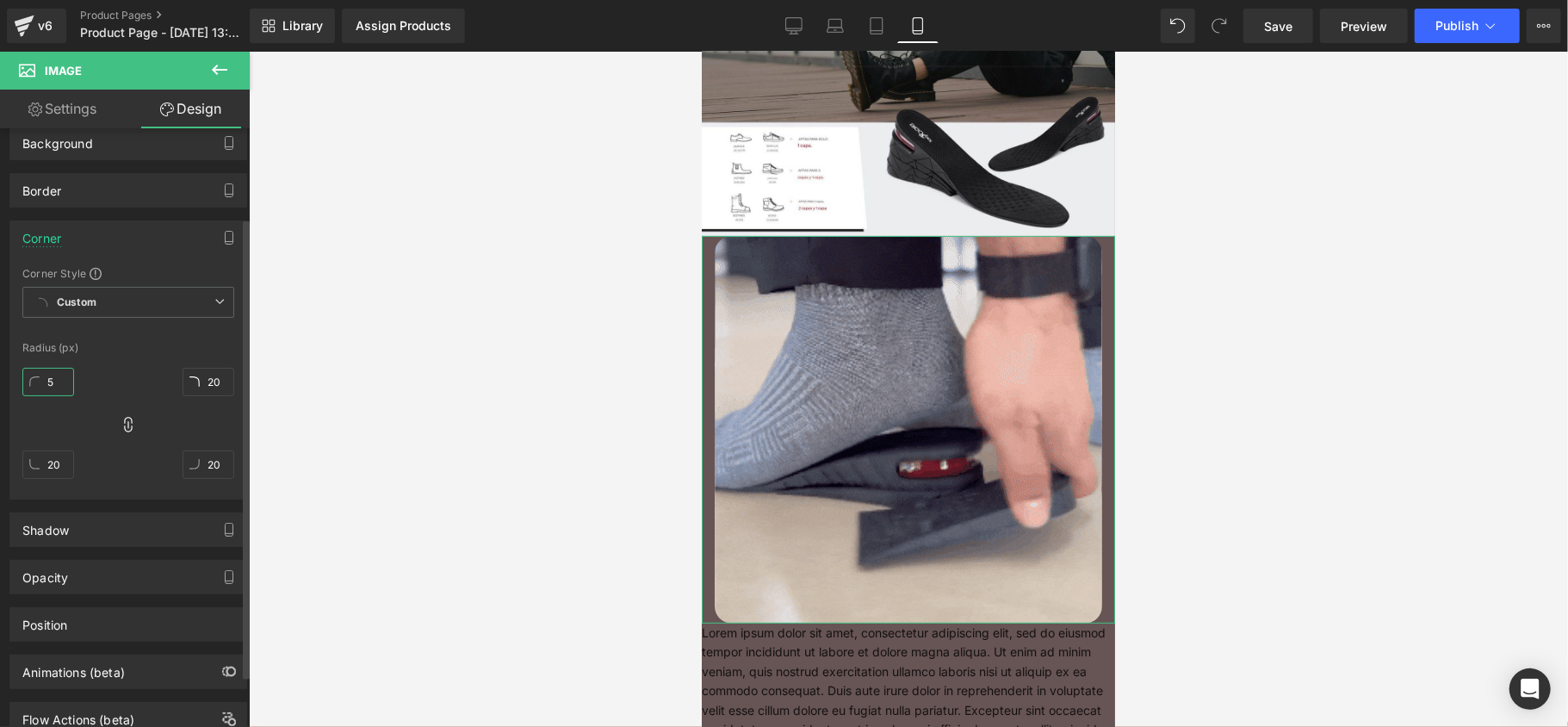
type input "5"
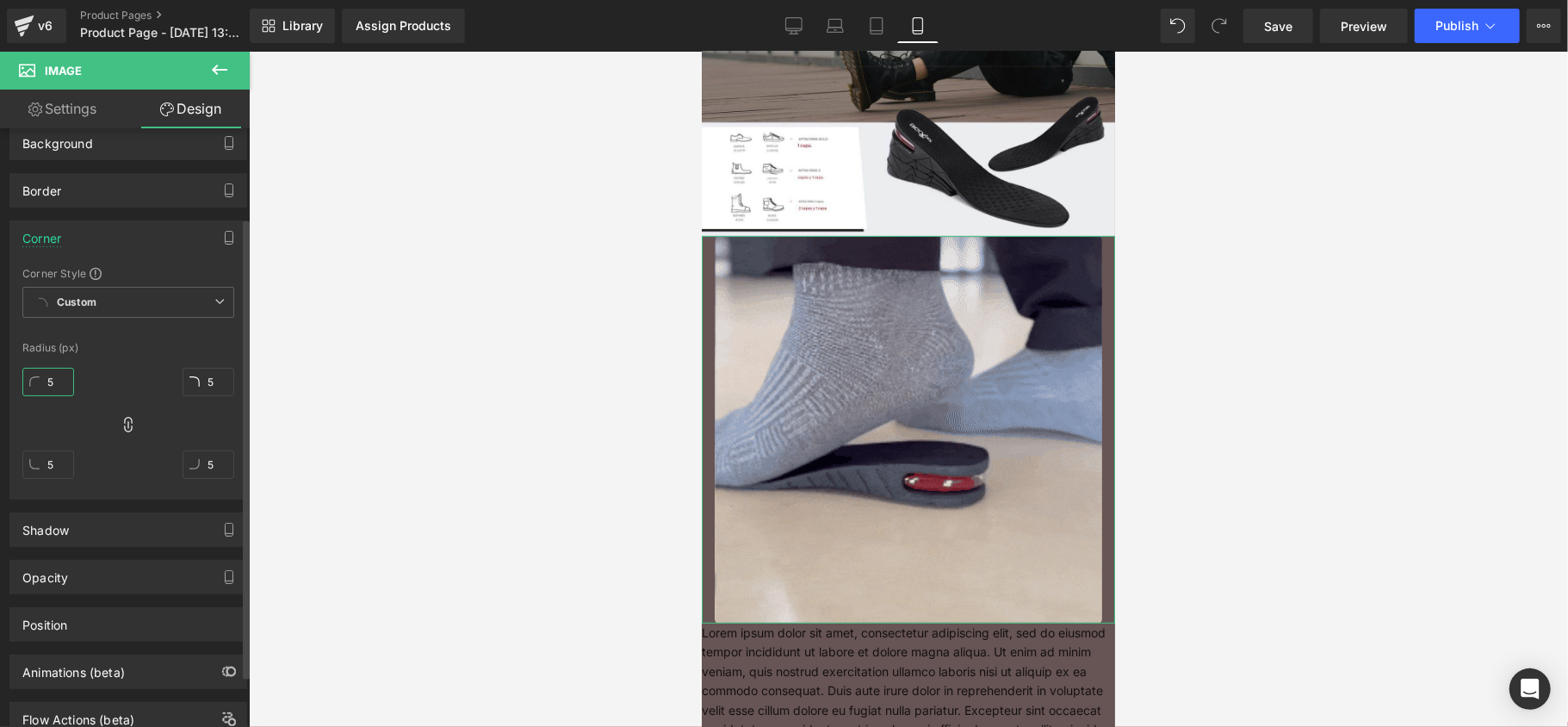
type input "50"
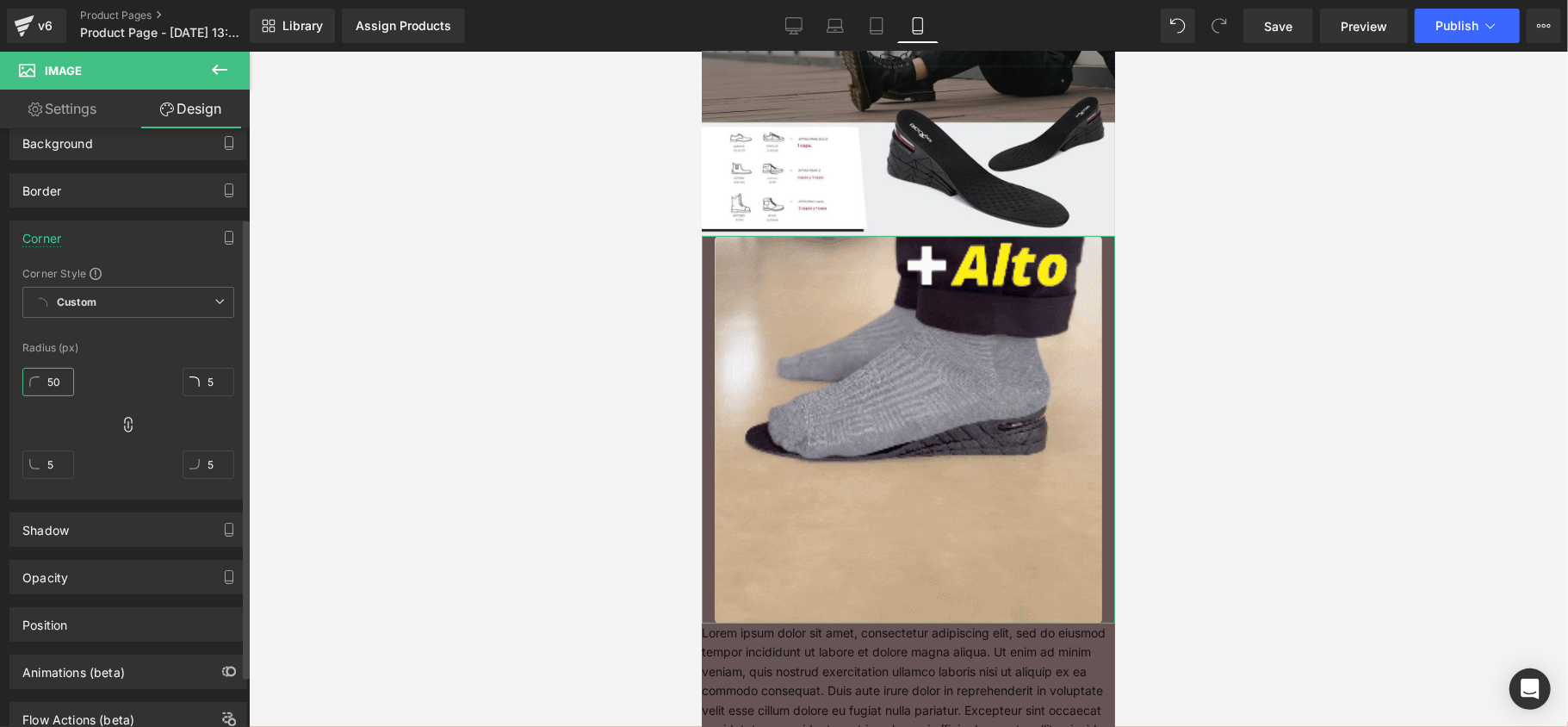
type input "50"
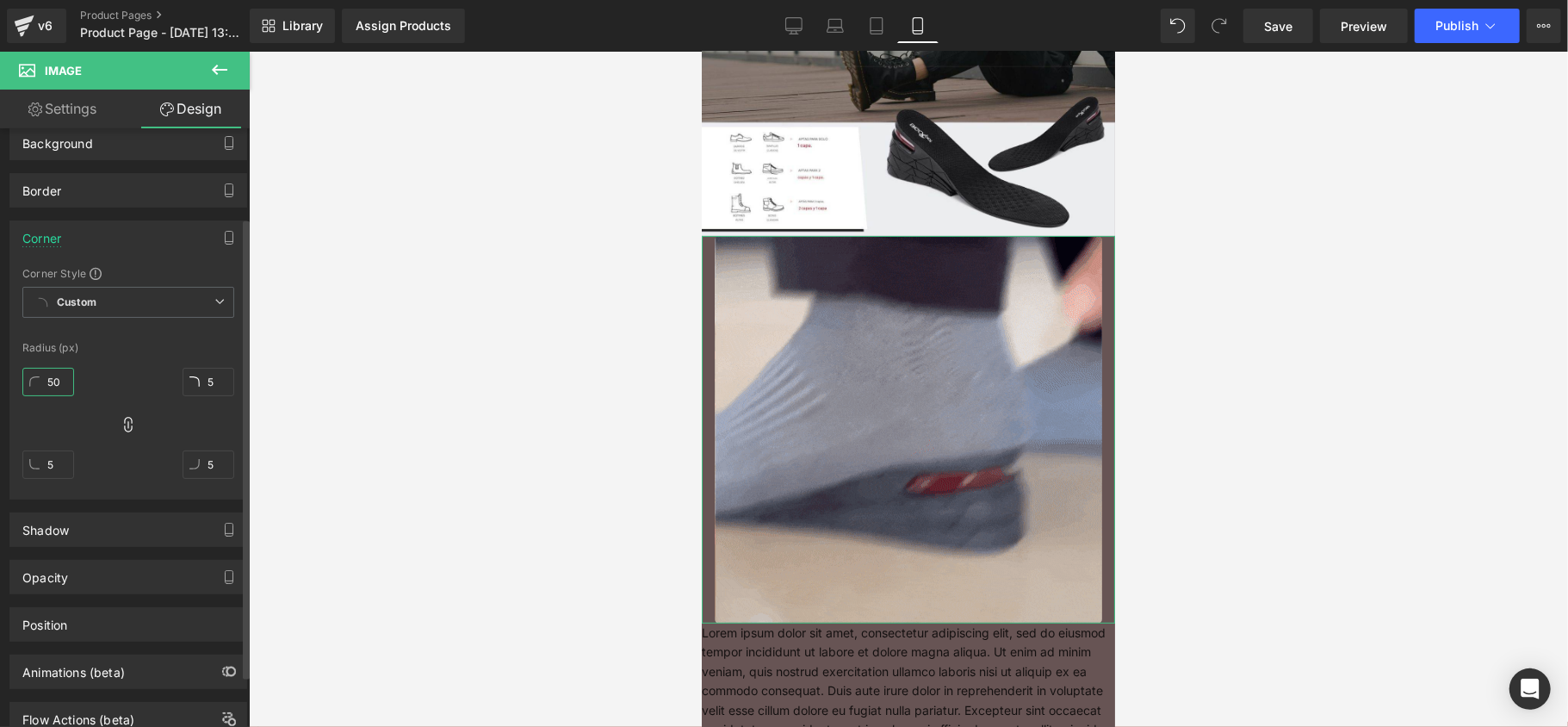
type input "50"
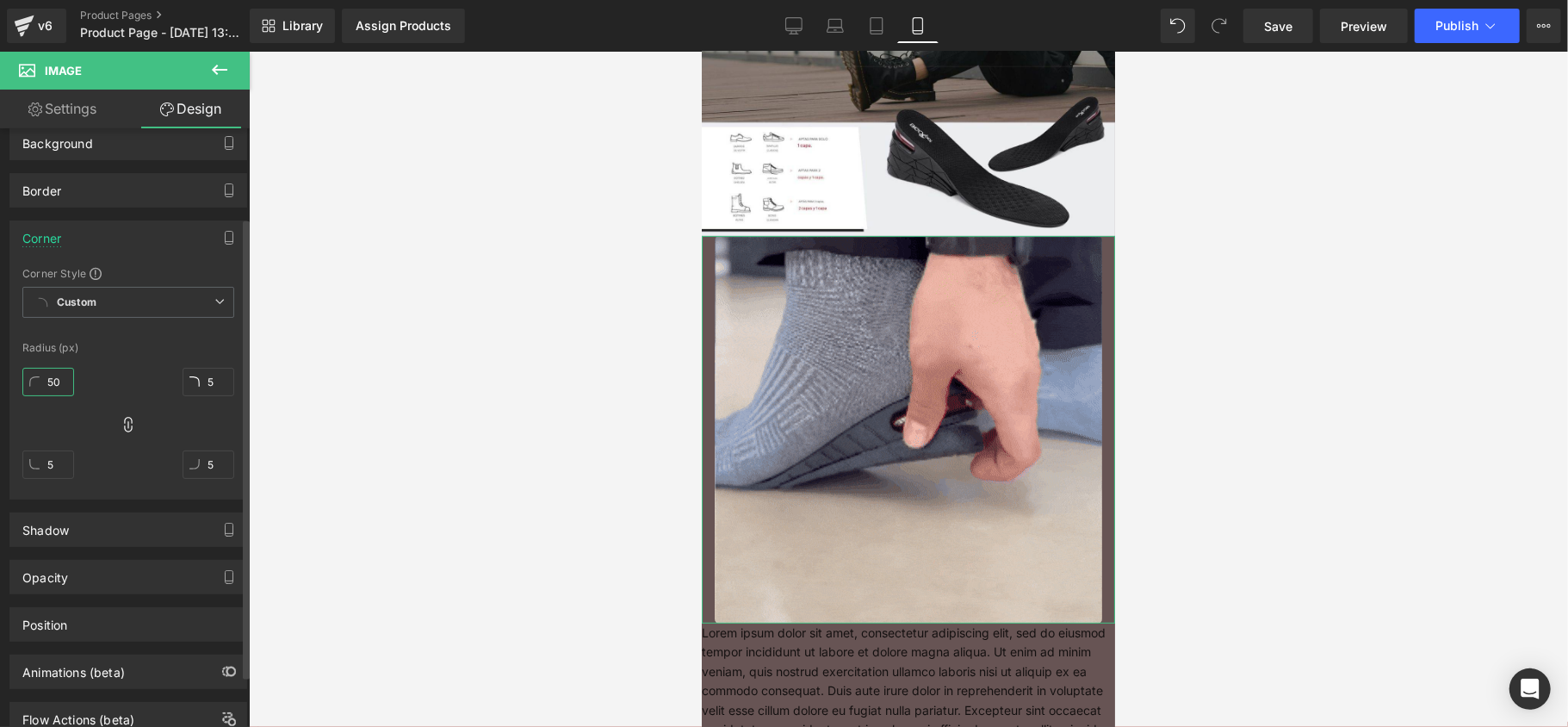
type input "50"
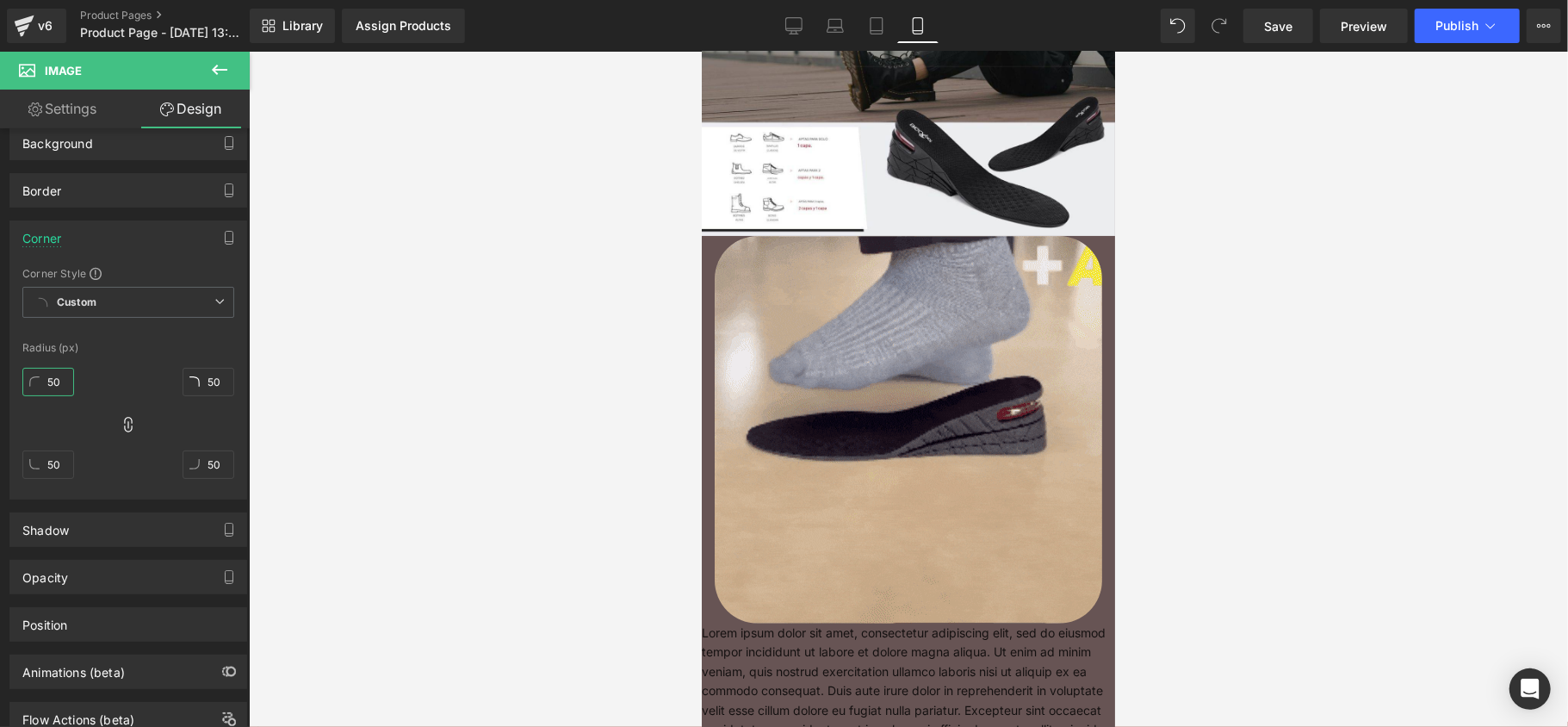
type input "50"
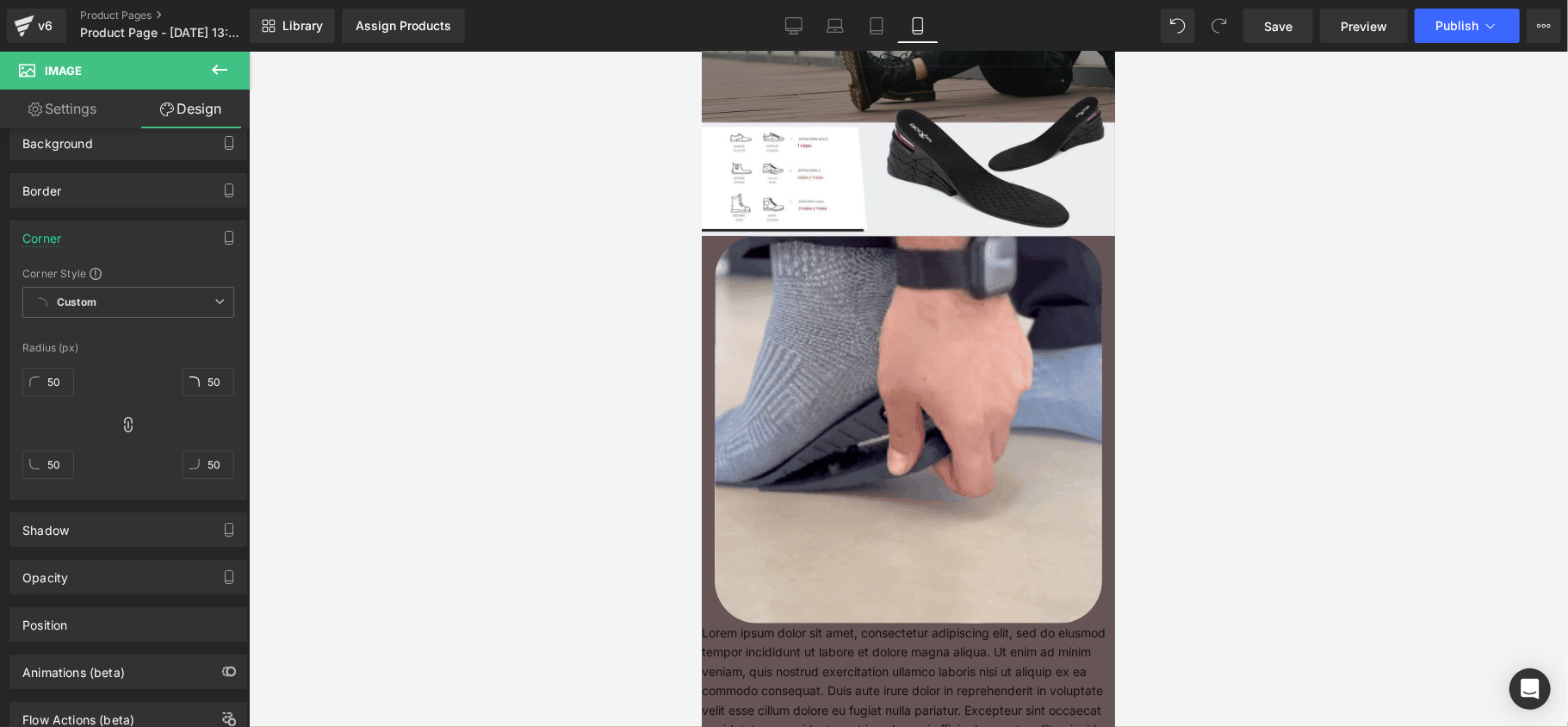
click at [222, 52] on button at bounding box center [220, 70] width 61 height 38
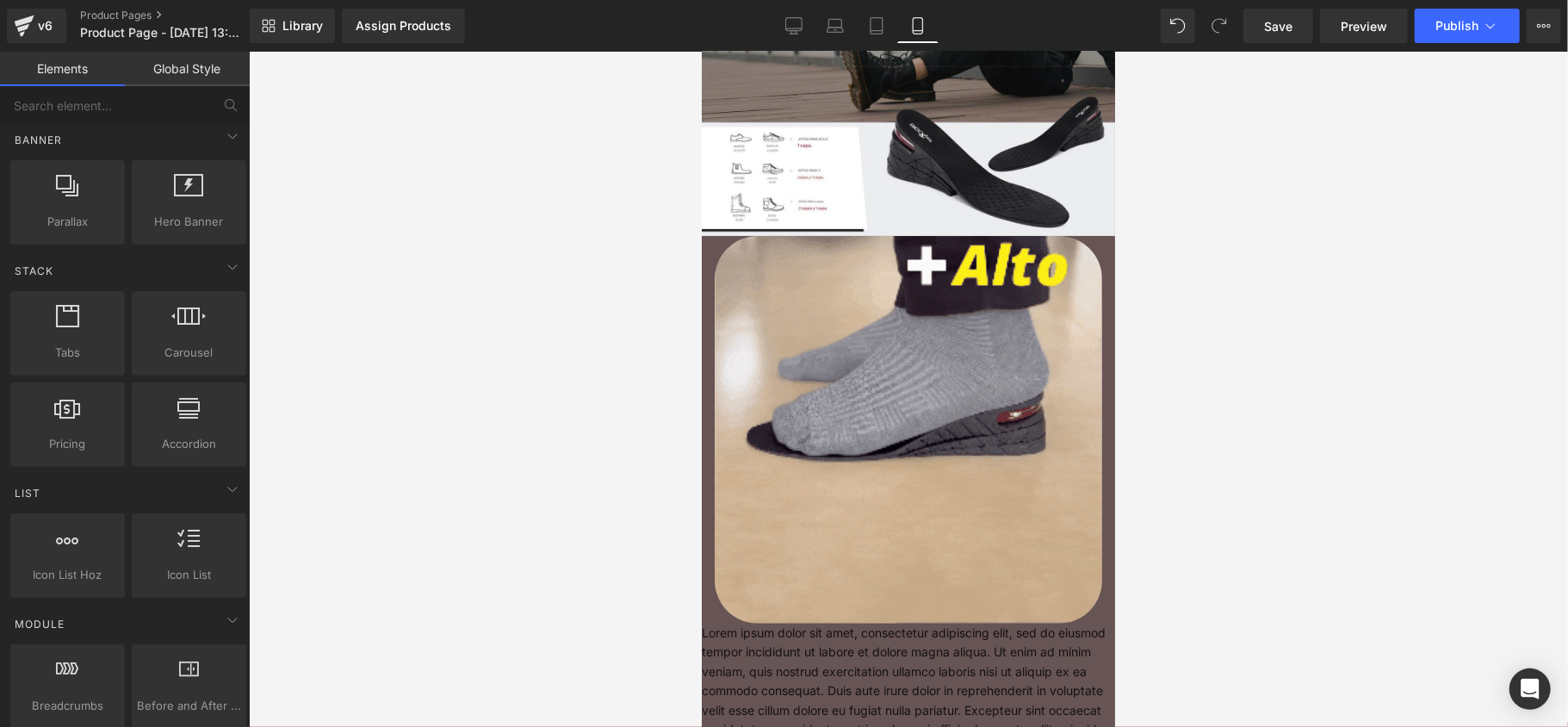
scroll to position [0, 0]
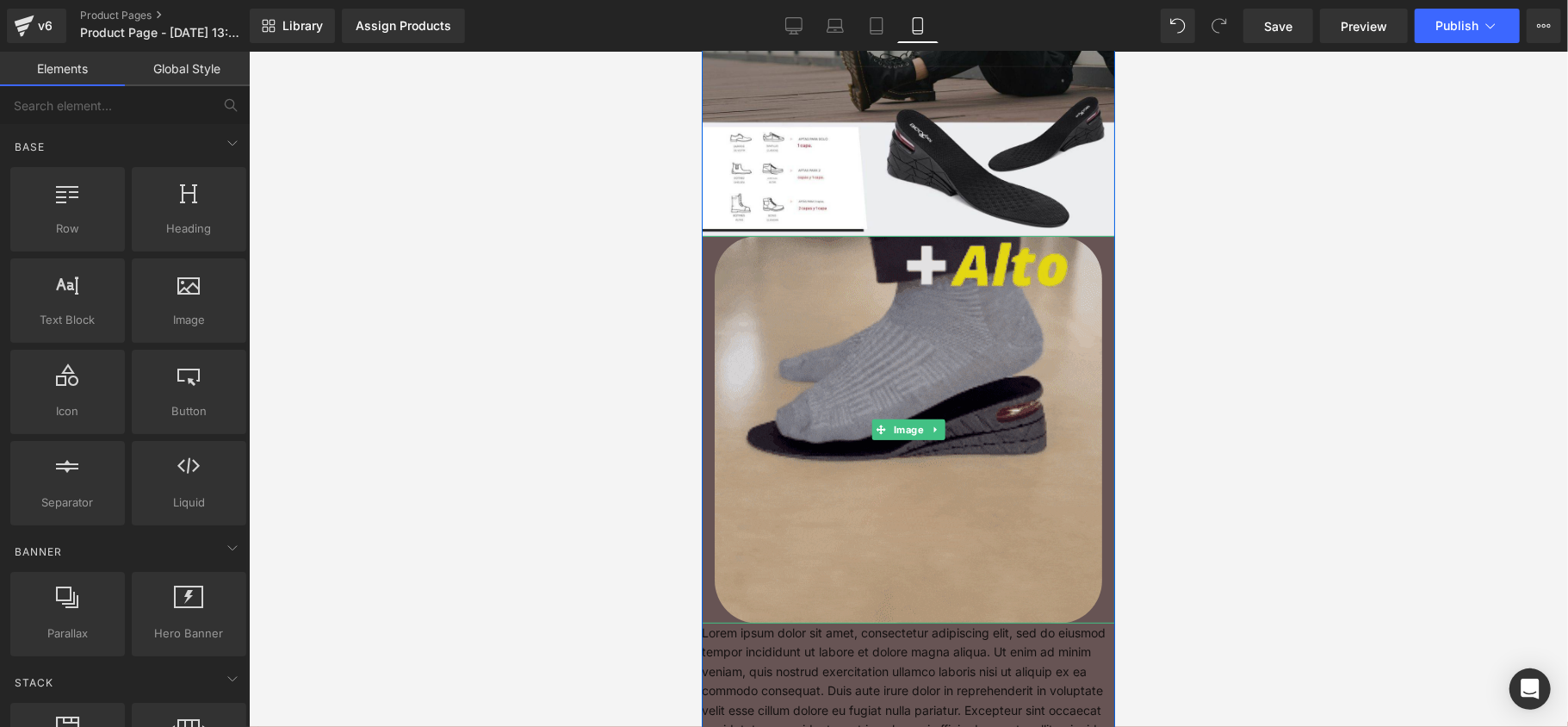
click at [829, 459] on img at bounding box center [907, 429] width 387 height 387
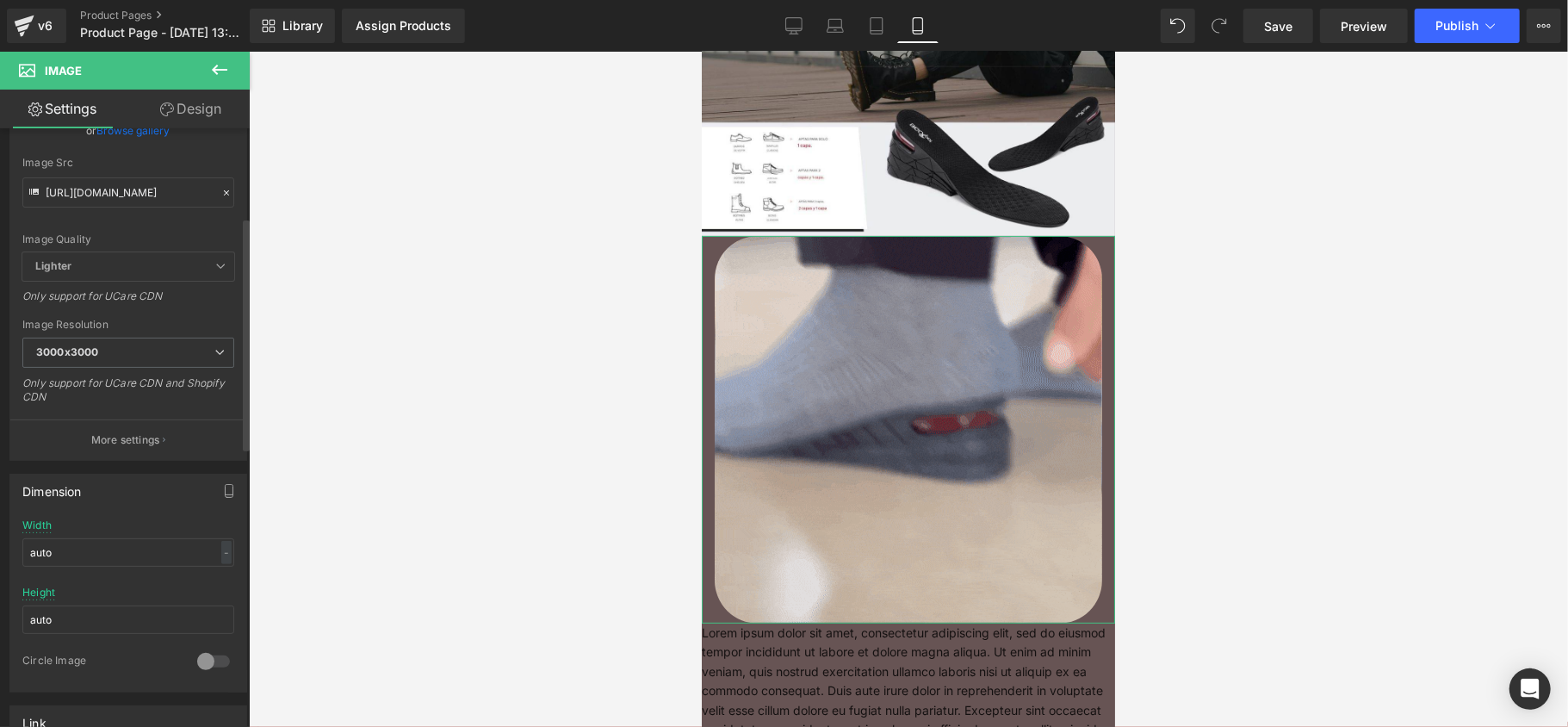
scroll to position [229, 0]
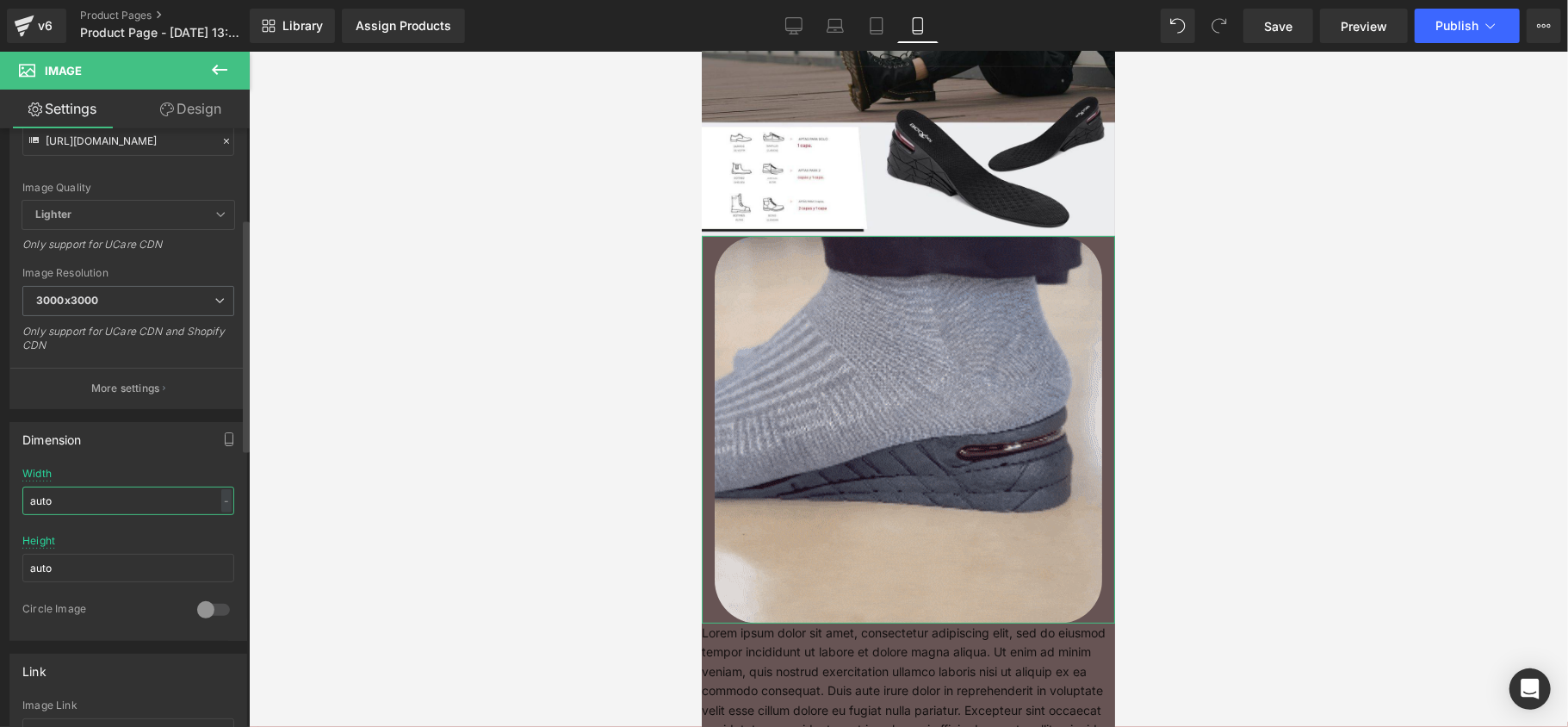
drag, startPoint x: 75, startPoint y: 511, endPoint x: 0, endPoint y: 510, distance: 75.0
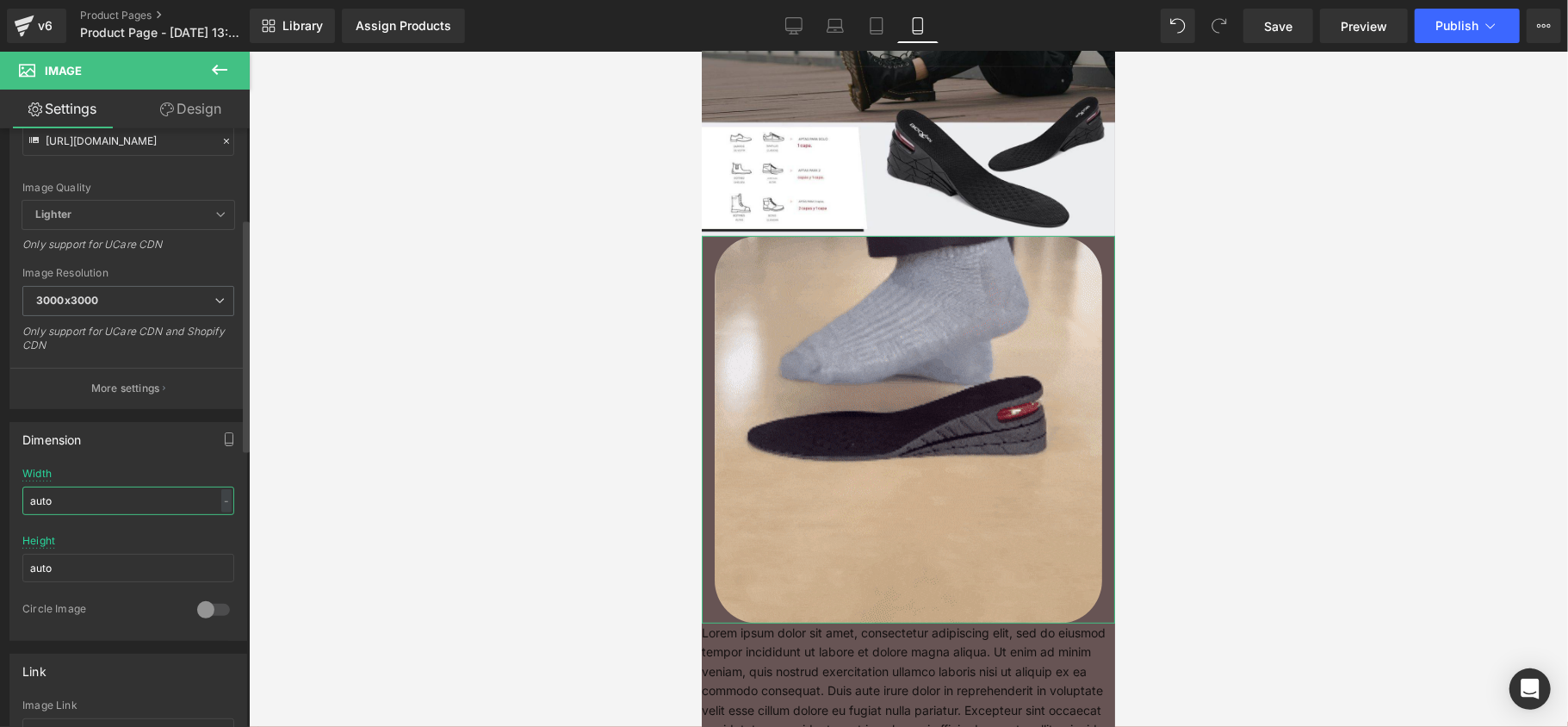
click at [0, 510] on div "Dimension auto Width auto - % px auto Height auto 0 Circle Image" at bounding box center [129, 525] width 258 height 232
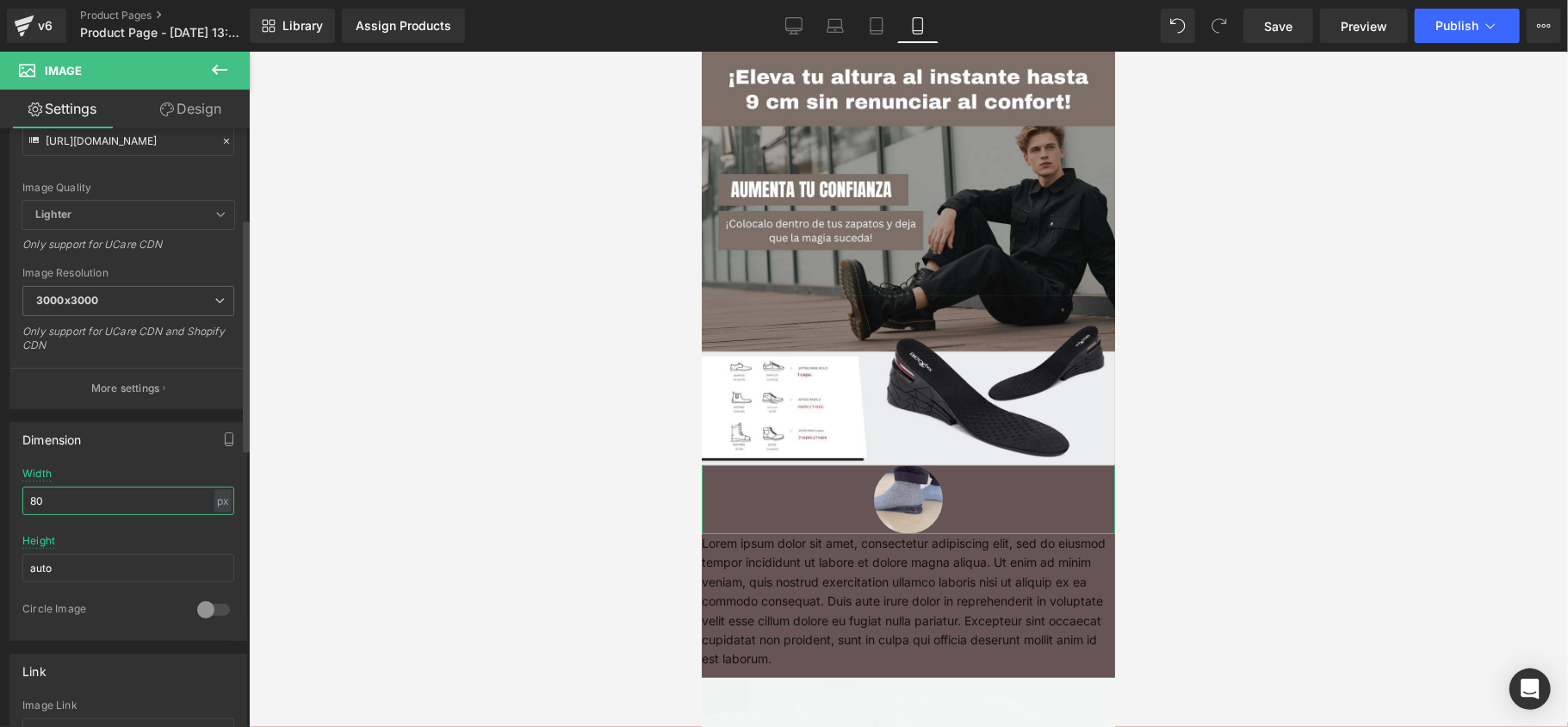
drag, startPoint x: 74, startPoint y: 511, endPoint x: 12, endPoint y: 511, distance: 62.0
click at [12, 511] on div "80px Width 80 px % px auto Height auto 0 Circle Image" at bounding box center [128, 553] width 235 height 172
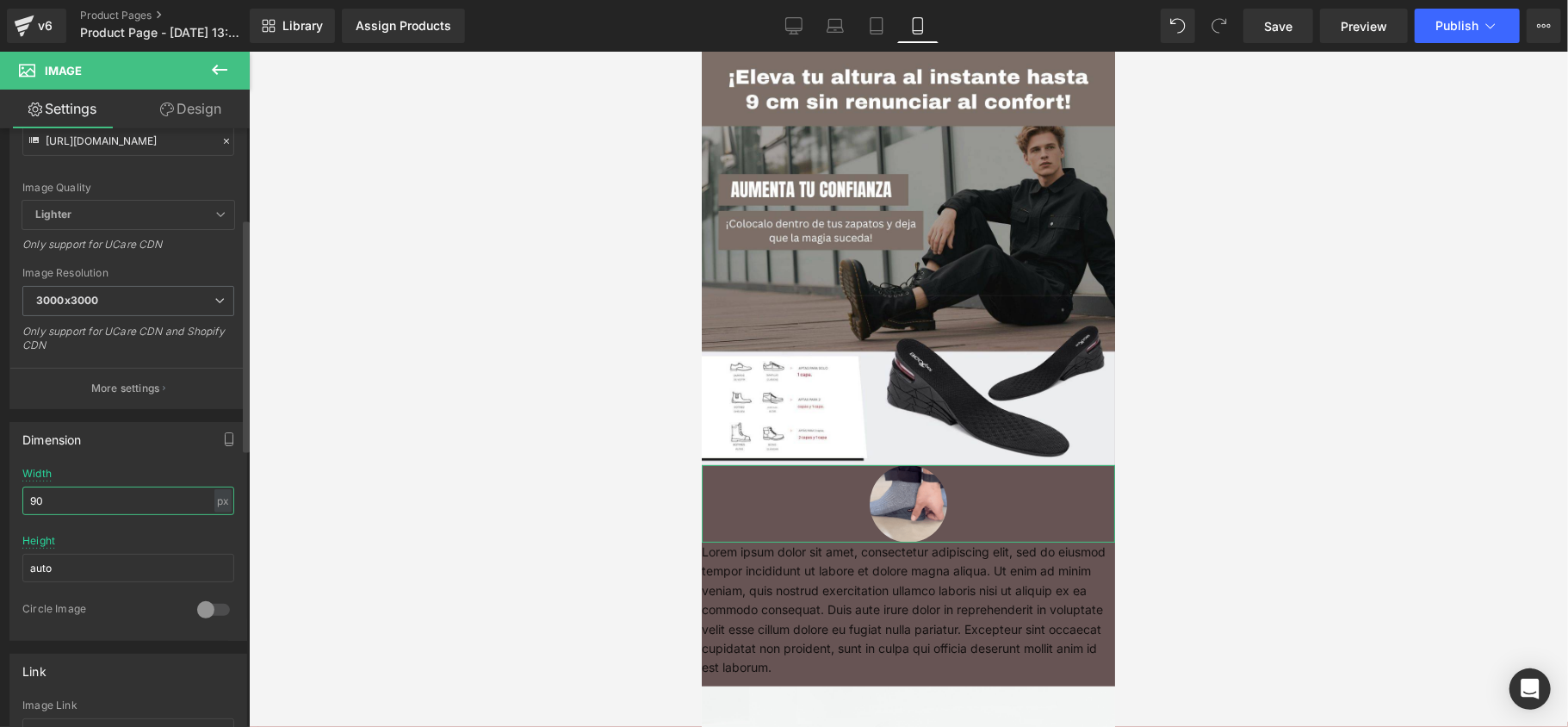
type input "9"
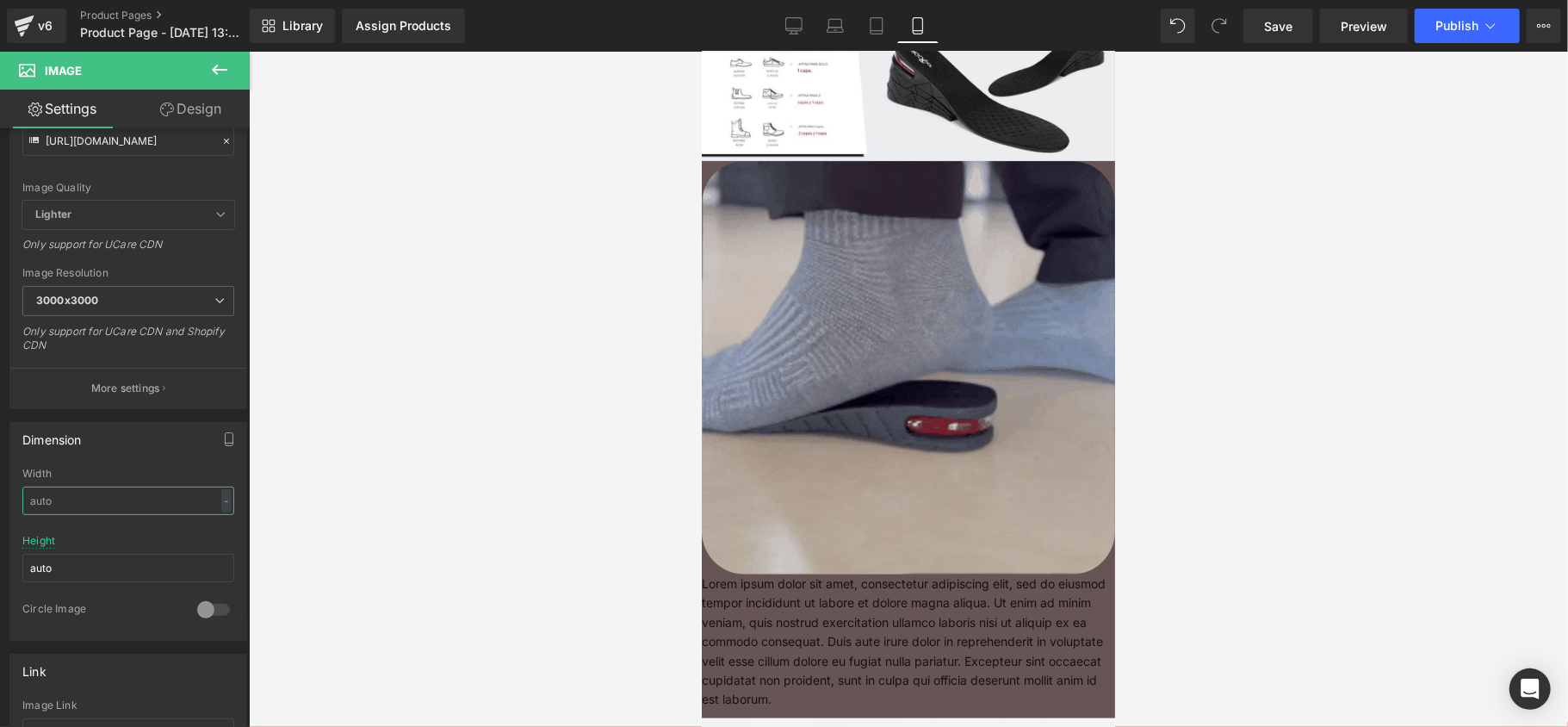
scroll to position [344, 0]
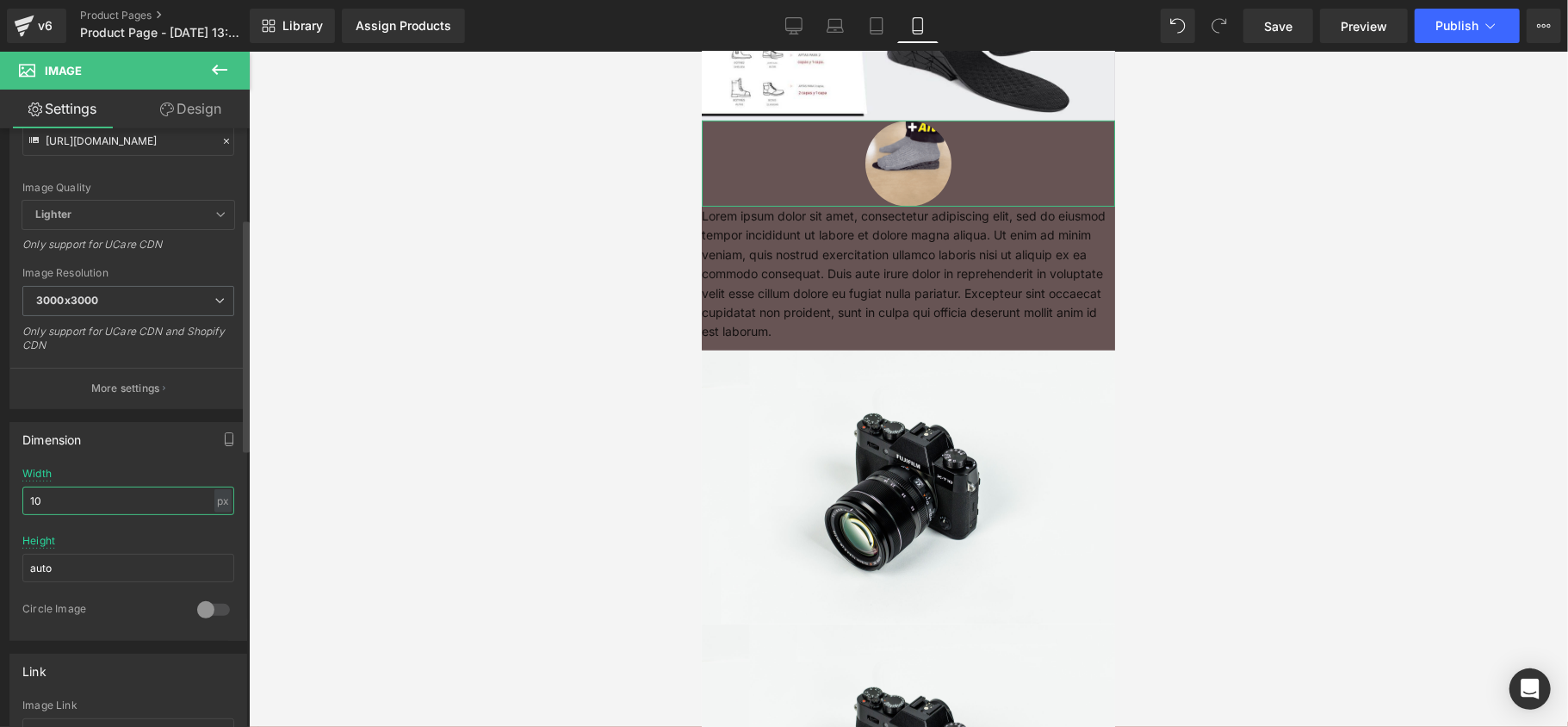
type input "1"
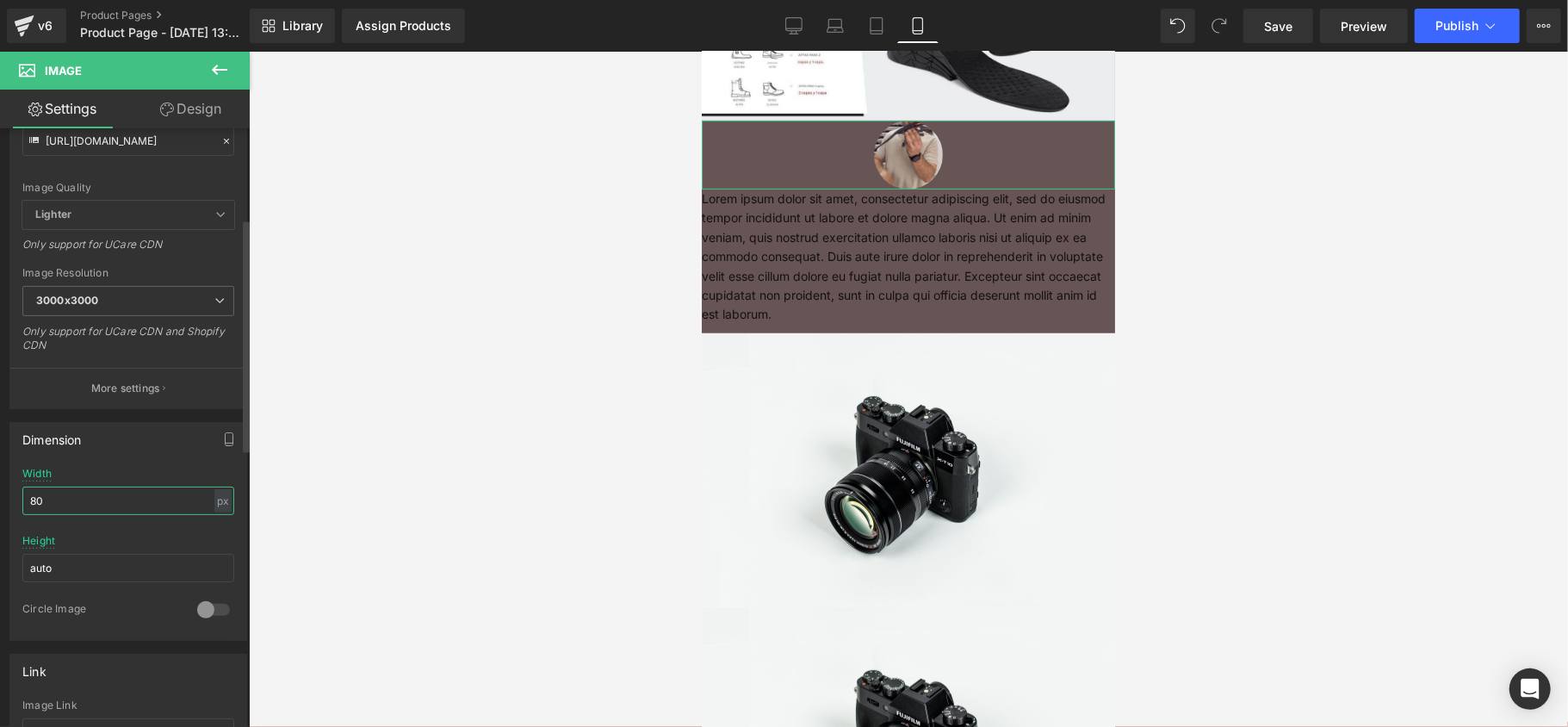
type input "8"
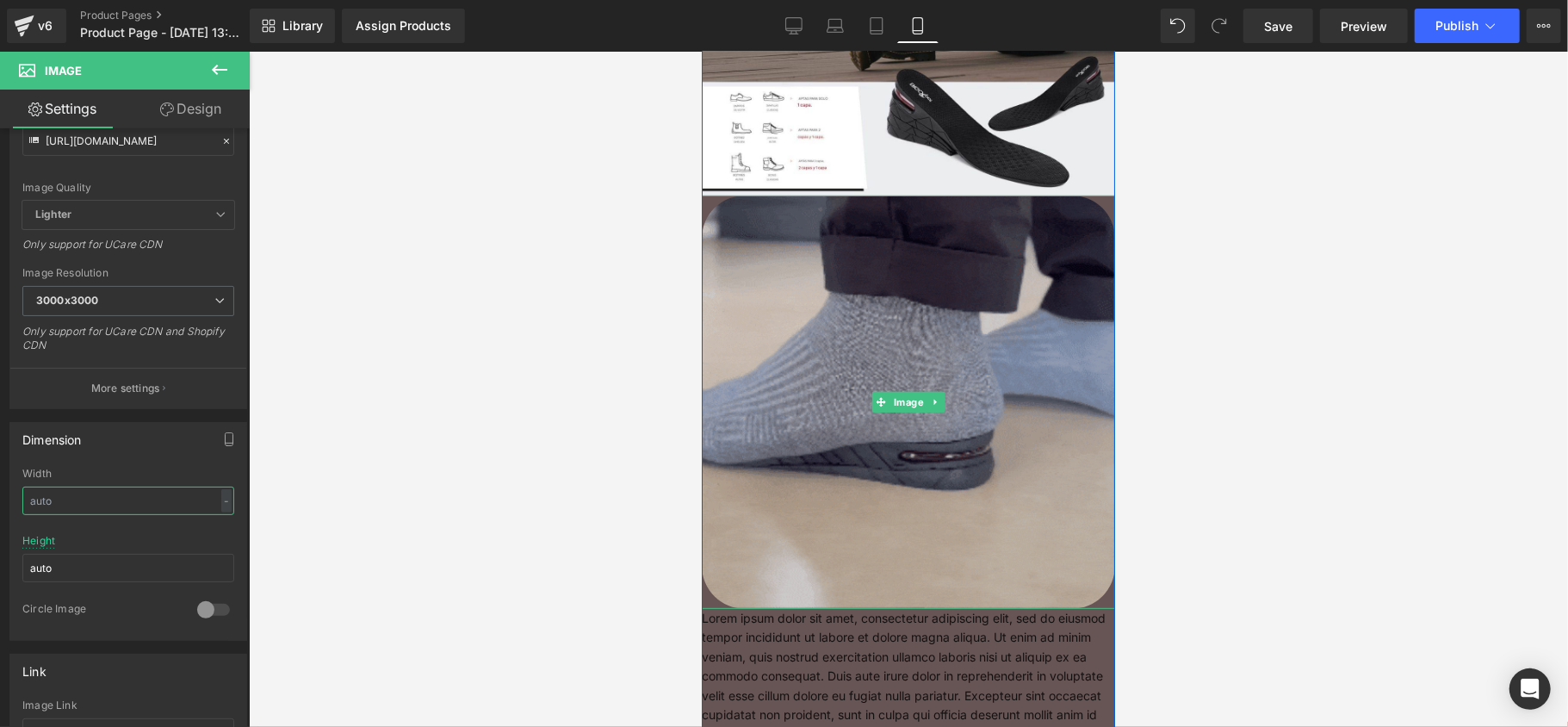
scroll to position [229, 0]
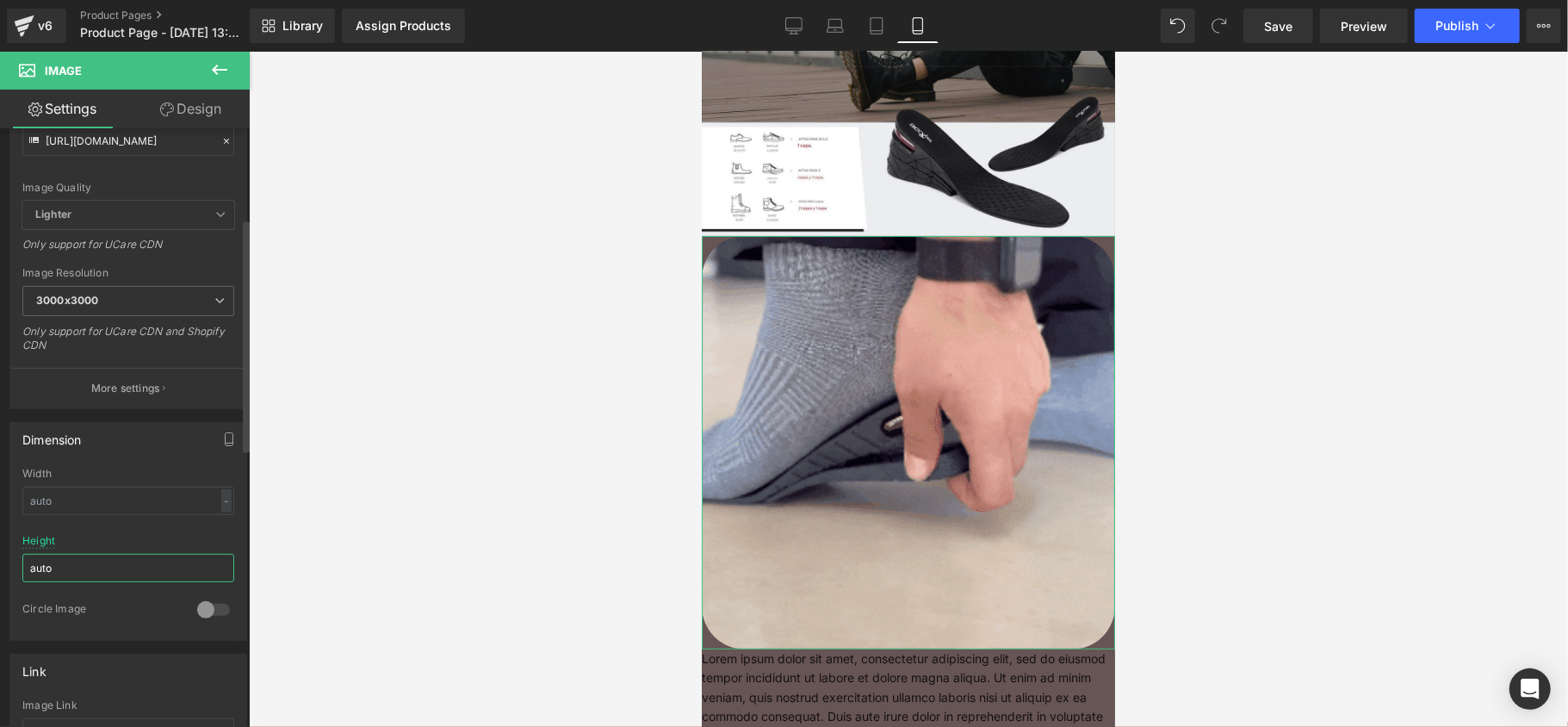
click at [76, 571] on input "auto" at bounding box center [128, 568] width 212 height 29
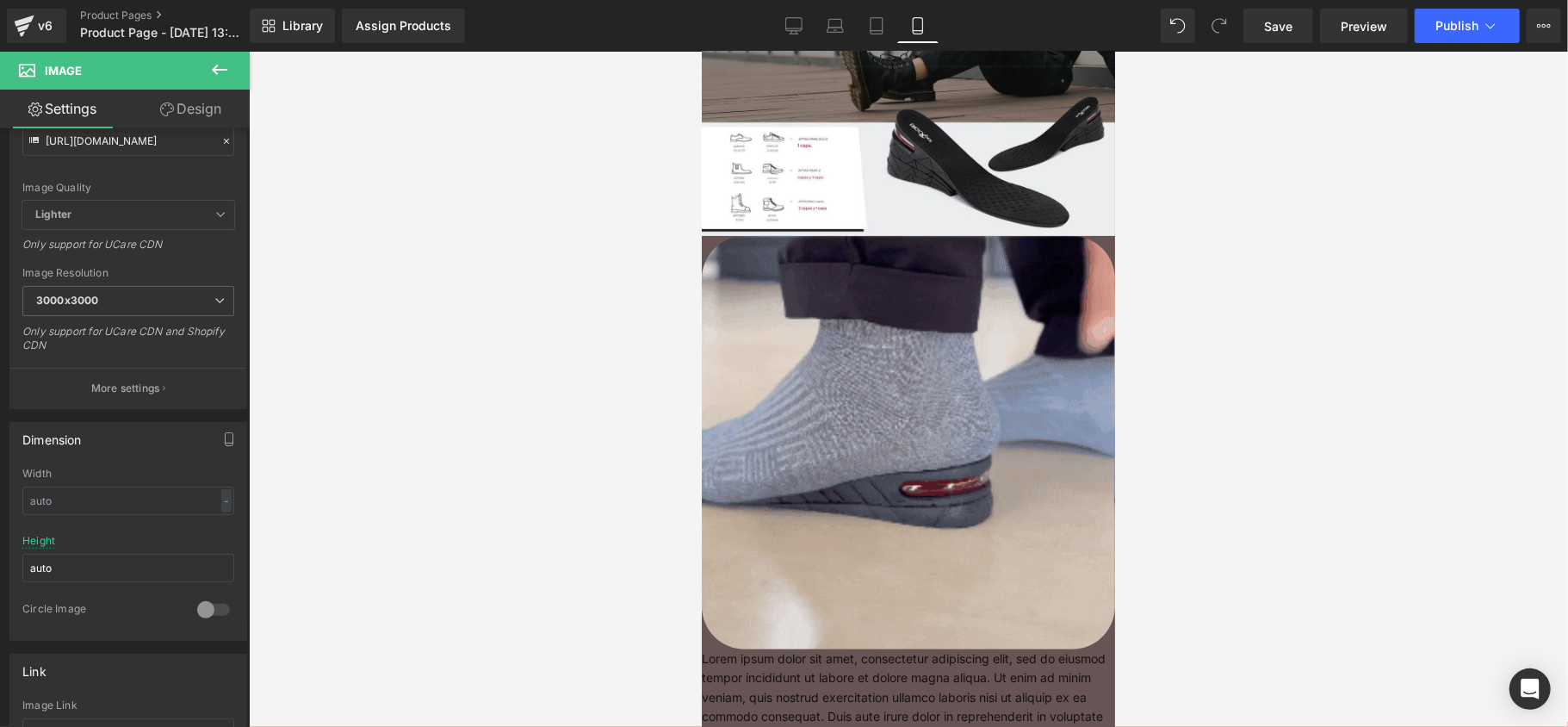
click at [1175, 46] on div "Library Assign Products Product Preview No product match your search. Please tr…" at bounding box center [908, 26] width 1318 height 52
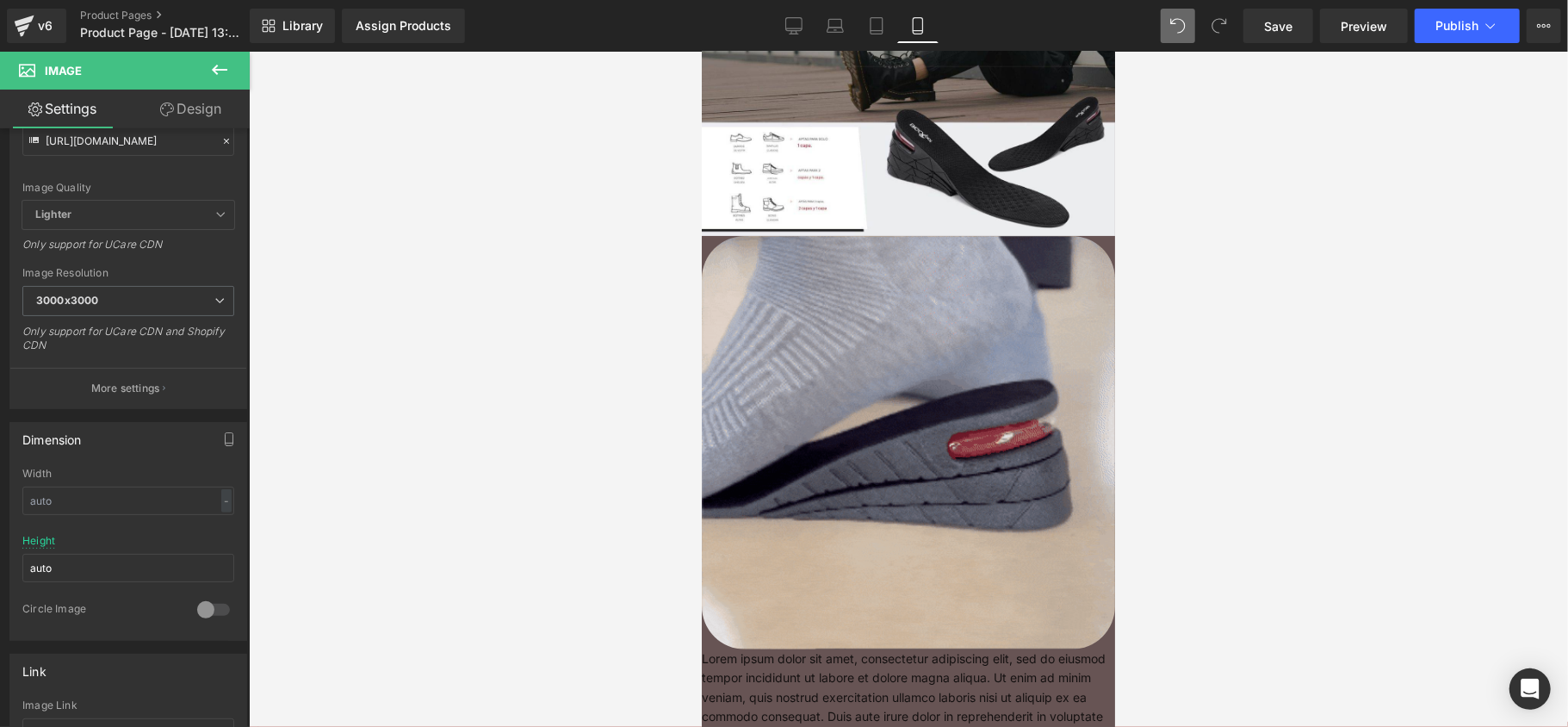
type input "auto"
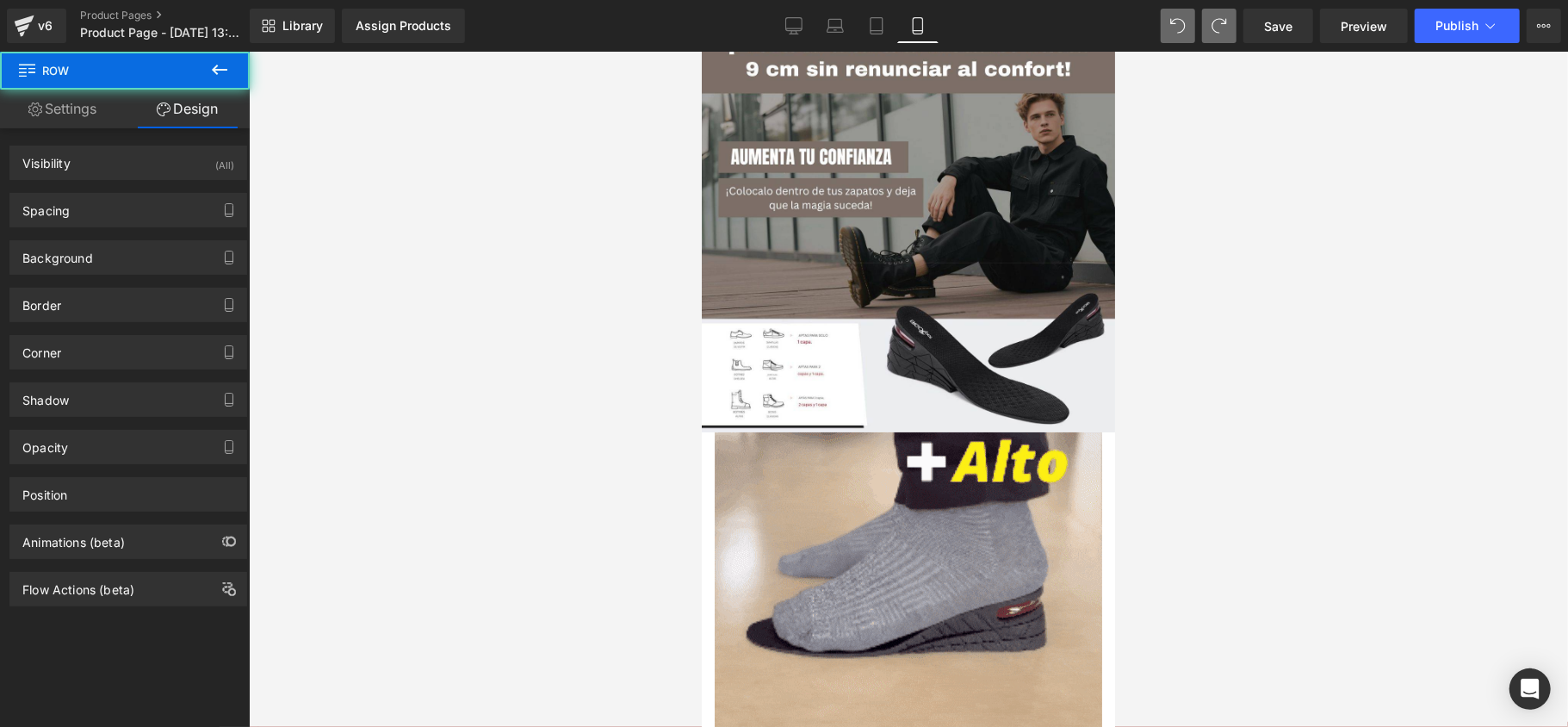
scroll to position [0, 0]
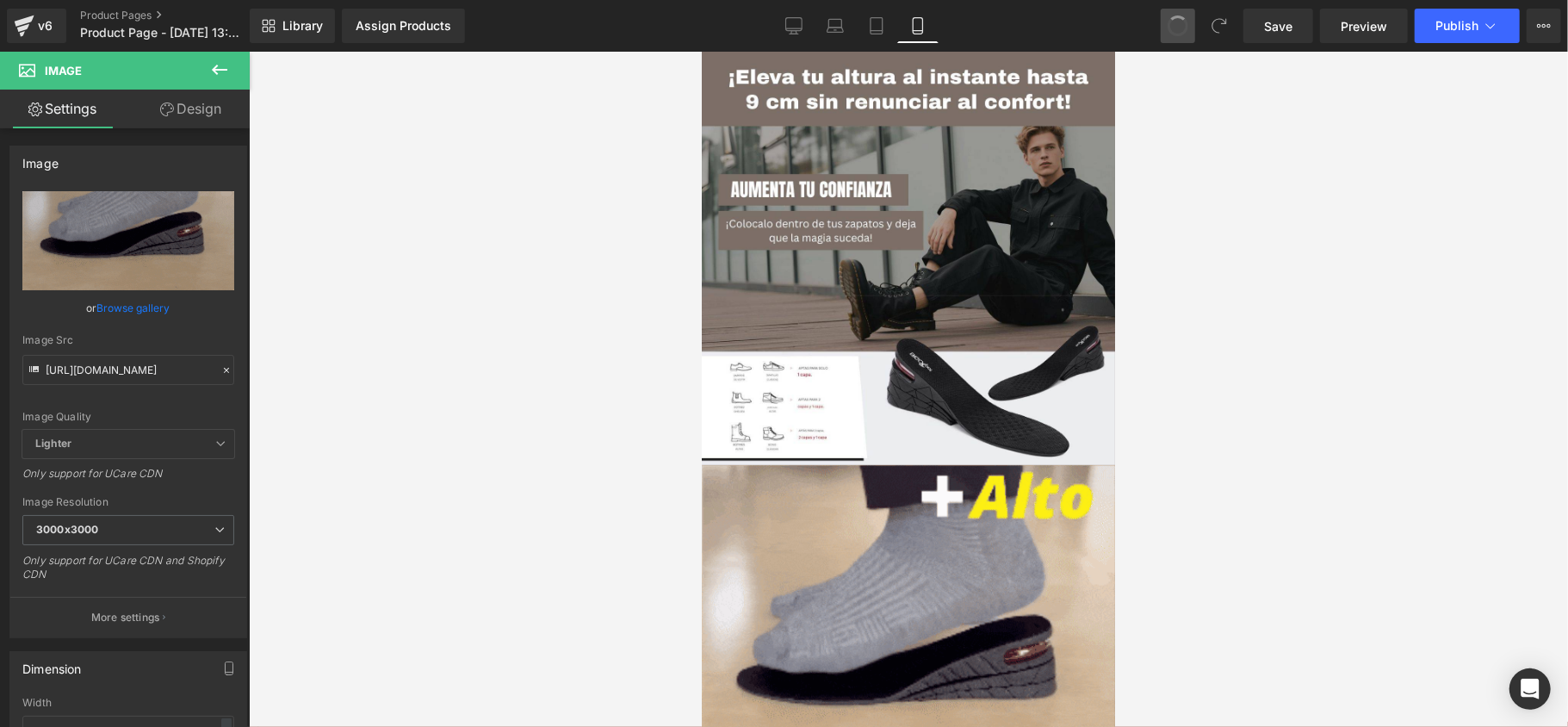
type input "auto"
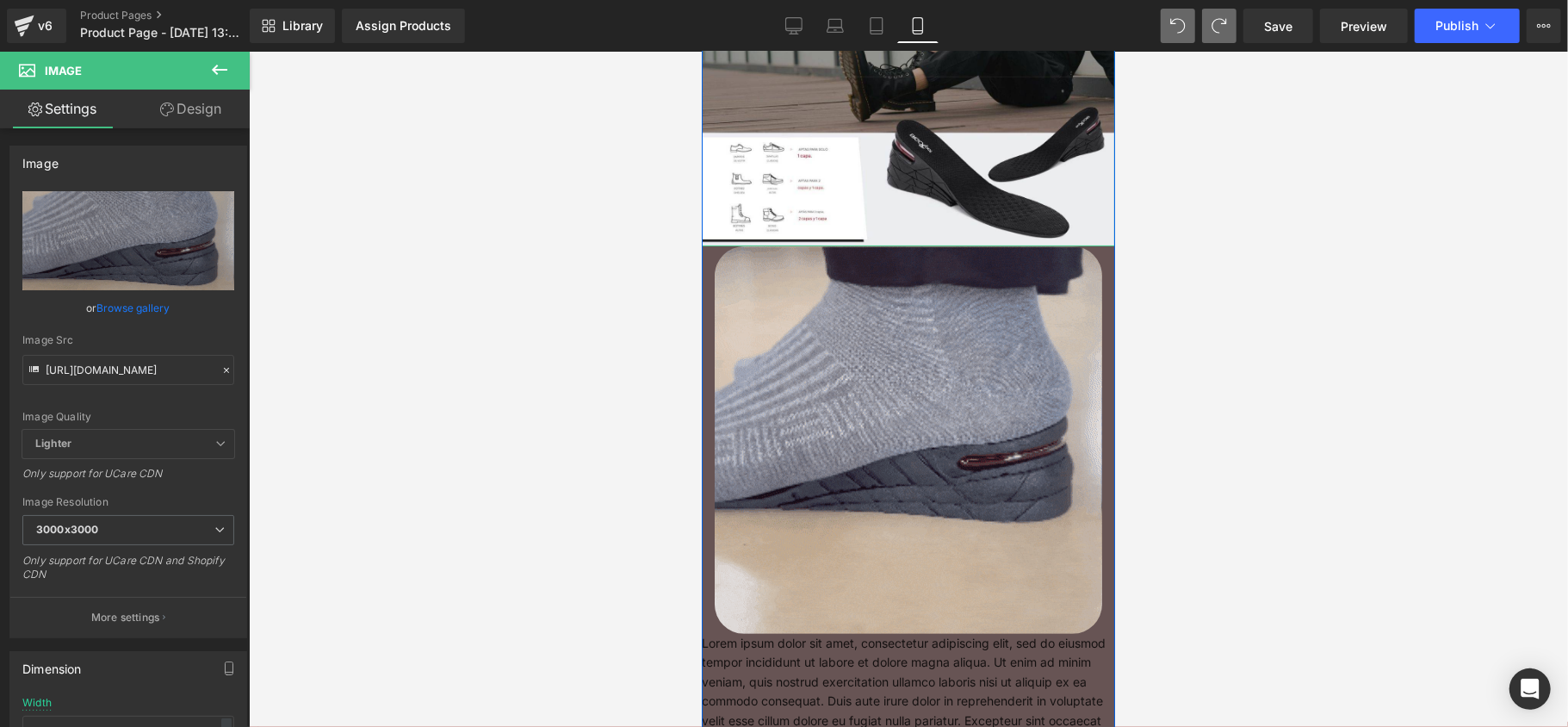
scroll to position [229, 0]
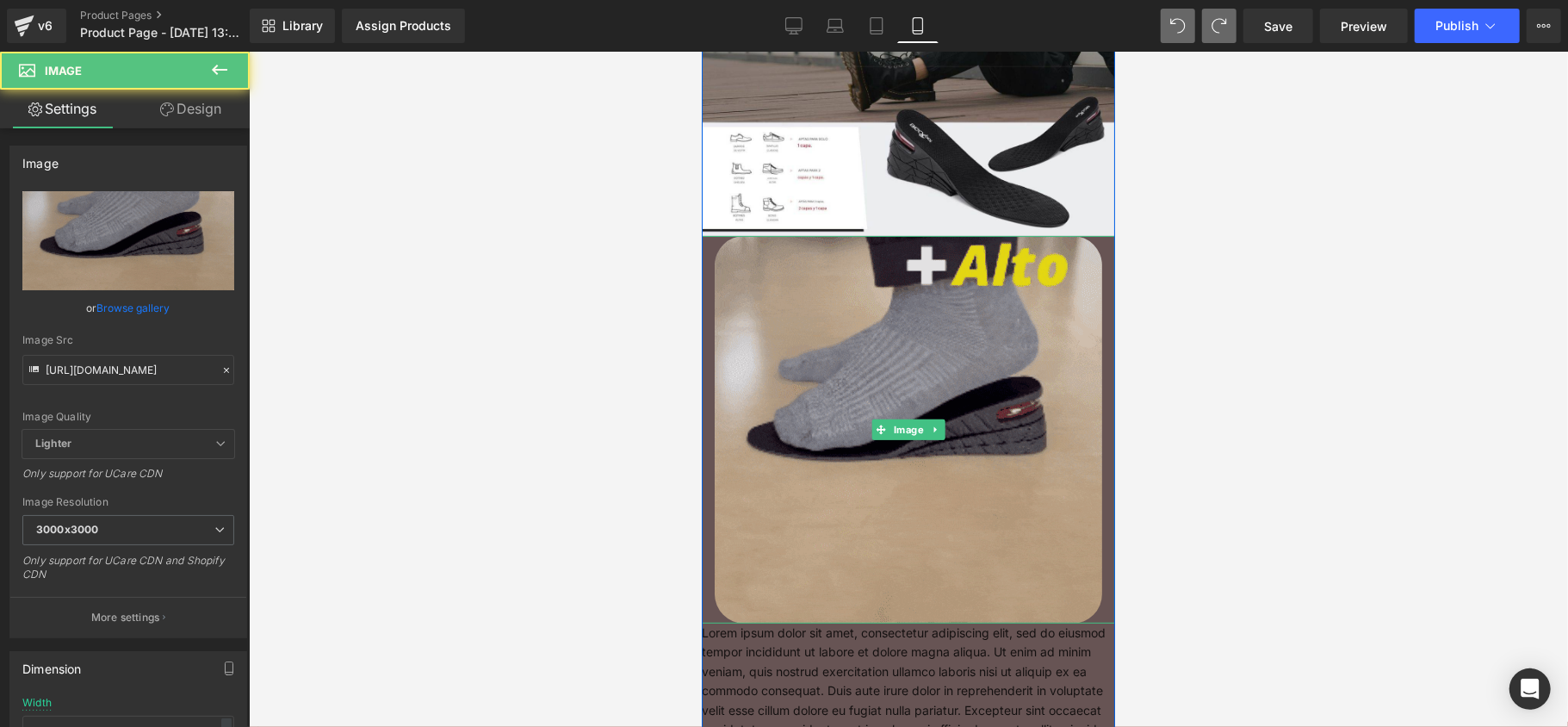
click at [976, 375] on img at bounding box center [907, 429] width 387 height 387
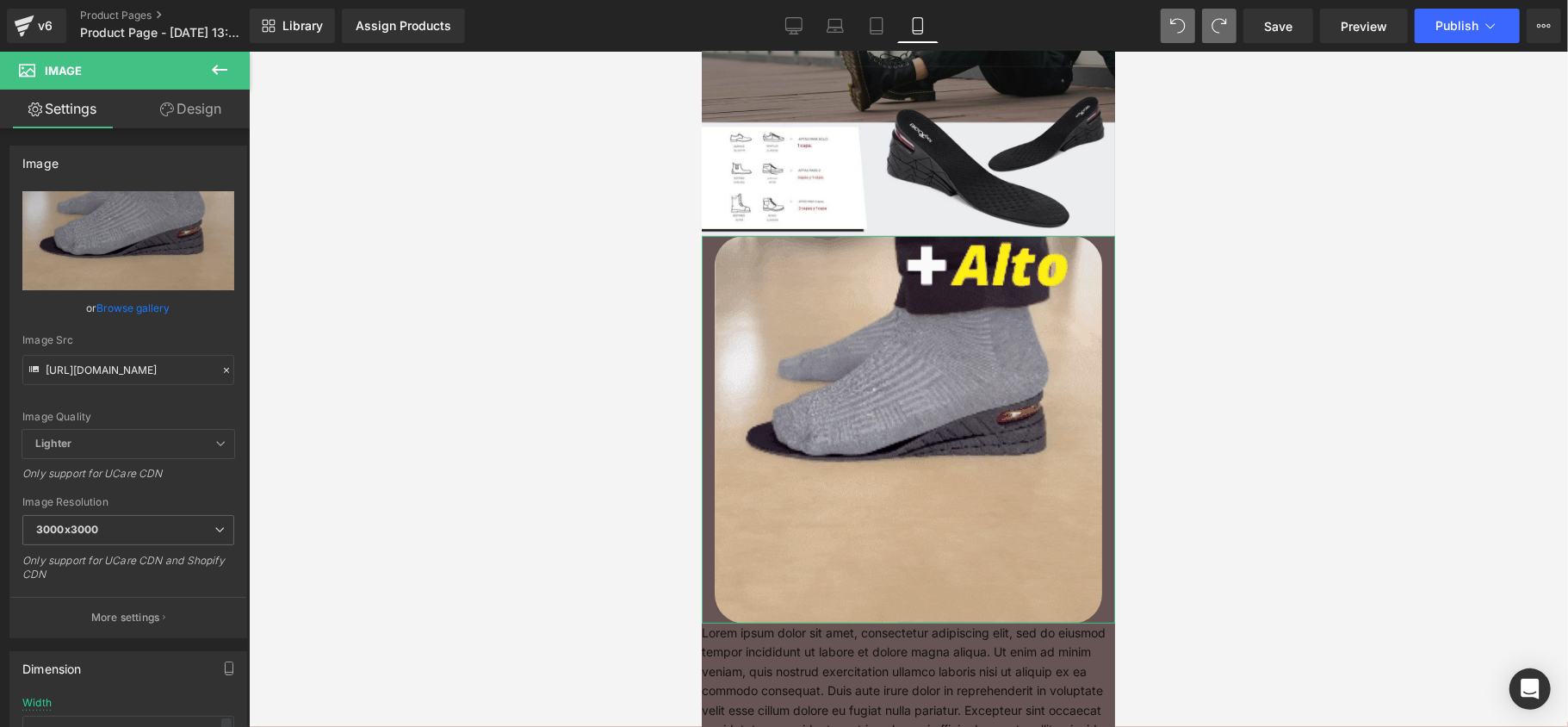
click at [170, 105] on icon at bounding box center [166, 109] width 14 height 14
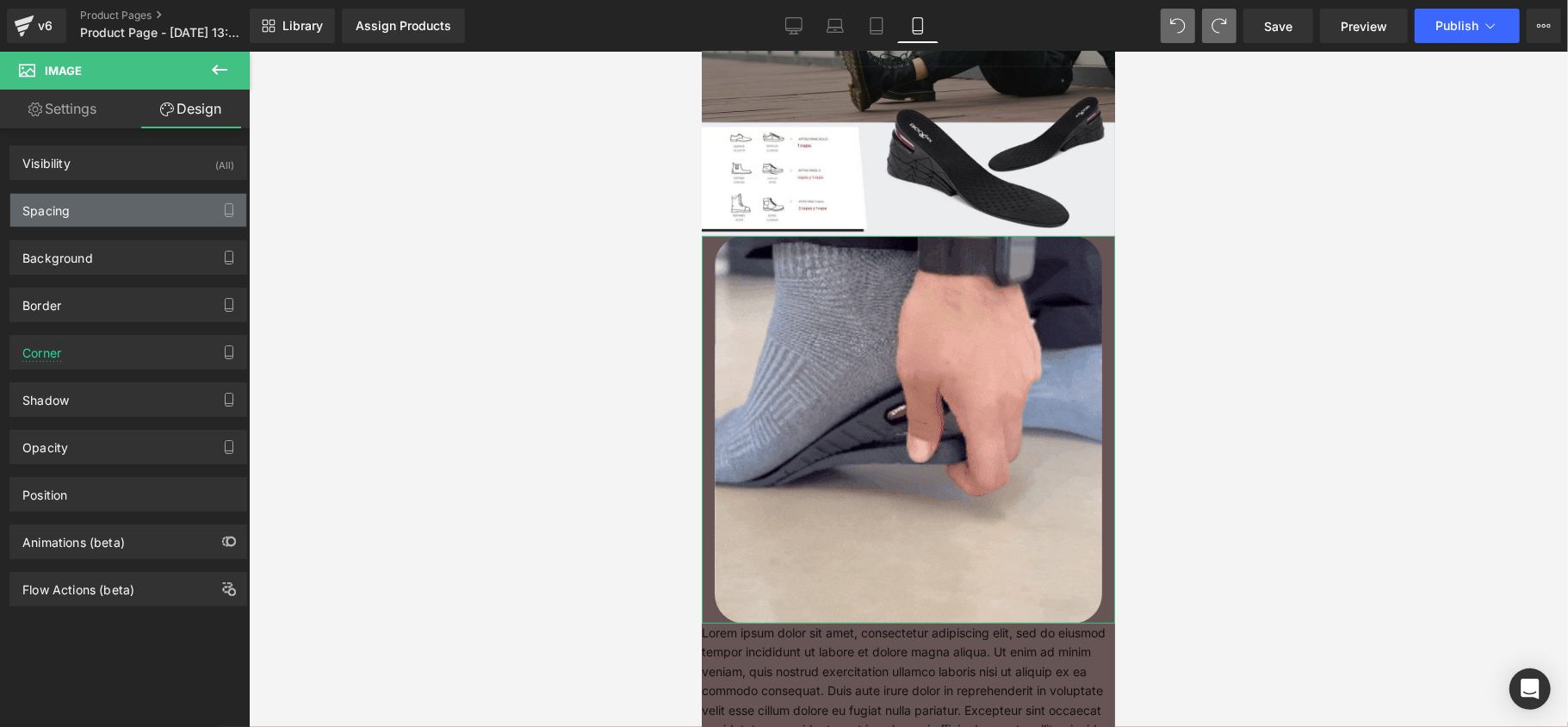
click at [129, 218] on div "Spacing" at bounding box center [128, 211] width 235 height 33
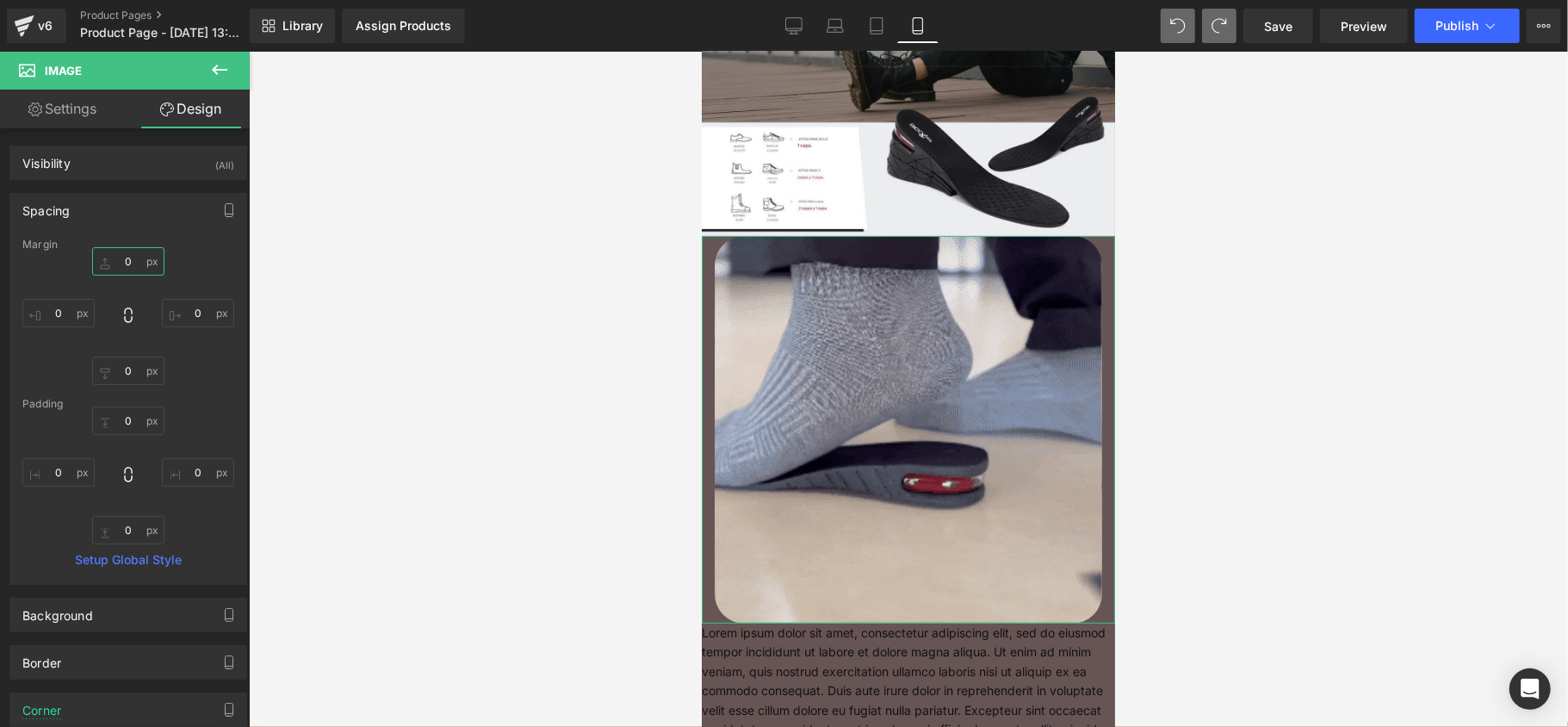
click at [126, 265] on input "0" at bounding box center [128, 261] width 73 height 29
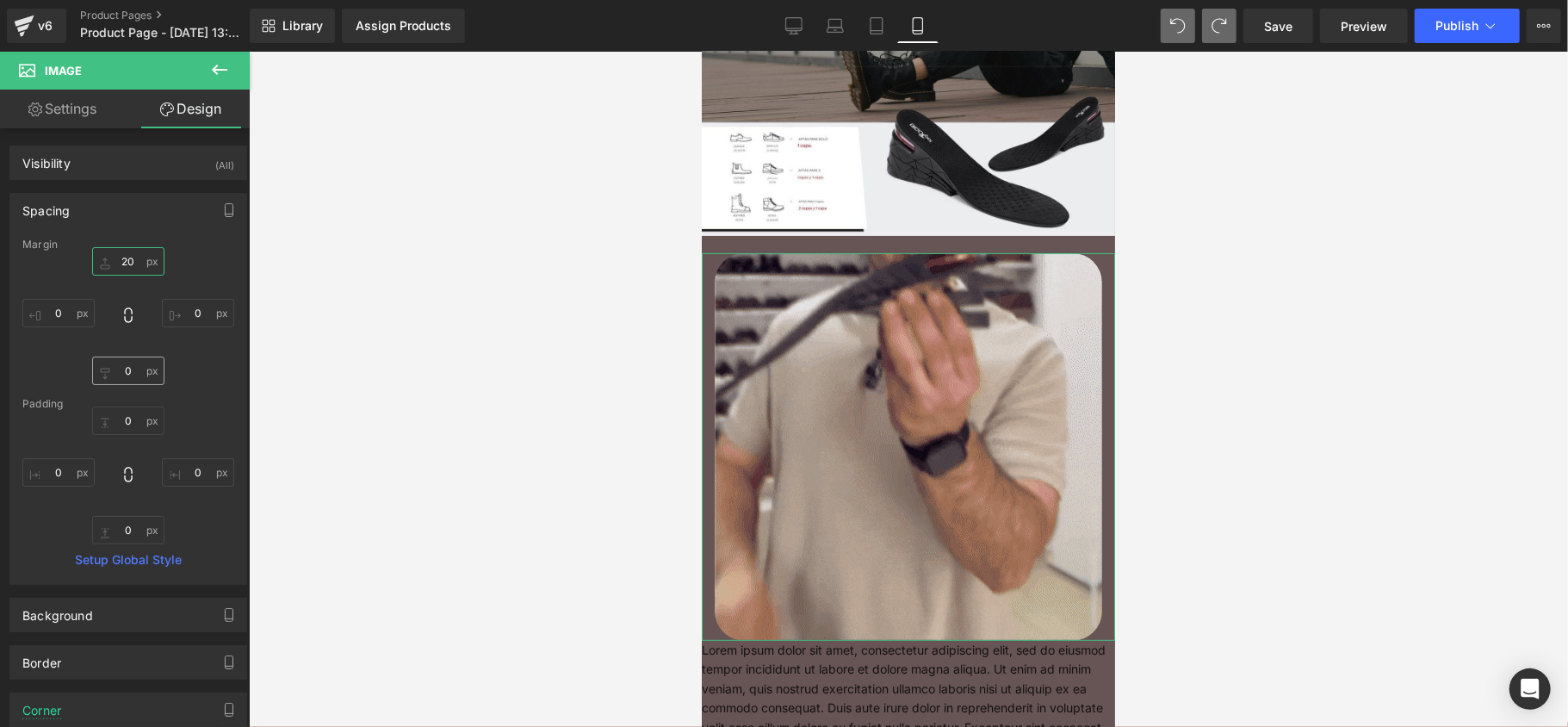
type input "20"
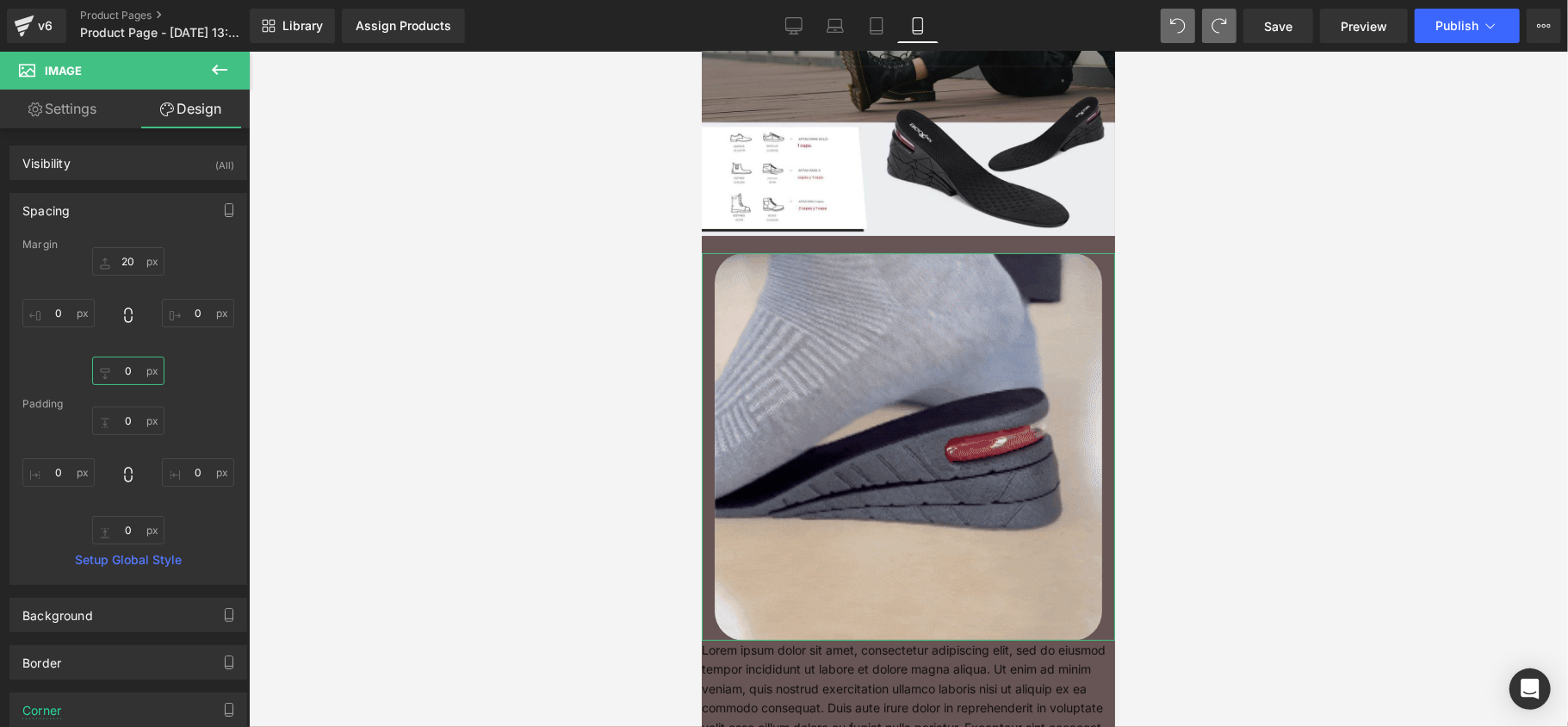
click at [132, 377] on input "0" at bounding box center [128, 371] width 73 height 29
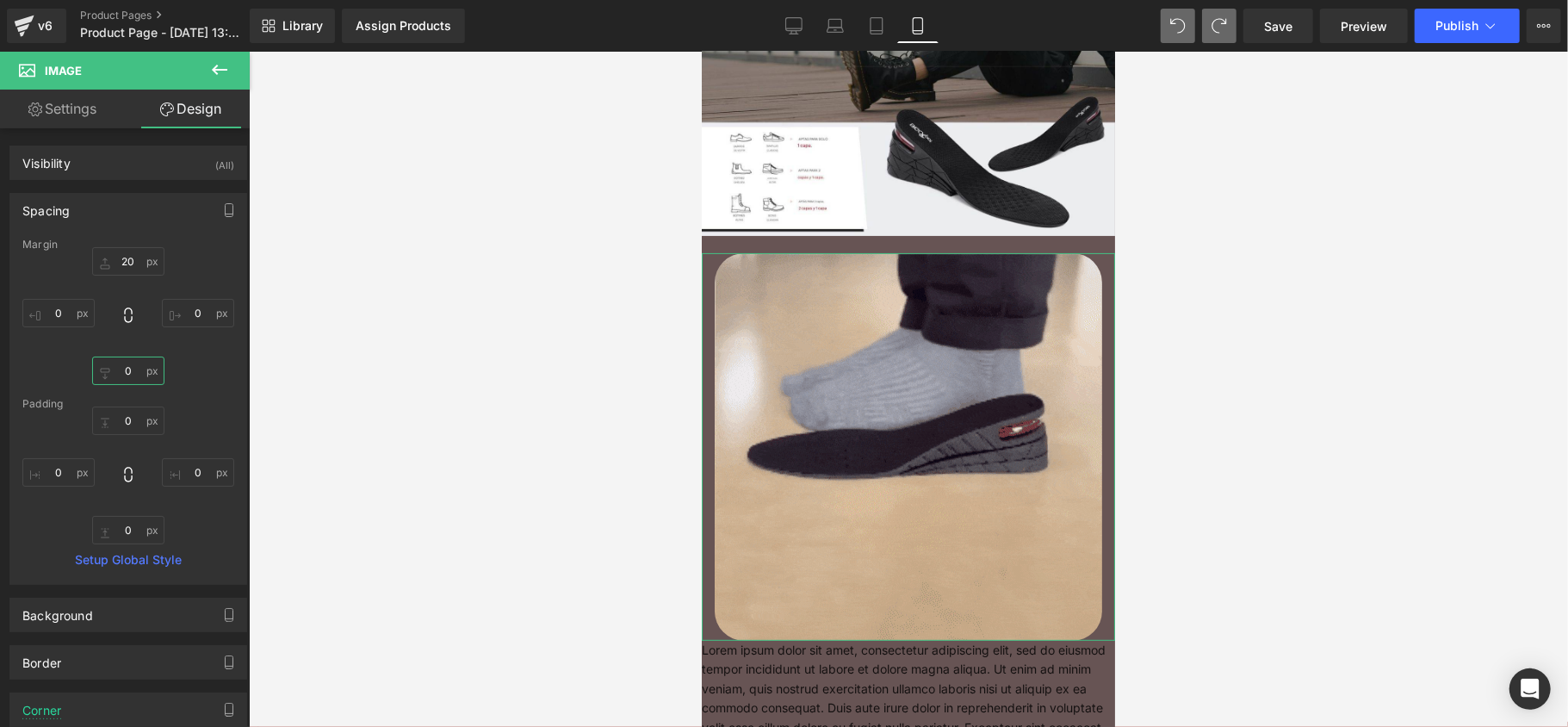
click at [132, 377] on input "0" at bounding box center [128, 371] width 73 height 29
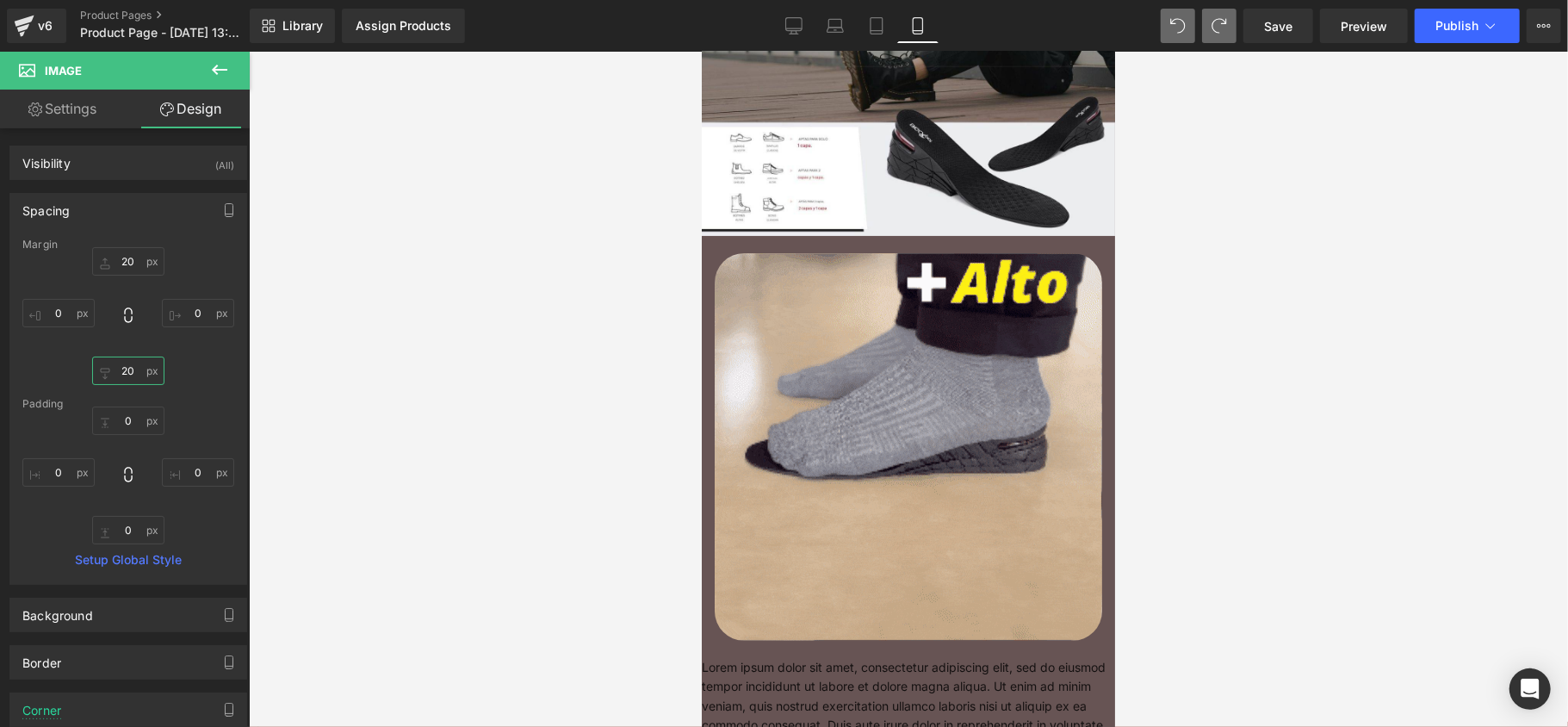
type input "20"
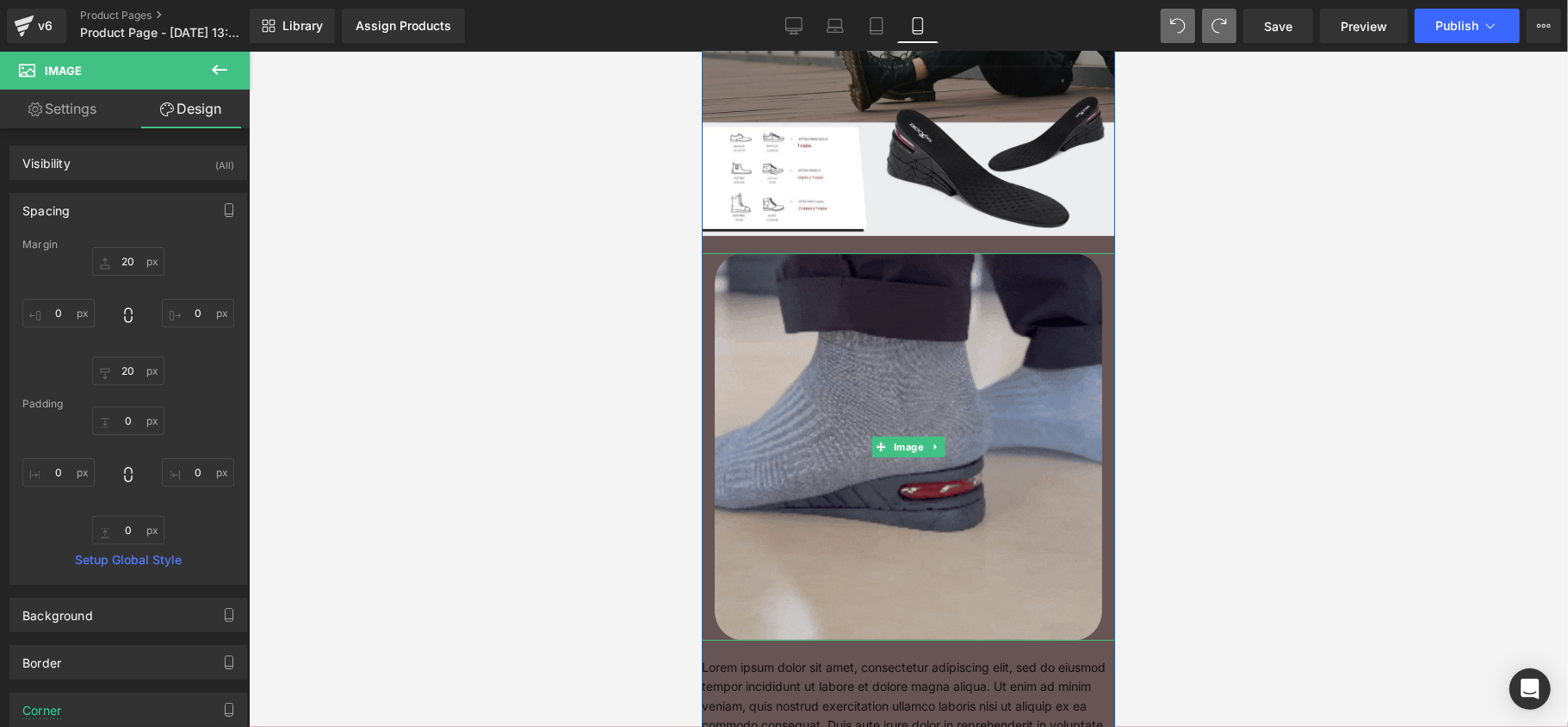
click at [921, 431] on img at bounding box center [907, 445] width 387 height 387
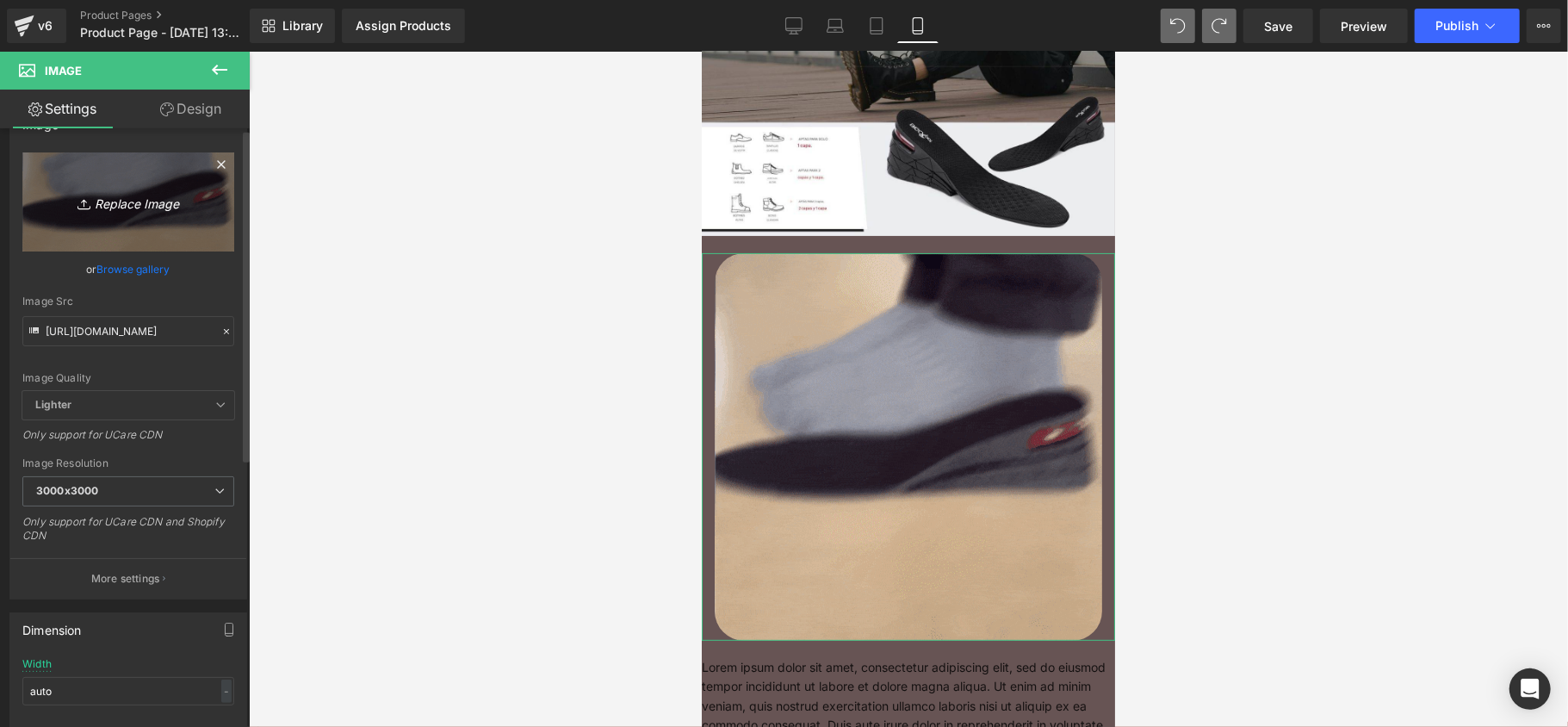
scroll to position [0, 0]
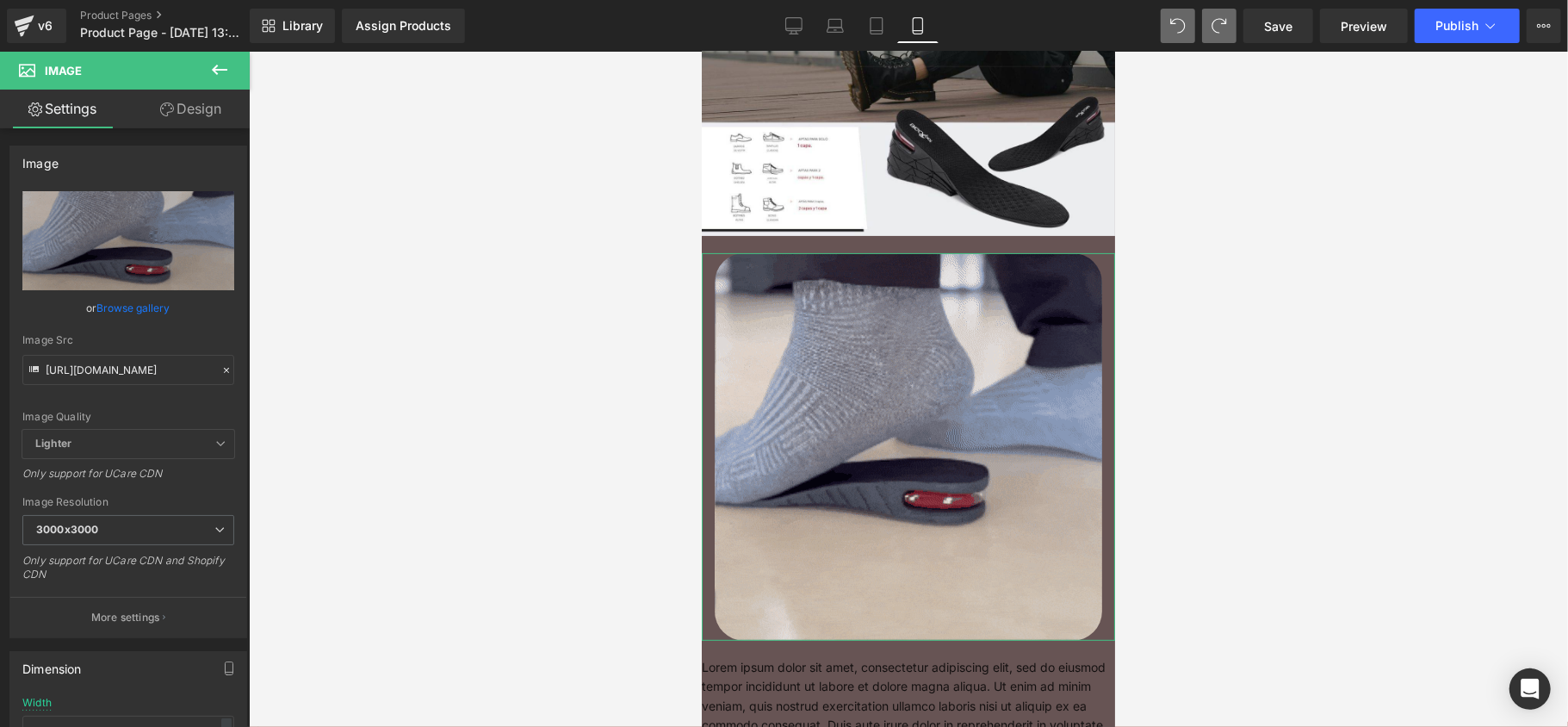
click at [200, 107] on link "Design" at bounding box center [190, 109] width 125 height 39
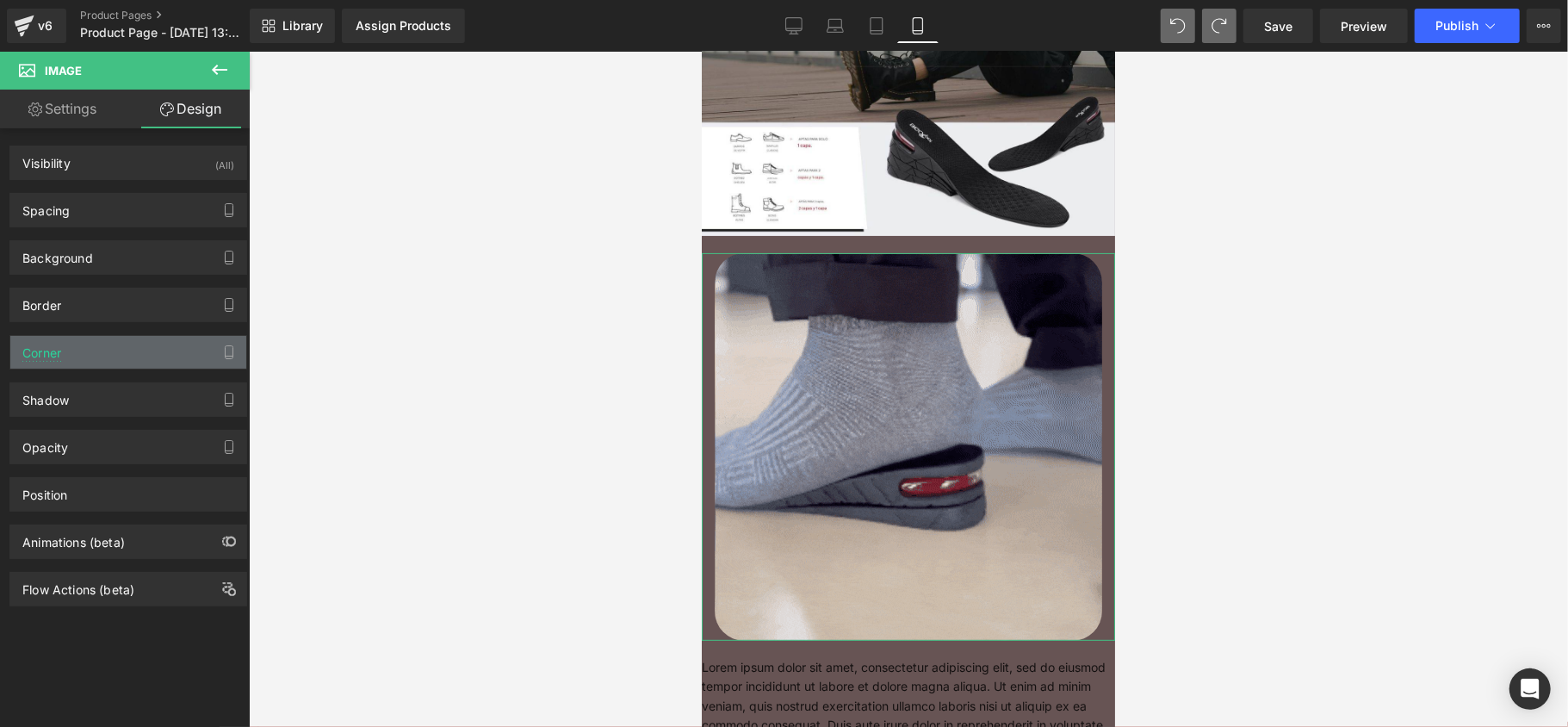
click at [150, 346] on div "Corner" at bounding box center [128, 352] width 235 height 33
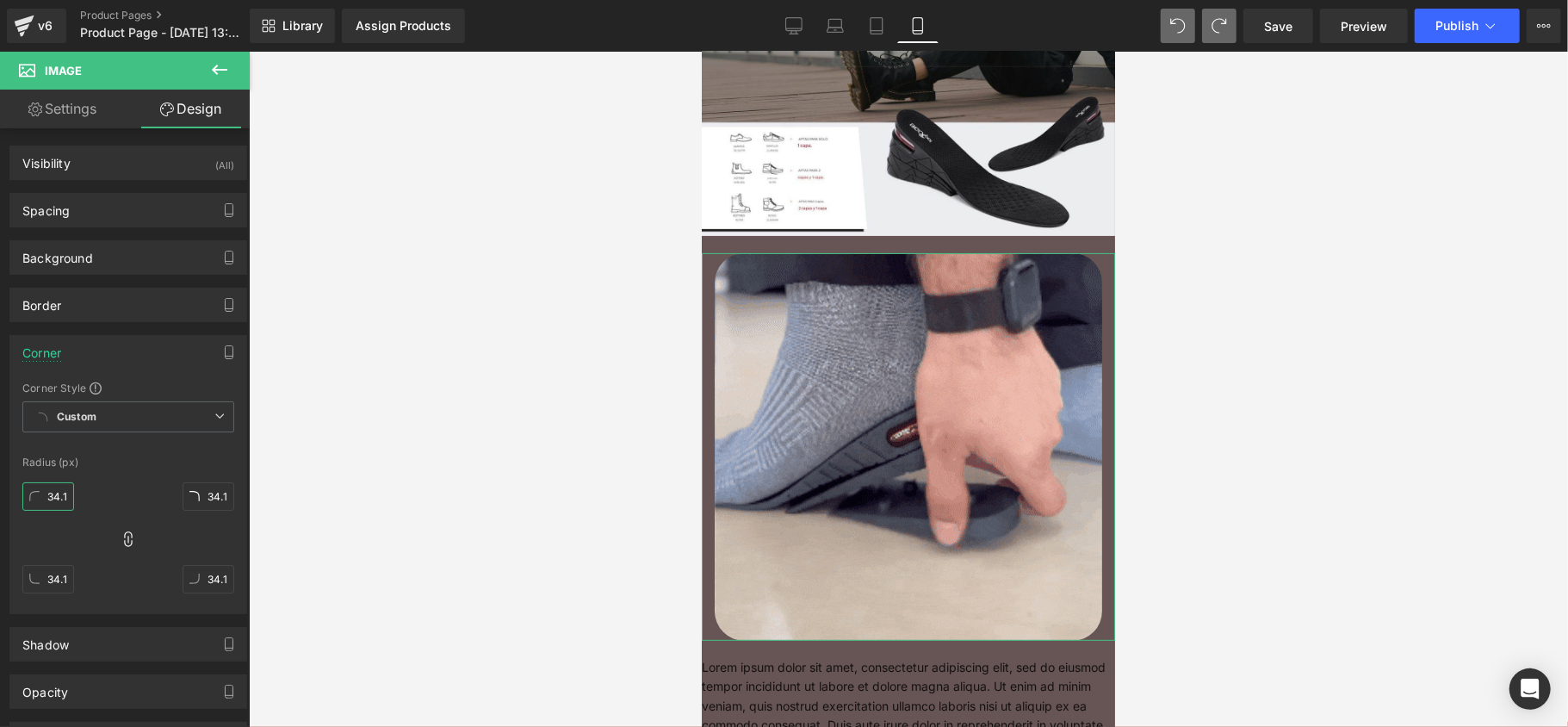
click at [55, 494] on input "34.1" at bounding box center [48, 496] width 52 height 29
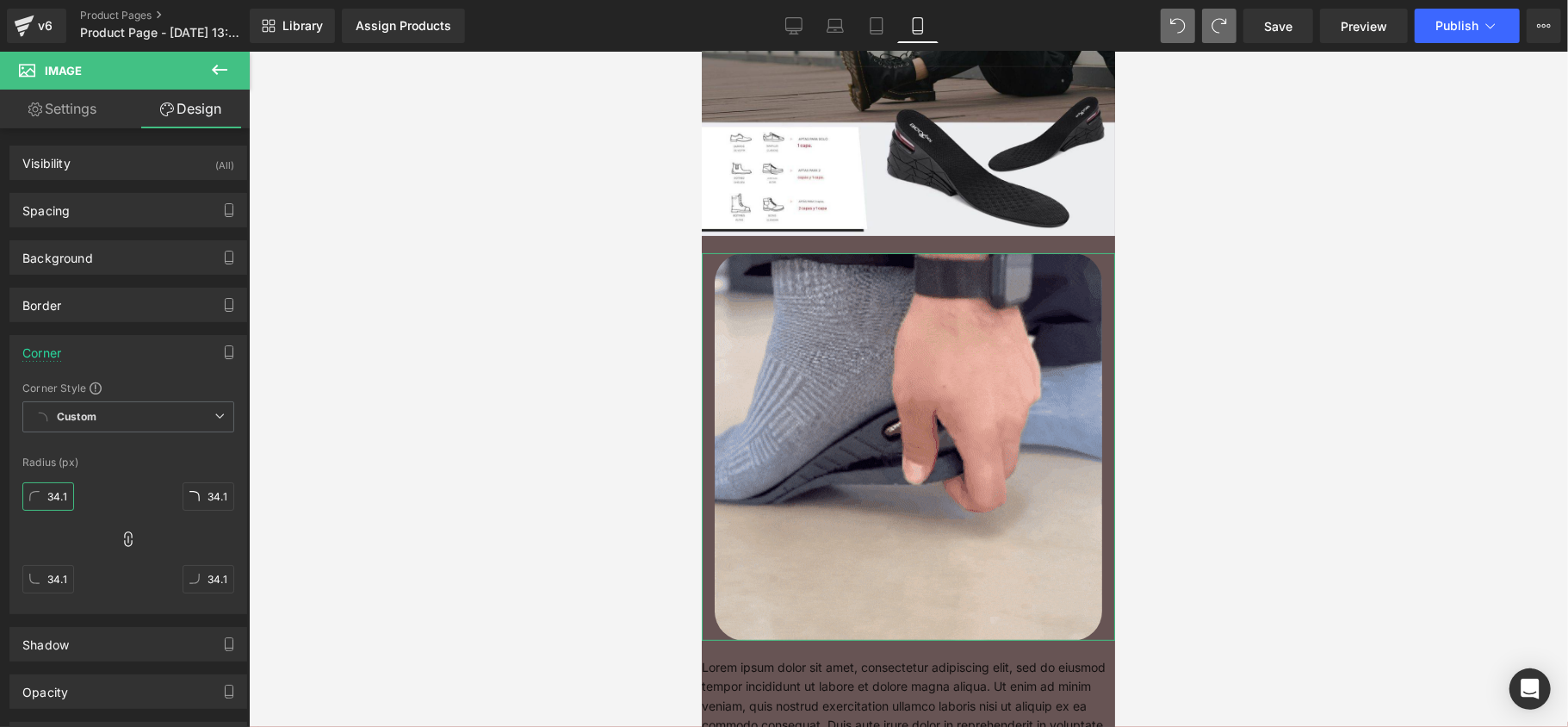
type input "5"
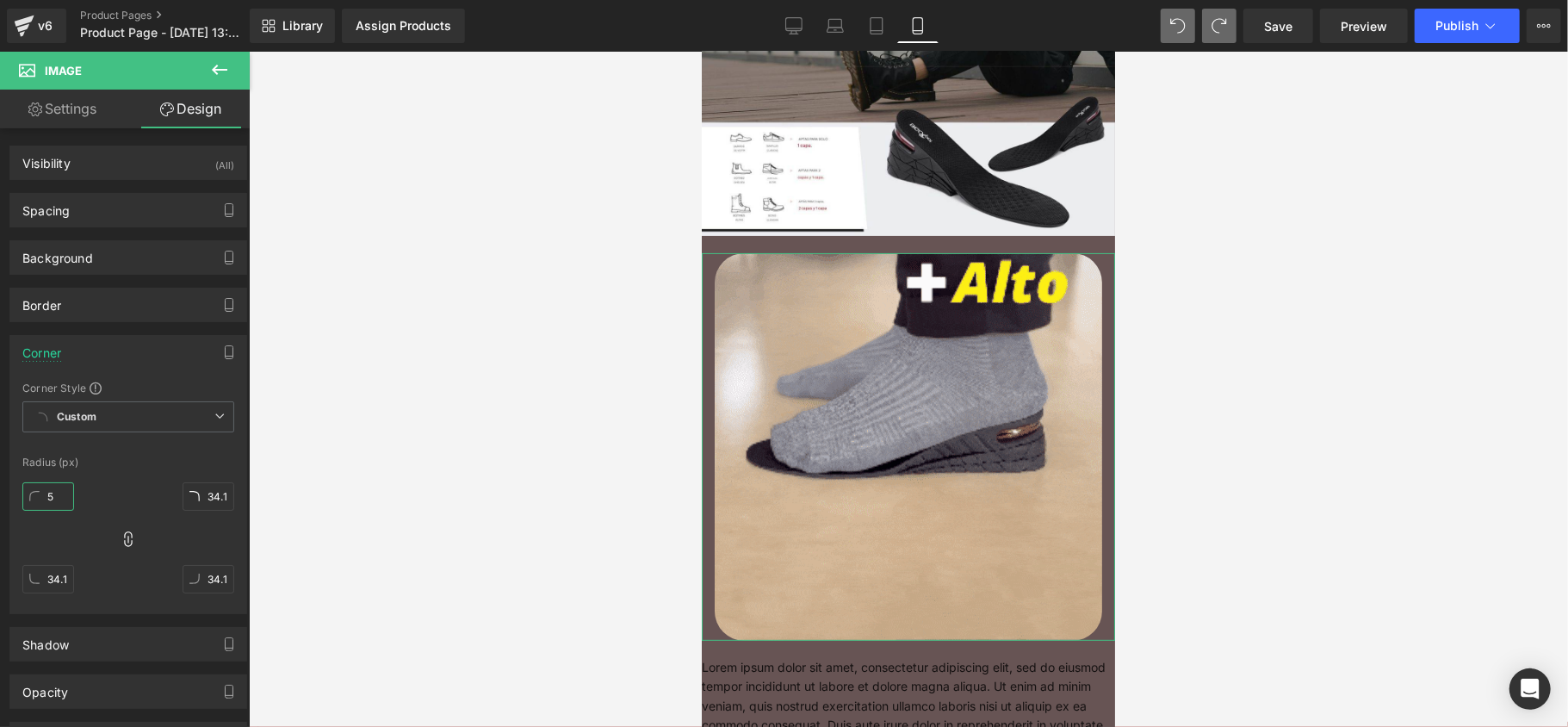
type input "5"
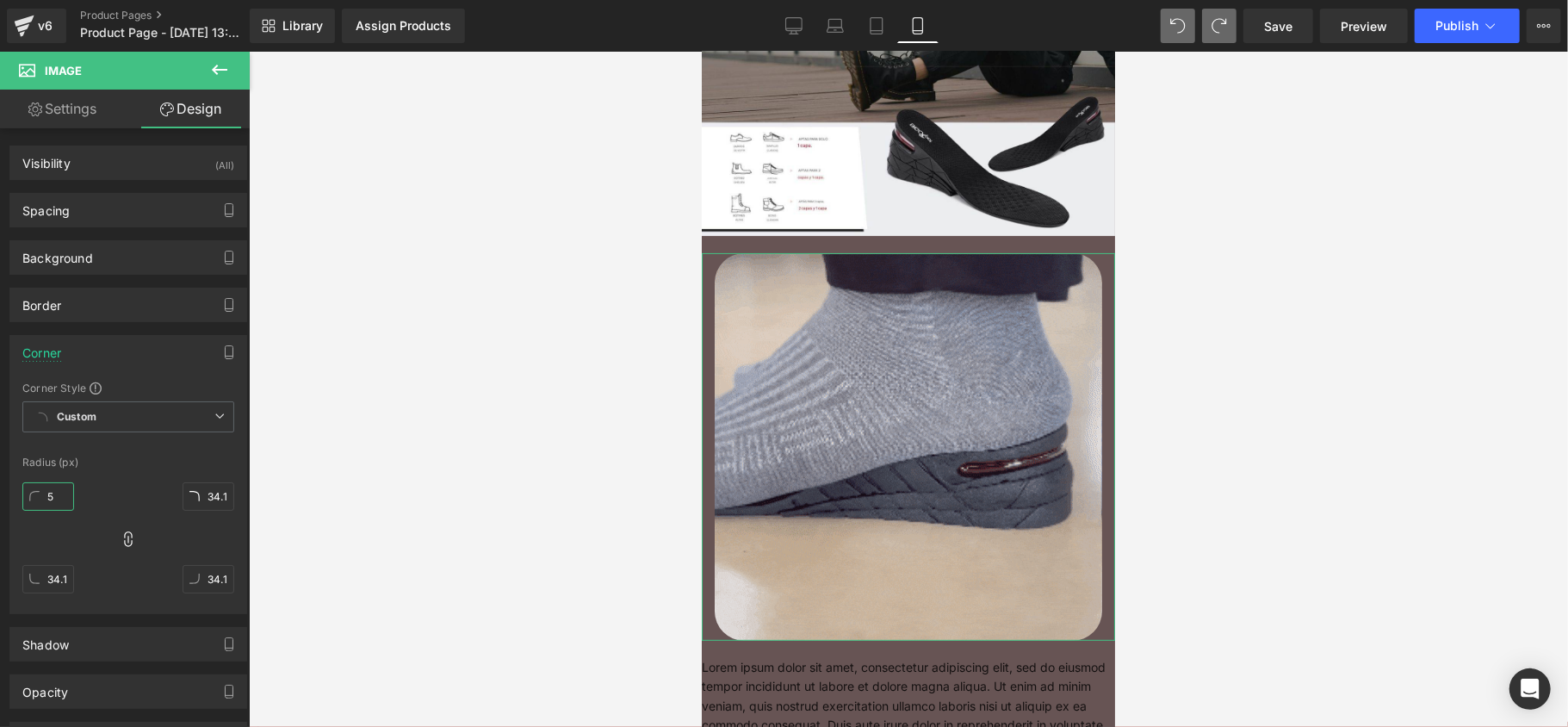
type input "5"
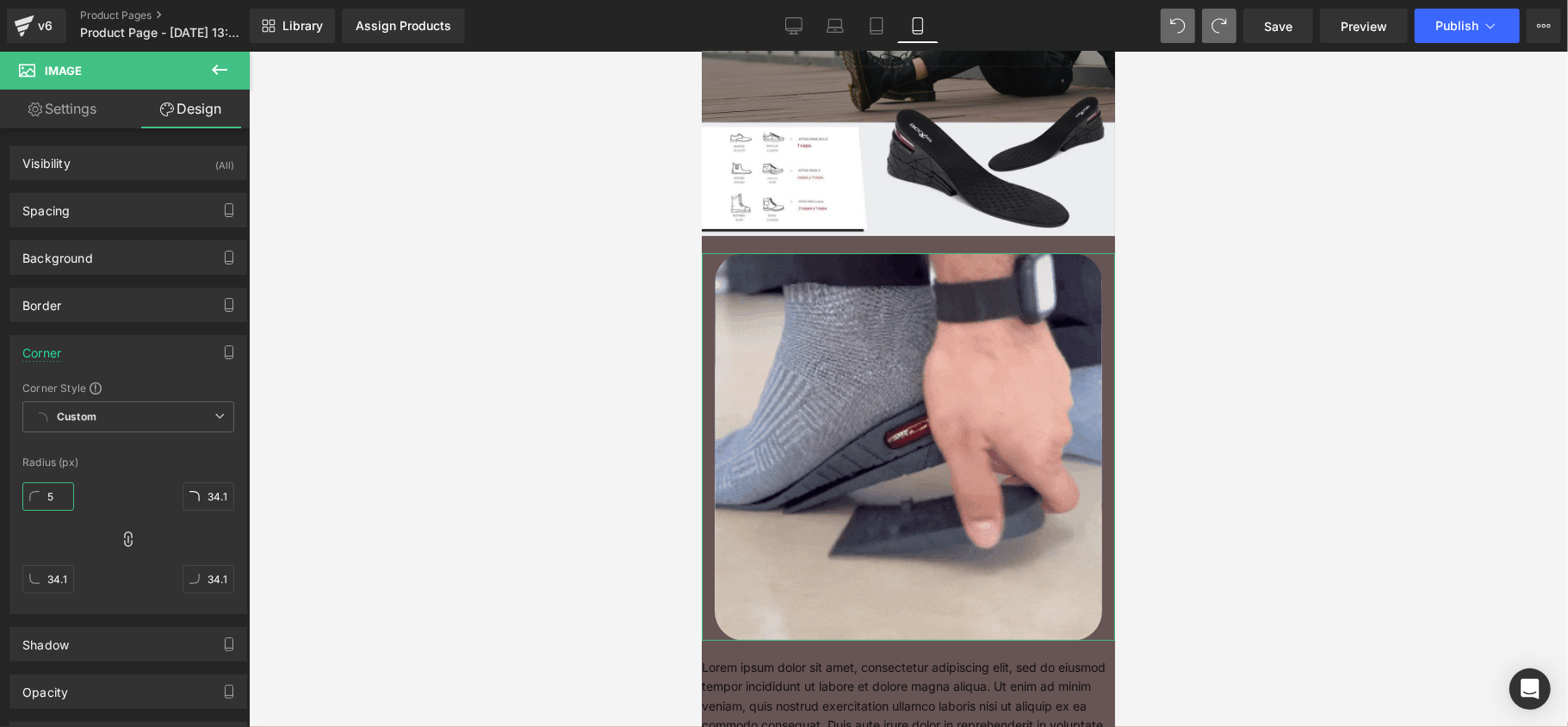
type input "5"
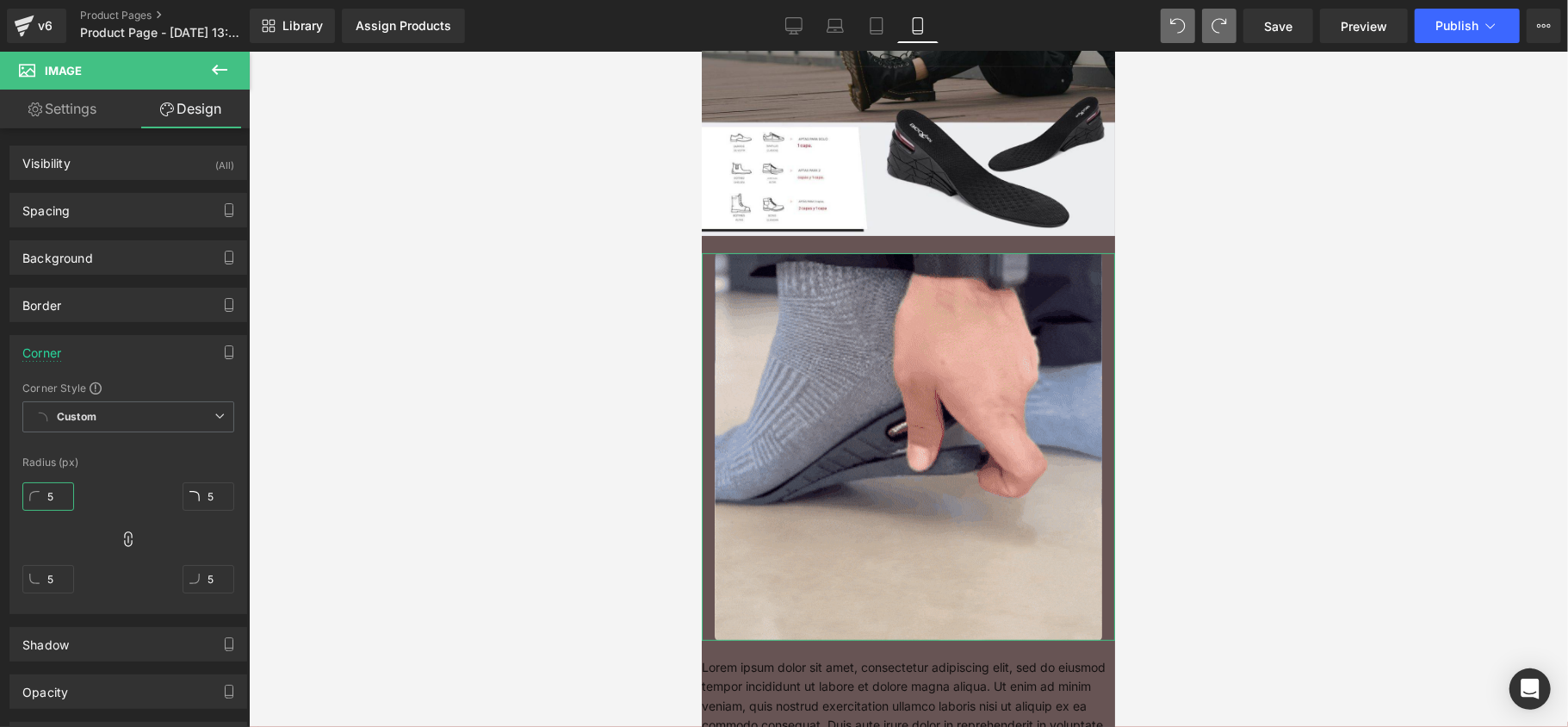
type input "50"
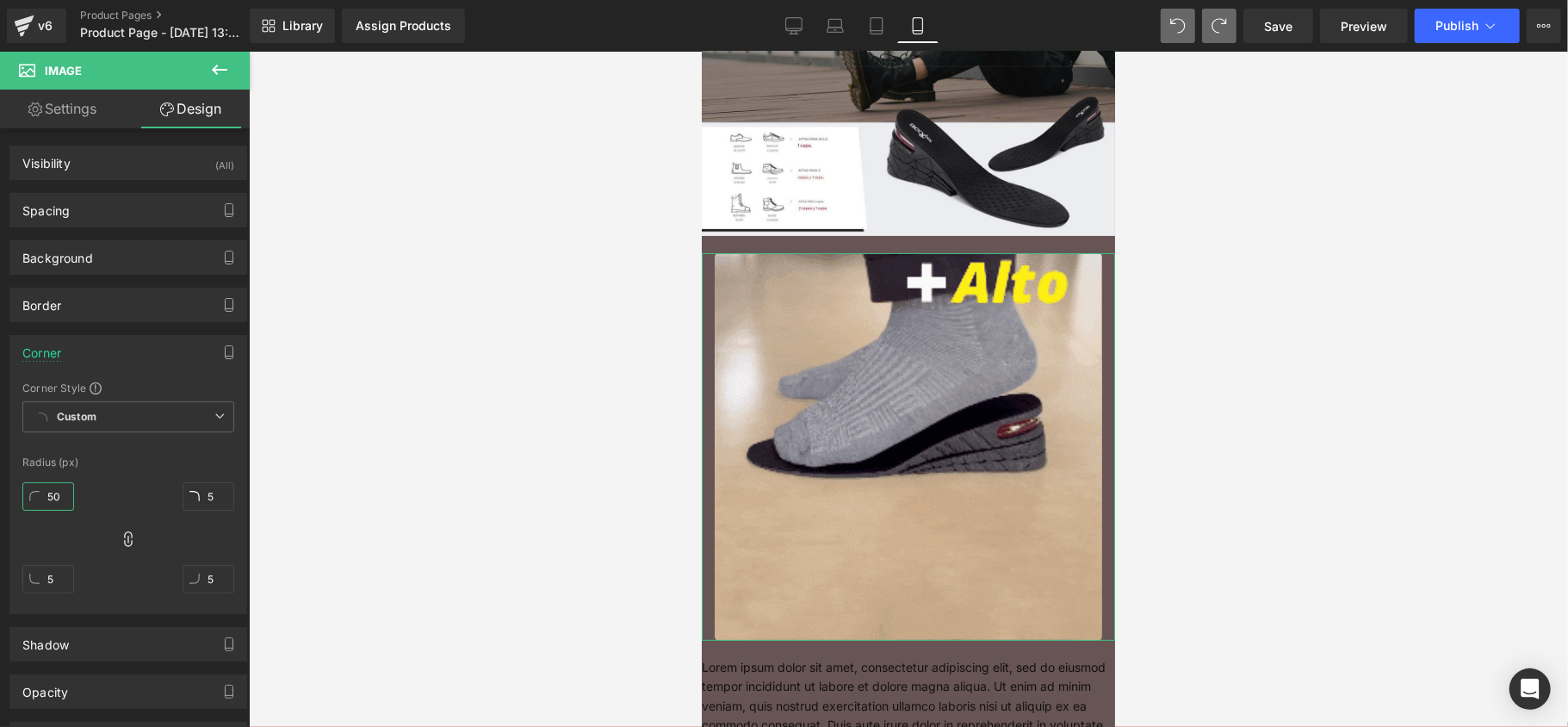
type input "50"
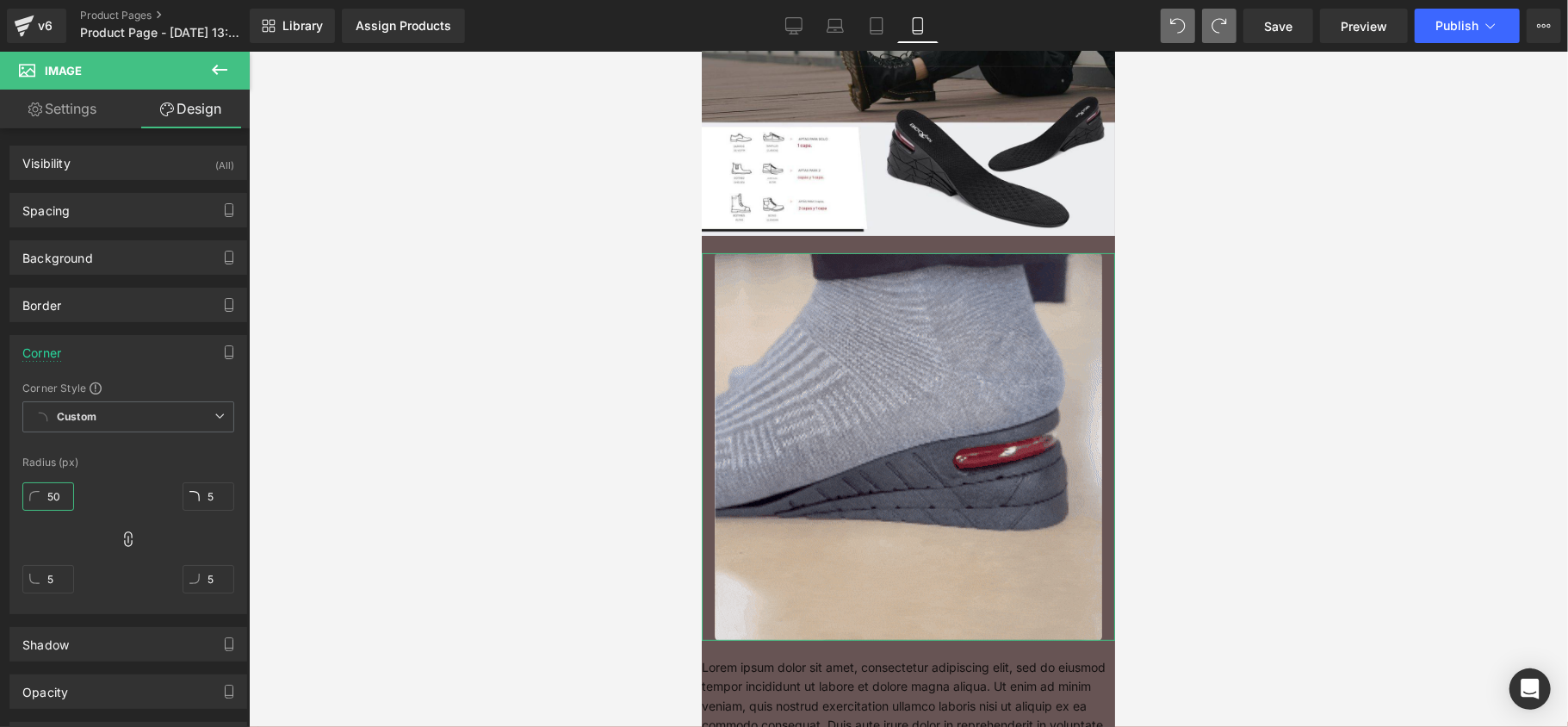
type input "50"
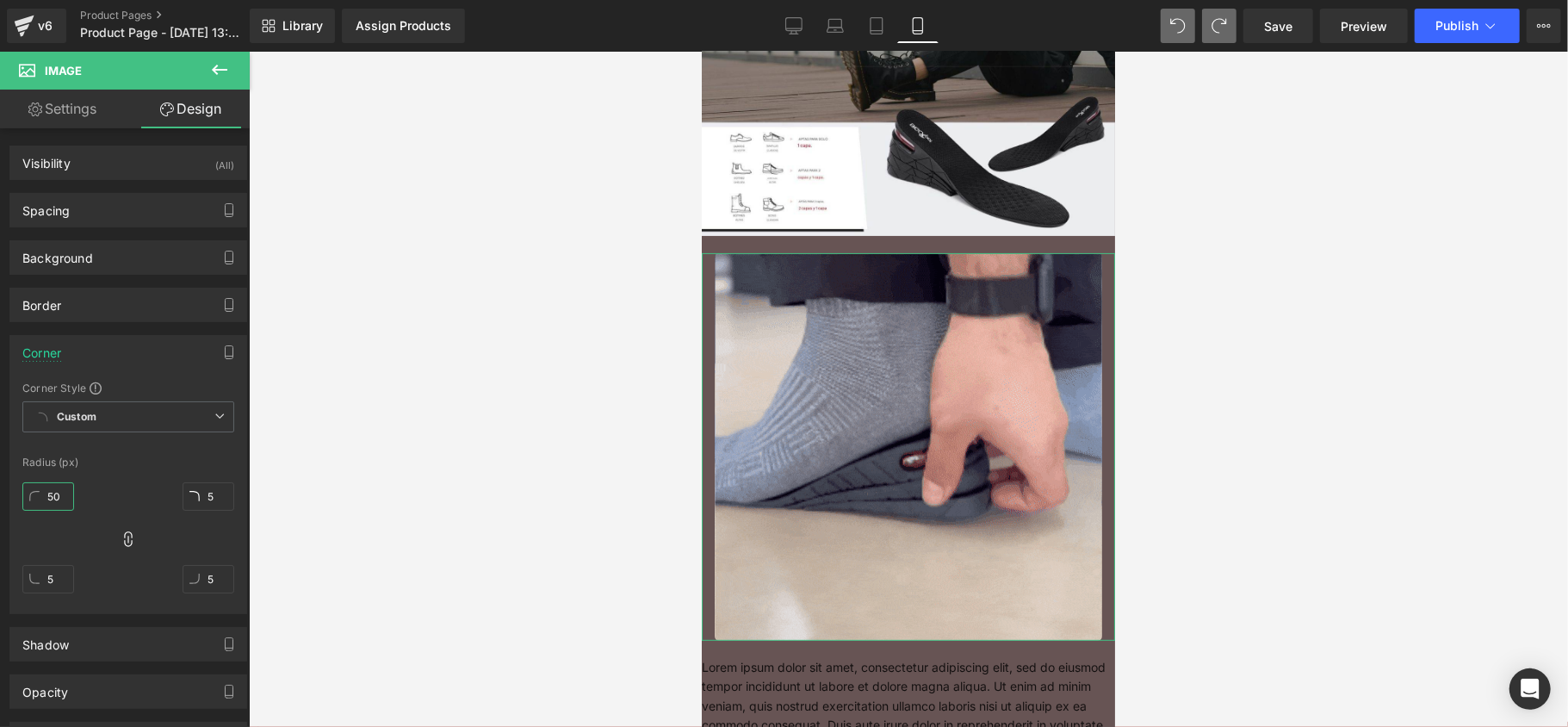
type input "50"
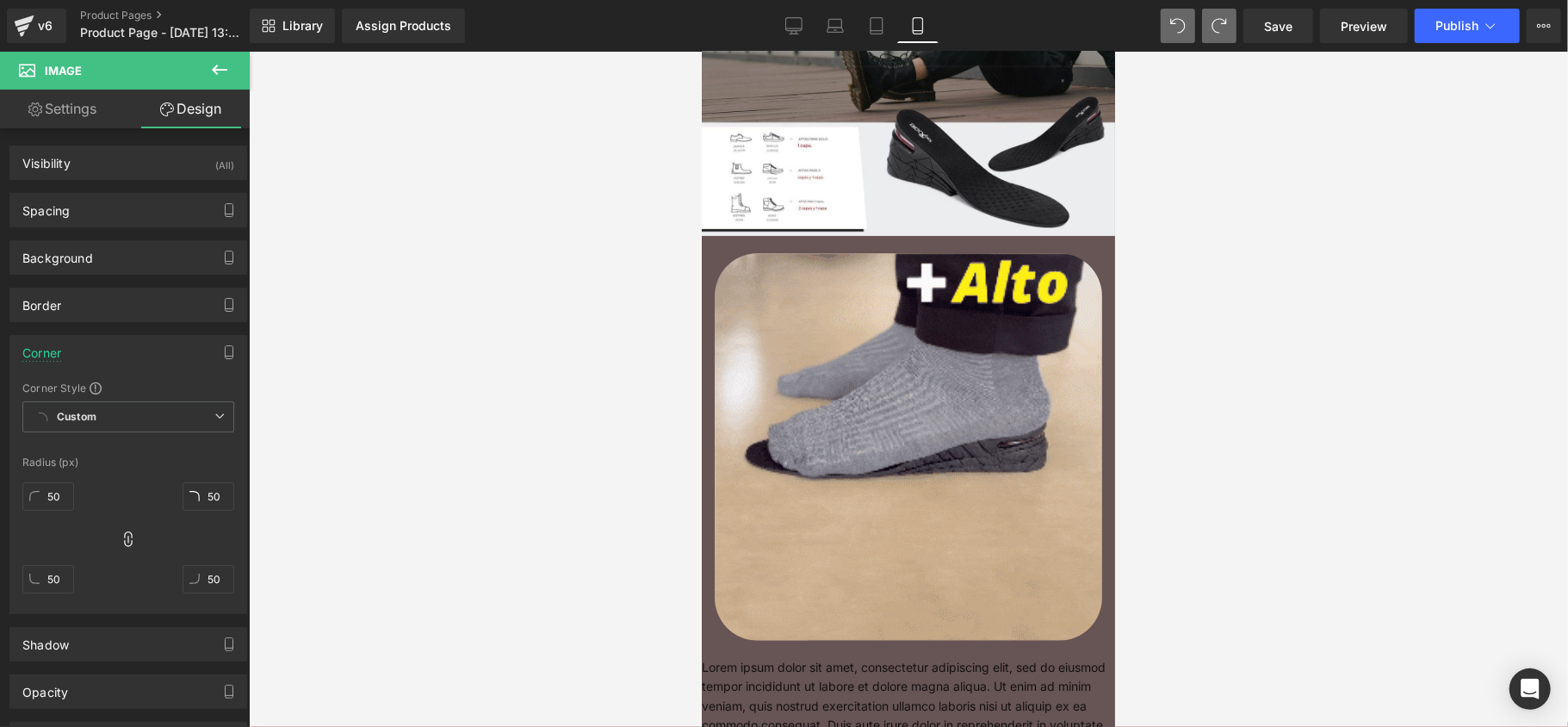
click at [372, 434] on div at bounding box center [909, 389] width 1319 height 675
